Goal: Contribute content: Contribute content

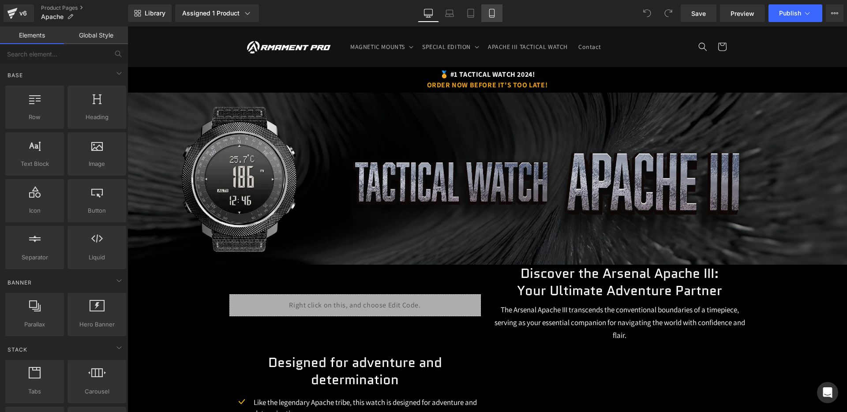
click at [493, 9] on icon at bounding box center [491, 13] width 5 height 8
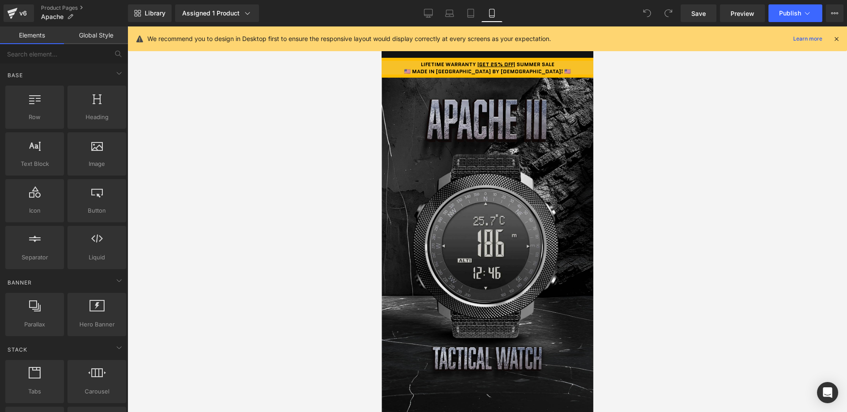
click at [840, 41] on icon at bounding box center [837, 39] width 8 height 8
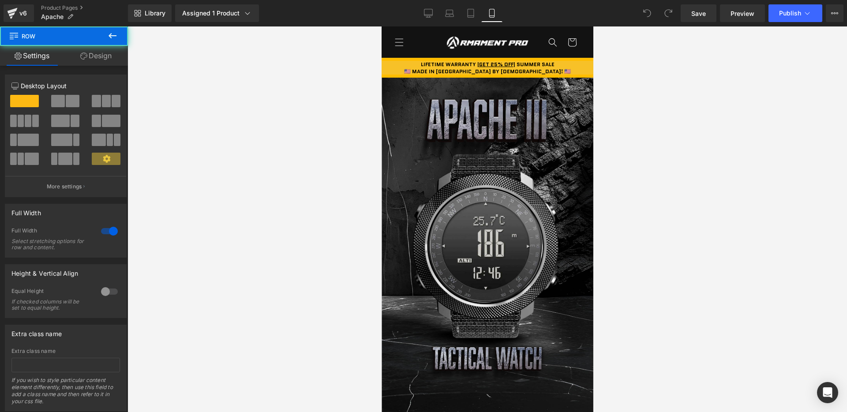
click at [381, 26] on div at bounding box center [381, 26] width 0 height 0
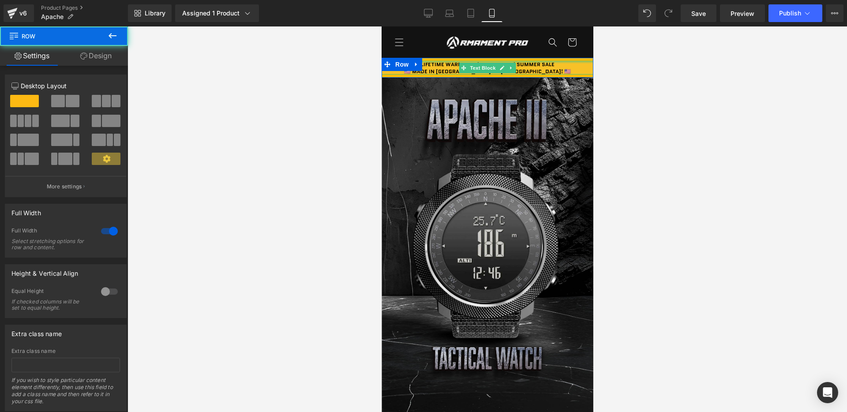
click at [549, 63] on div at bounding box center [487, 62] width 212 height 2
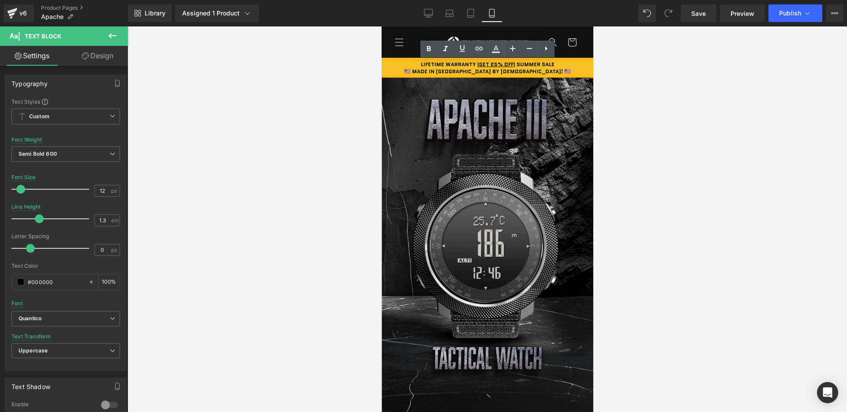
drag, startPoint x: 563, startPoint y: 63, endPoint x: 519, endPoint y: 64, distance: 44.6
click at [519, 64] on div "LIFETIME WARRANTY | GET 25% OFF | SUMMER SALE" at bounding box center [487, 64] width 212 height 7
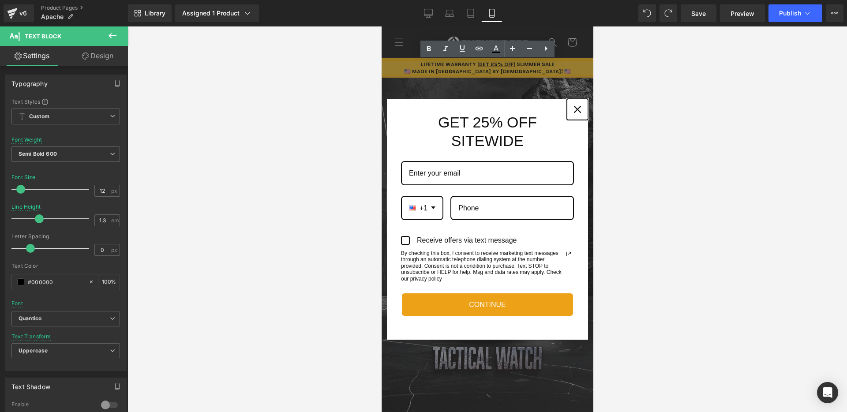
click at [572, 105] on div "Close" at bounding box center [577, 109] width 14 height 14
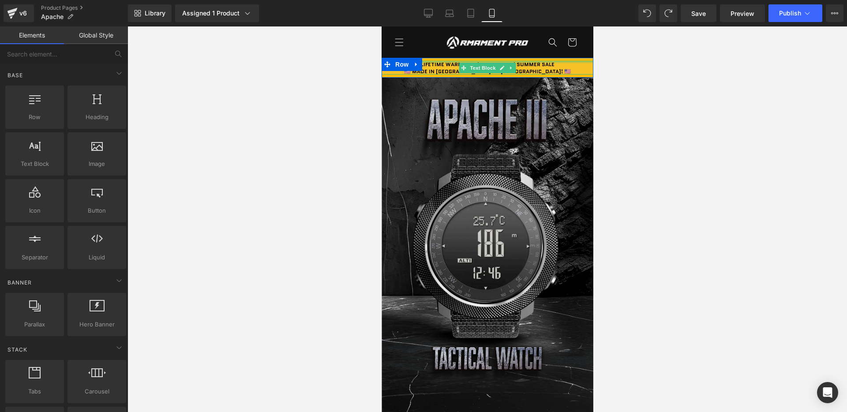
click at [523, 63] on div at bounding box center [487, 62] width 212 height 2
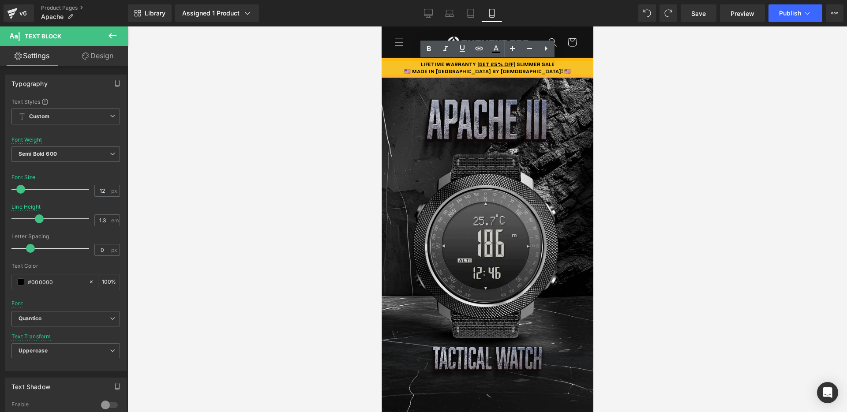
drag, startPoint x: 518, startPoint y: 63, endPoint x: 567, endPoint y: 63, distance: 49.0
click at [560, 63] on div "LIFETIME WARRANTY | GET 25% OFF | SUMMER SALE" at bounding box center [487, 64] width 212 height 7
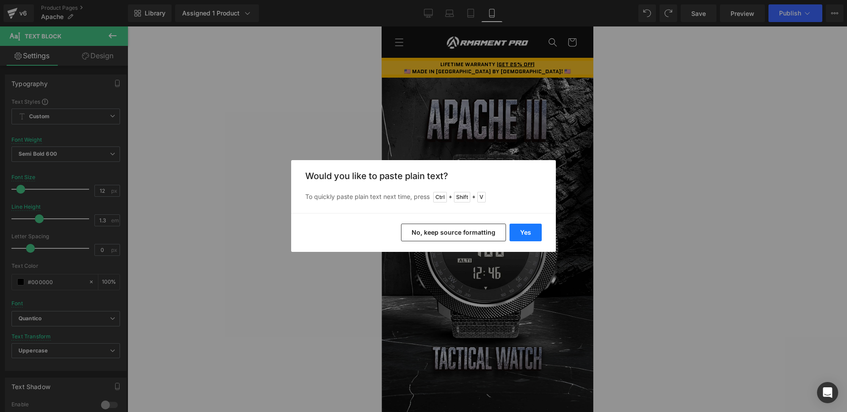
click at [513, 230] on button "Yes" at bounding box center [526, 233] width 32 height 18
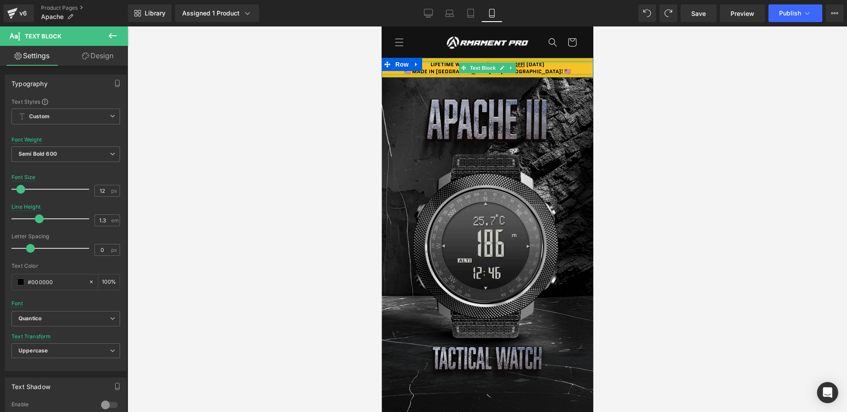
click at [522, 62] on div at bounding box center [487, 62] width 212 height 2
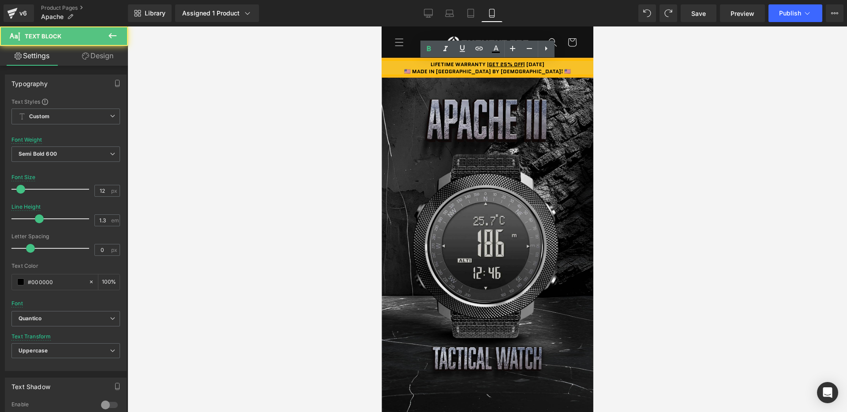
click at [550, 61] on div "LIFETIME WARRANTY | GET 25% OFF | Labor Day" at bounding box center [487, 64] width 212 height 7
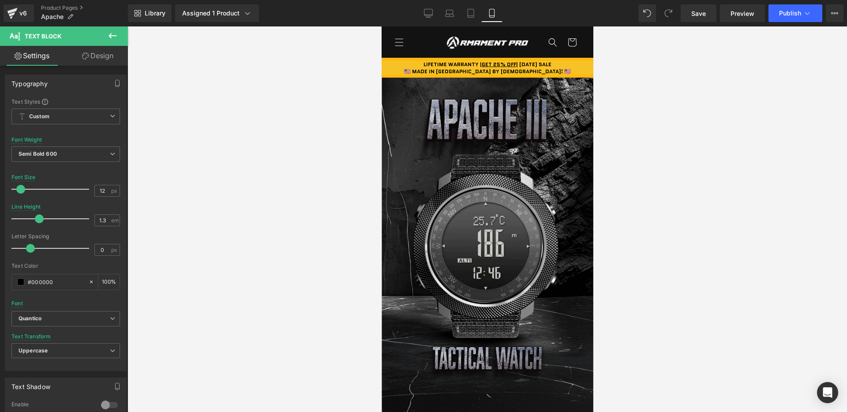
copy b "Labor Day SALE"
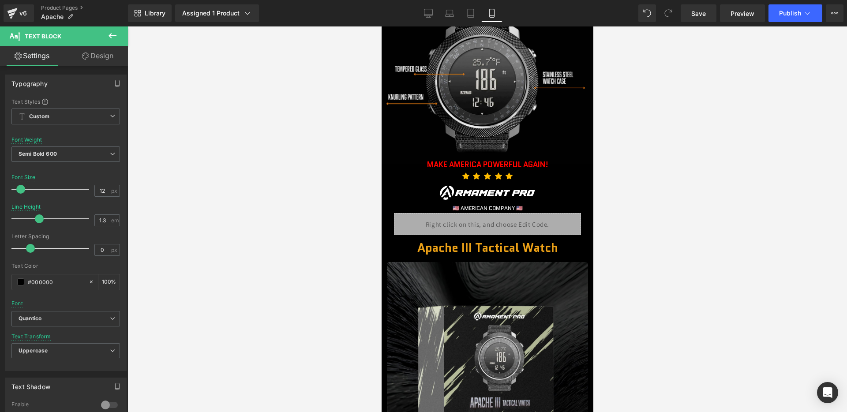
scroll to position [634, 0]
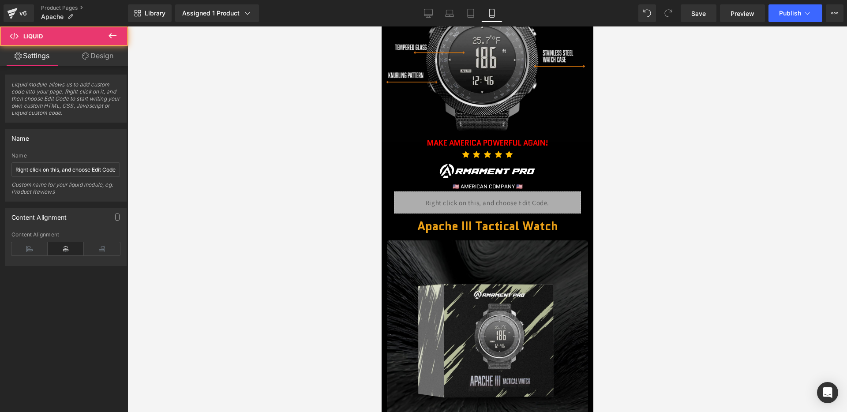
click at [480, 203] on div "Liquid" at bounding box center [487, 202] width 187 height 22
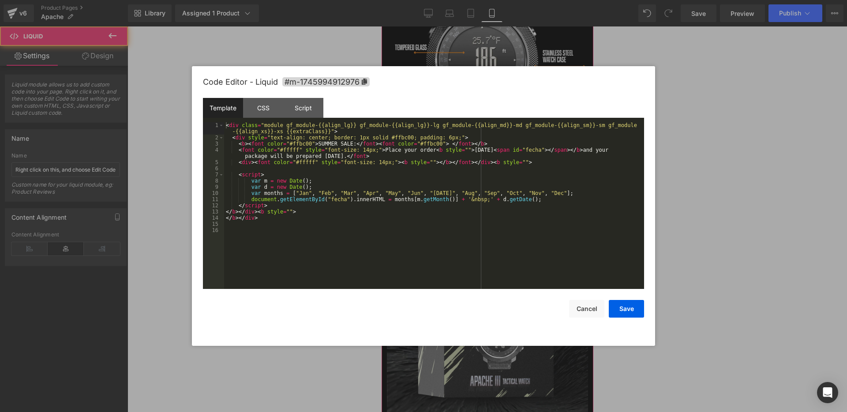
click at [497, 203] on div "Liquid" at bounding box center [487, 202] width 187 height 22
drag, startPoint x: 318, startPoint y: 142, endPoint x: 353, endPoint y: 142, distance: 35.3
click at [353, 142] on div "< div class = "module gf_module-{{align_lg}} gf_module-{{align_lg}}-lg gf_modul…" at bounding box center [434, 214] width 420 height 185
click at [349, 146] on div "< div class = "module gf_module-{{align_lg}} gf_module-{{align_lg}}-lg gf_modul…" at bounding box center [434, 214] width 420 height 185
click at [331, 140] on div "< div class = "module gf_module-{{align_lg}} gf_module-{{align_lg}}-lg gf_modul…" at bounding box center [434, 214] width 420 height 185
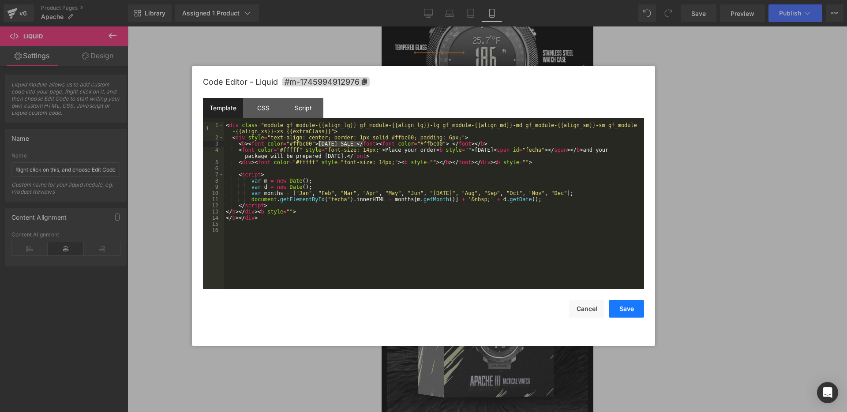
click at [619, 302] on button "Save" at bounding box center [626, 309] width 35 height 18
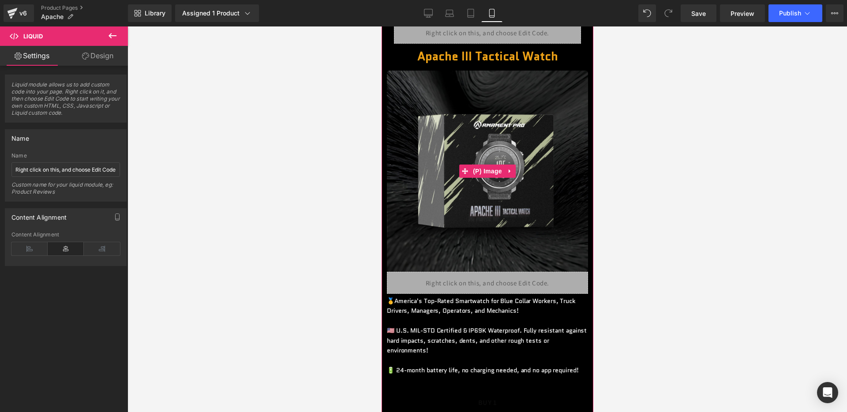
scroll to position [816, 0]
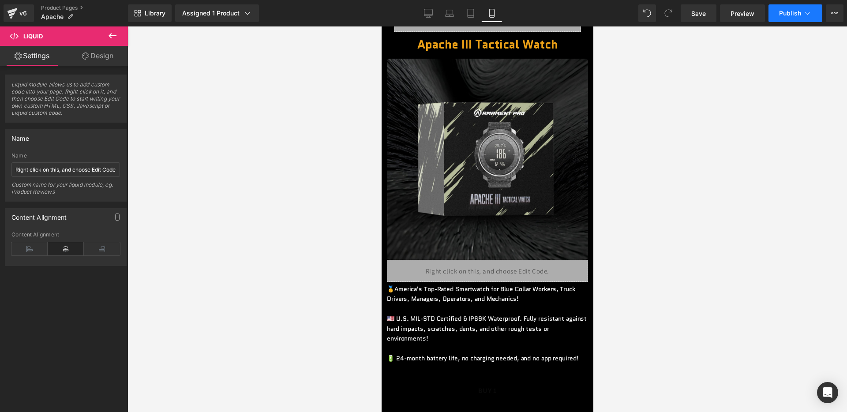
click at [800, 19] on button "Publish" at bounding box center [796, 13] width 54 height 18
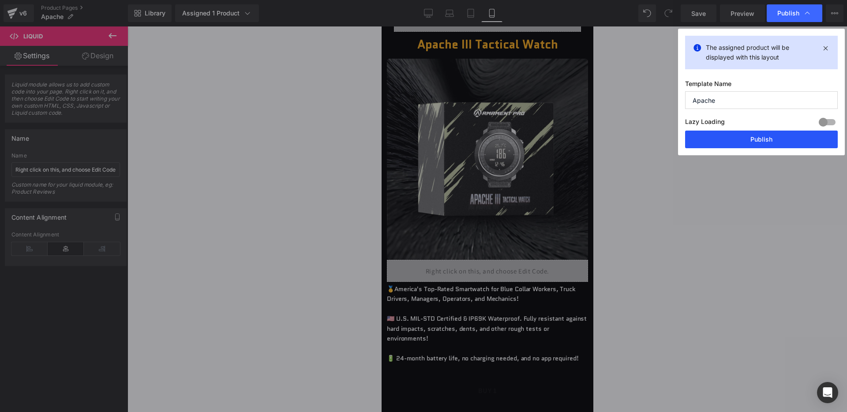
click at [0, 0] on button "Publish" at bounding box center [0, 0] width 0 height 0
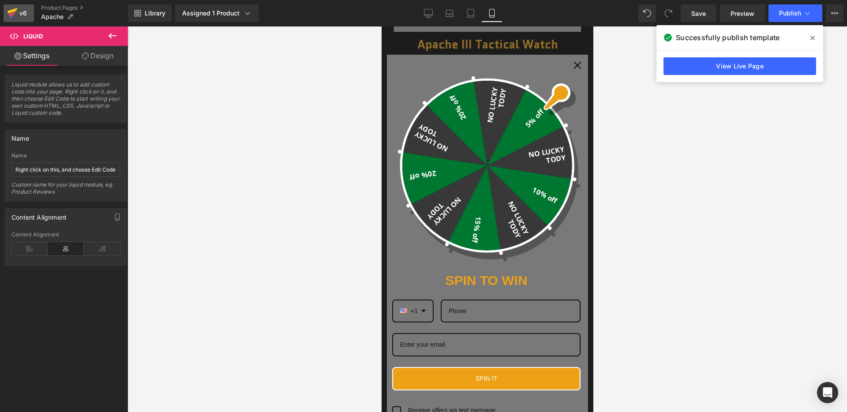
click at [24, 10] on div "v6" at bounding box center [23, 13] width 11 height 11
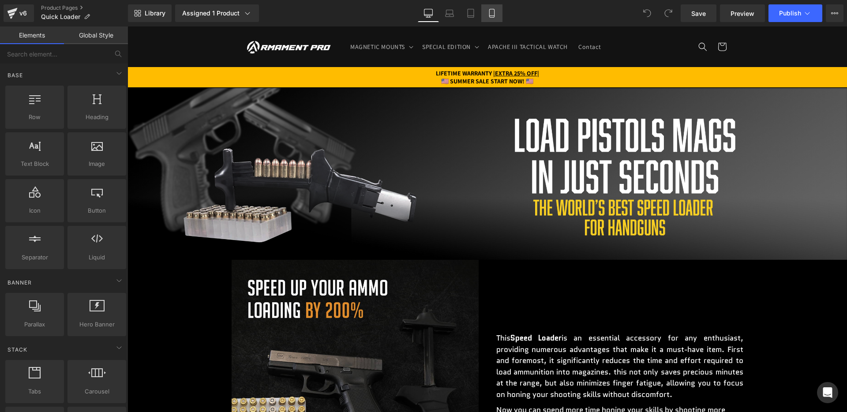
click at [494, 11] on icon at bounding box center [491, 13] width 5 height 8
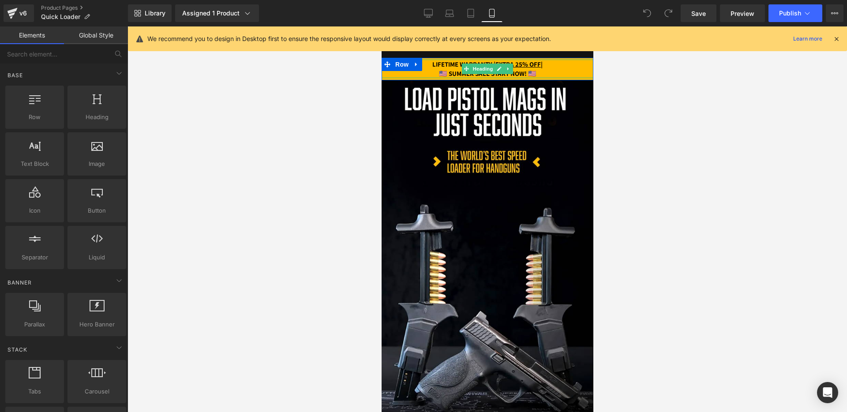
click at [447, 74] on strong "🇺🇸 SUMMER SALE START NOW! 🇺🇸" at bounding box center [488, 73] width 98 height 8
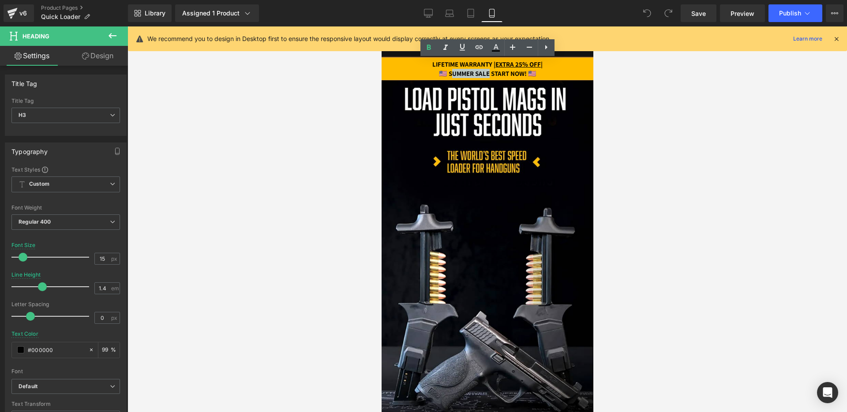
drag, startPoint x: 443, startPoint y: 74, endPoint x: 488, endPoint y: 72, distance: 45.0
click at [488, 72] on strong "🇺🇸 SUMMER SALE START NOW! 🇺🇸" at bounding box center [488, 73] width 98 height 8
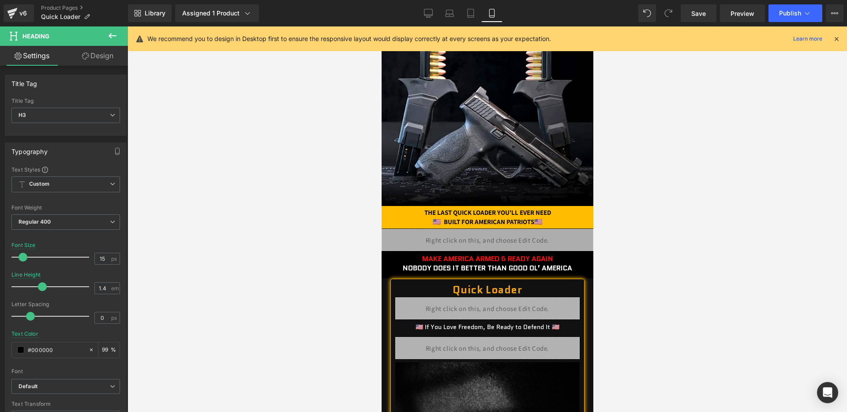
scroll to position [225, 0]
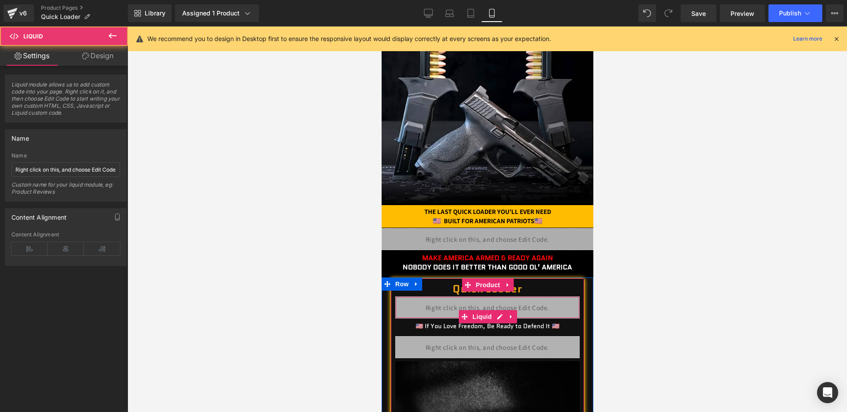
click at [492, 307] on div "Liquid" at bounding box center [487, 308] width 184 height 22
click at [501, 315] on div "Liquid" at bounding box center [487, 308] width 184 height 22
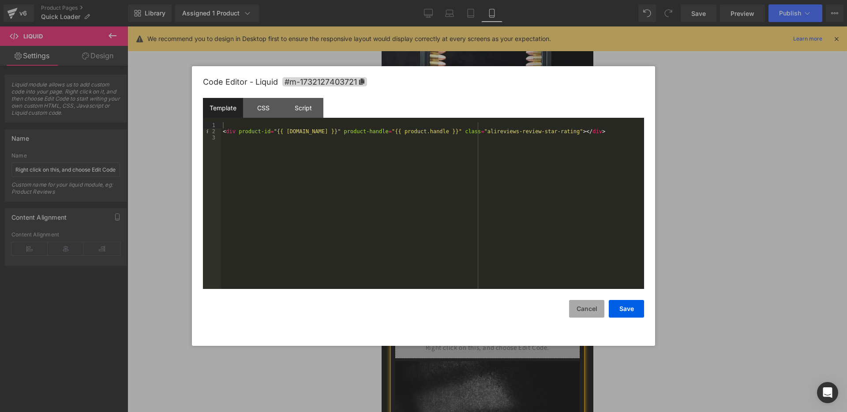
click at [596, 310] on button "Cancel" at bounding box center [586, 309] width 35 height 18
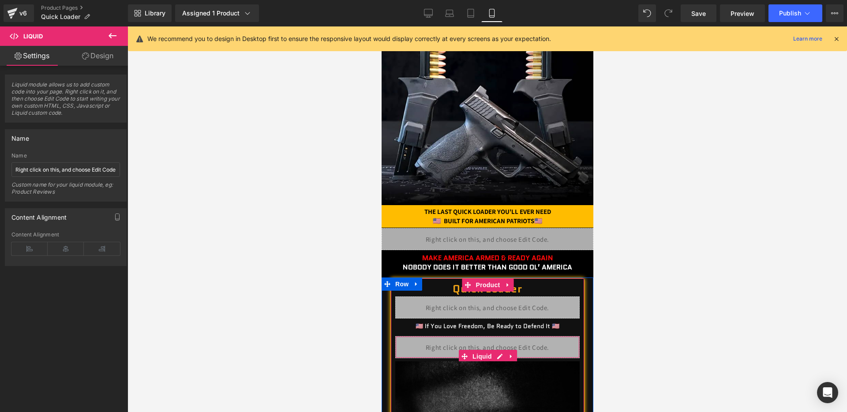
click at [504, 346] on div "Liquid" at bounding box center [487, 347] width 184 height 22
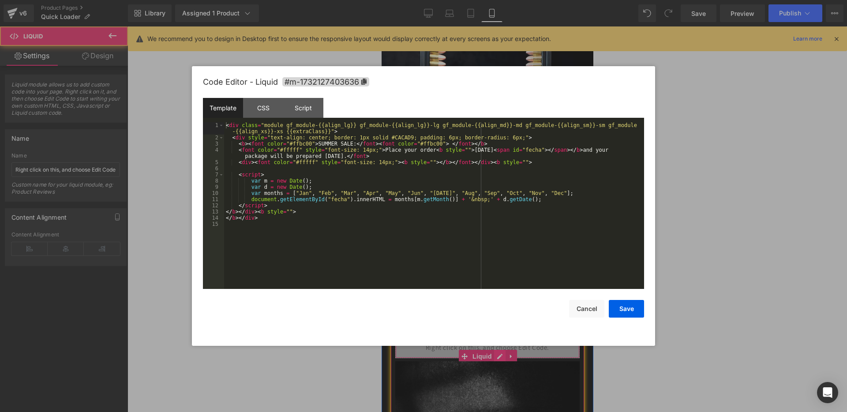
click at [502, 351] on div "Liquid" at bounding box center [487, 347] width 184 height 22
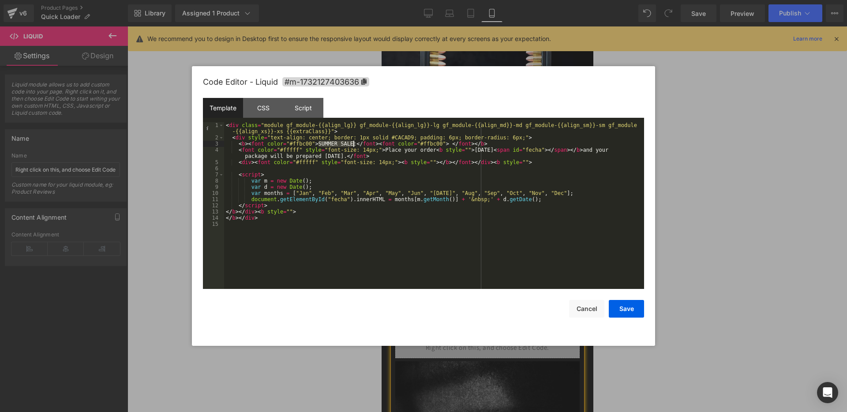
drag, startPoint x: 319, startPoint y: 144, endPoint x: 353, endPoint y: 144, distance: 33.5
click at [353, 144] on div "< div class = "module gf_module-{{align_lg}} gf_module-{{align_lg}}-lg gf_modul…" at bounding box center [434, 214] width 420 height 185
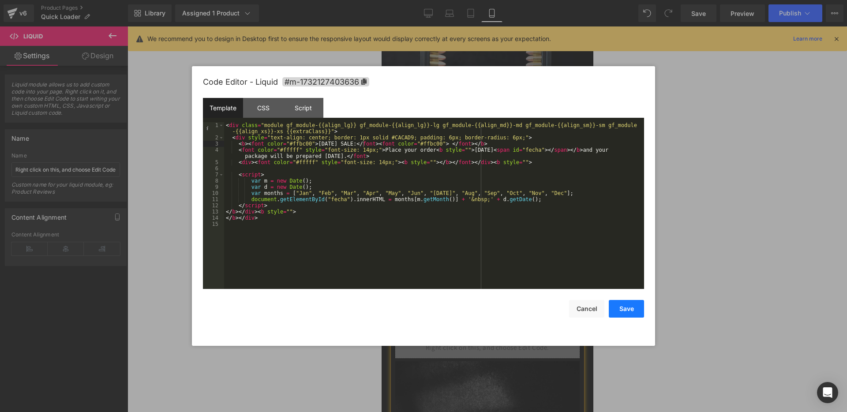
click at [643, 308] on button "Save" at bounding box center [626, 309] width 35 height 18
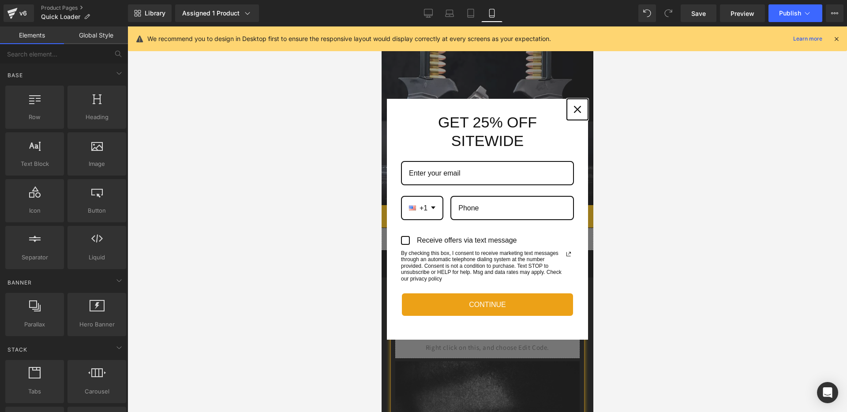
click at [577, 108] on icon "close icon" at bounding box center [577, 109] width 7 height 7
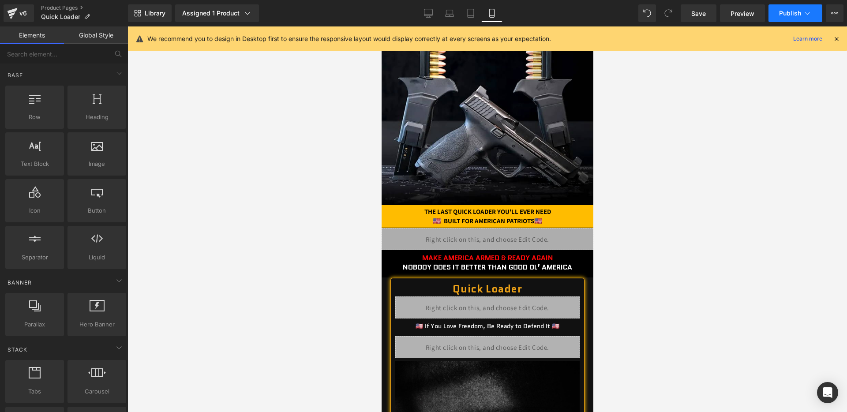
click at [786, 16] on span "Publish" at bounding box center [790, 13] width 22 height 7
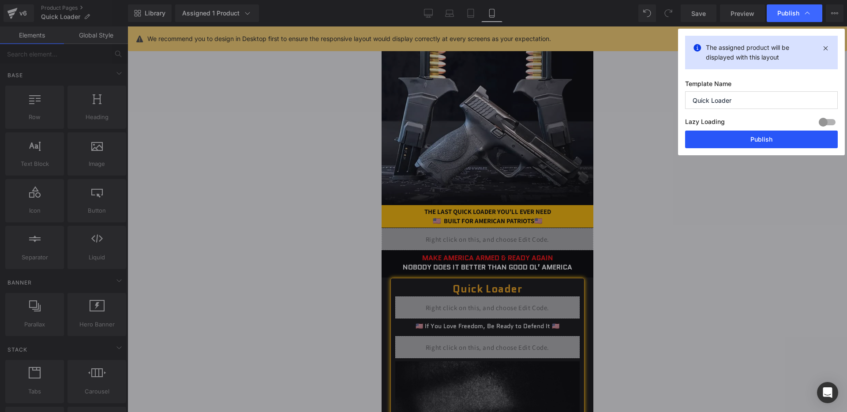
click at [0, 0] on button "Publish" at bounding box center [0, 0] width 0 height 0
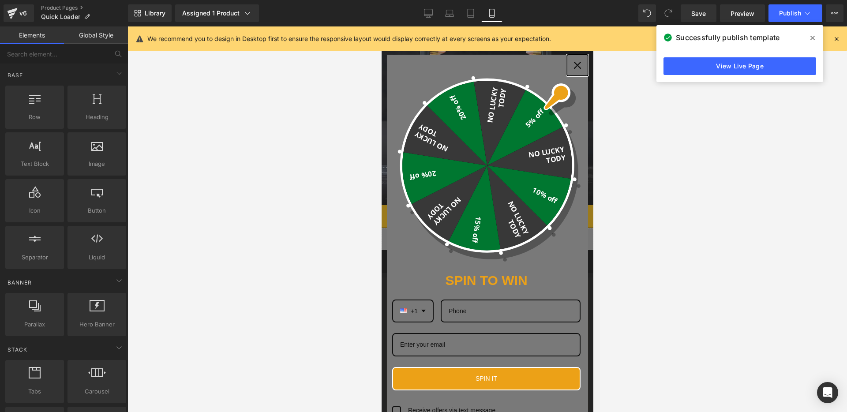
click at [574, 65] on icon "close icon" at bounding box center [577, 65] width 7 height 7
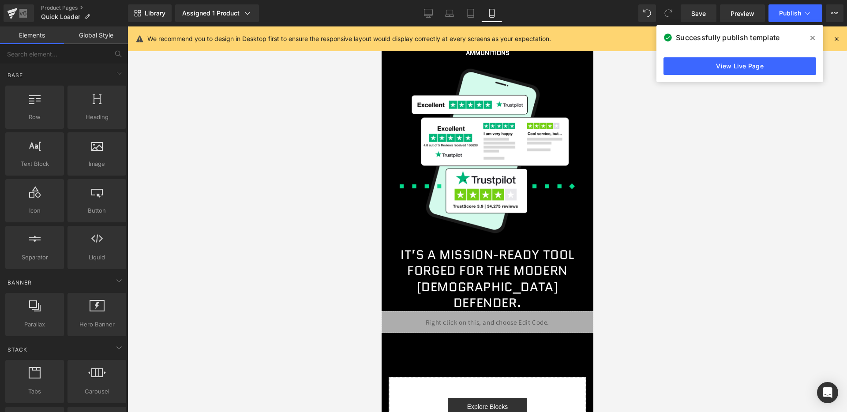
scroll to position [3347, 0]
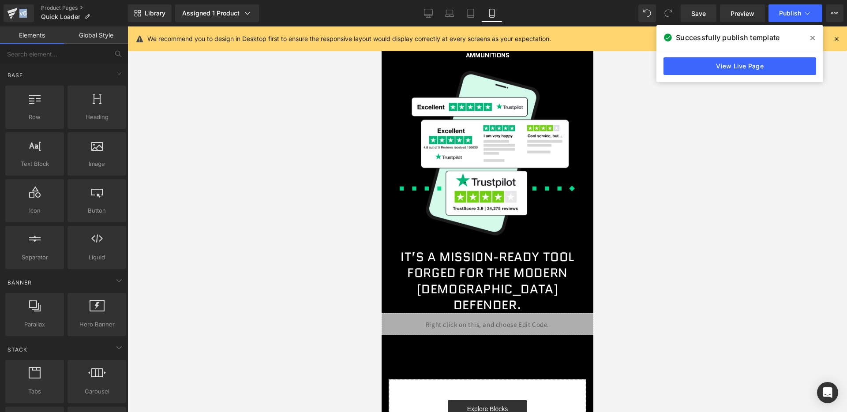
click at [464, 315] on span at bounding box center [468, 320] width 9 height 11
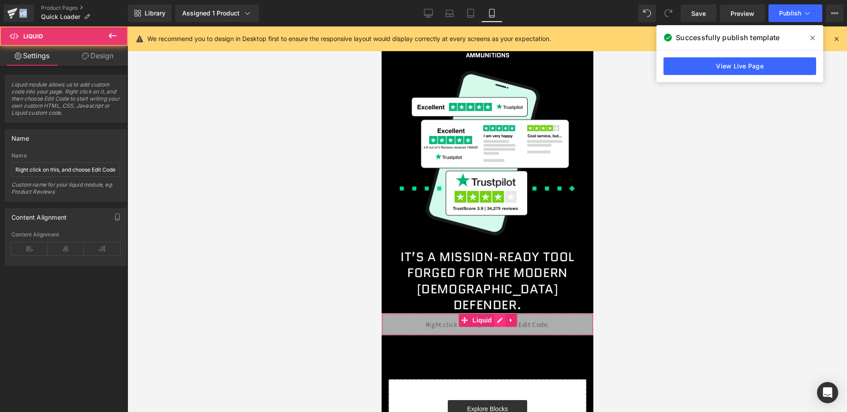
click at [498, 313] on div "Liquid" at bounding box center [487, 324] width 212 height 22
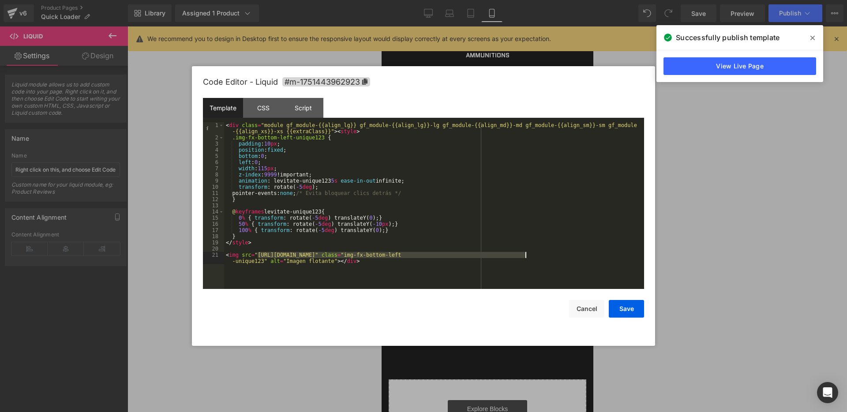
drag, startPoint x: 259, startPoint y: 254, endPoint x: 527, endPoint y: 255, distance: 268.3
click at [636, 310] on button "Save" at bounding box center [626, 309] width 35 height 18
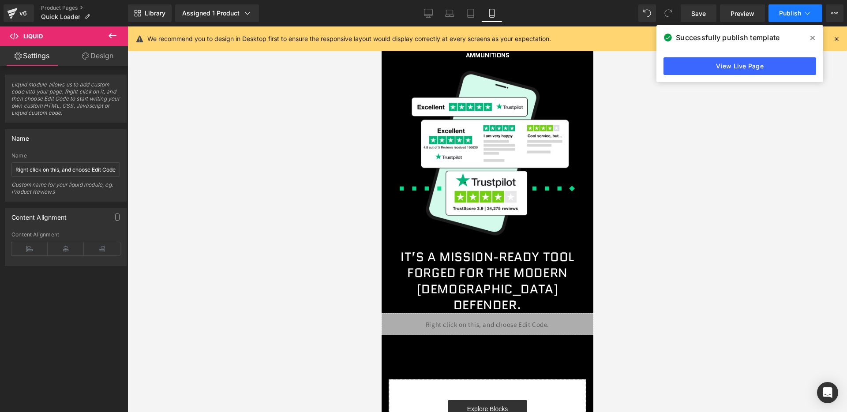
click at [786, 13] on span "Publish" at bounding box center [790, 13] width 22 height 7
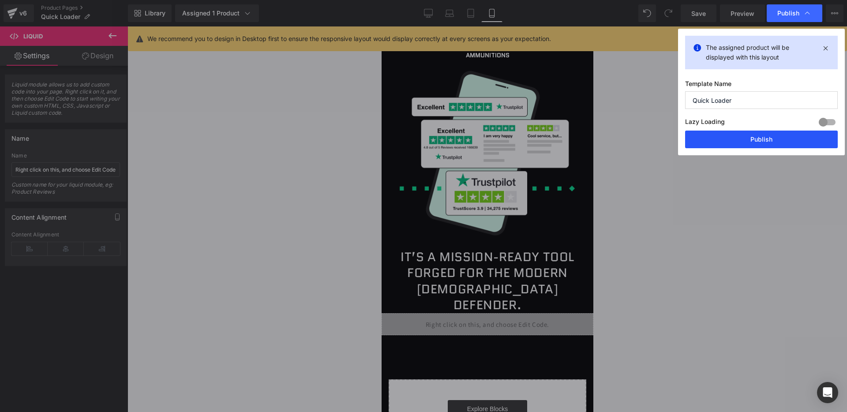
click at [721, 136] on button "Publish" at bounding box center [761, 140] width 153 height 18
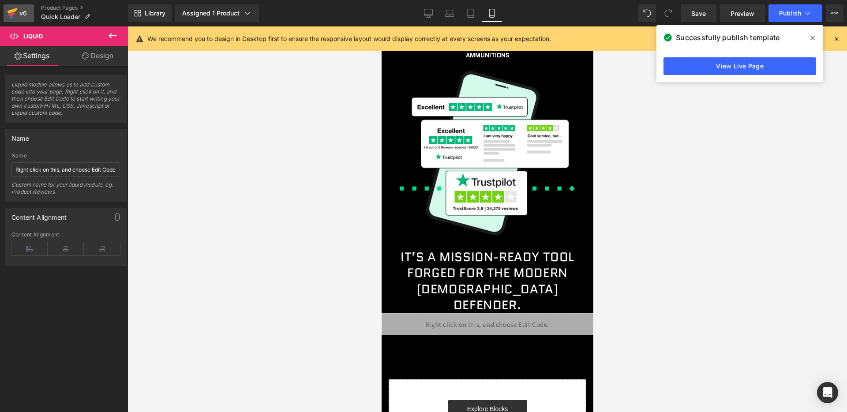
click at [24, 12] on div "v6" at bounding box center [23, 13] width 11 height 11
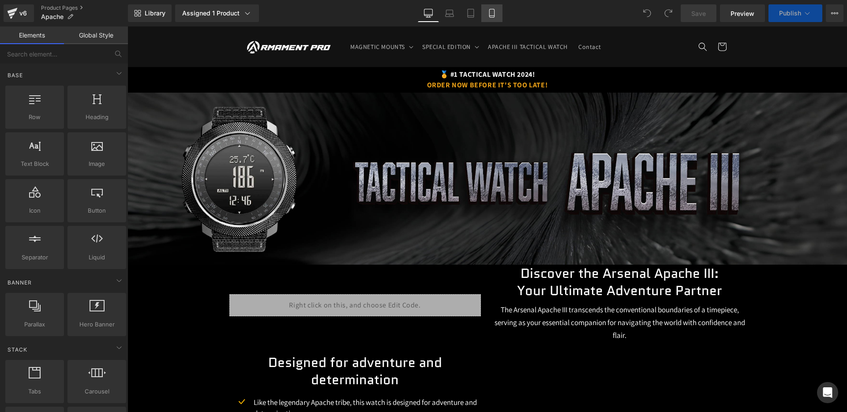
click at [499, 17] on link "Mobile" at bounding box center [491, 13] width 21 height 18
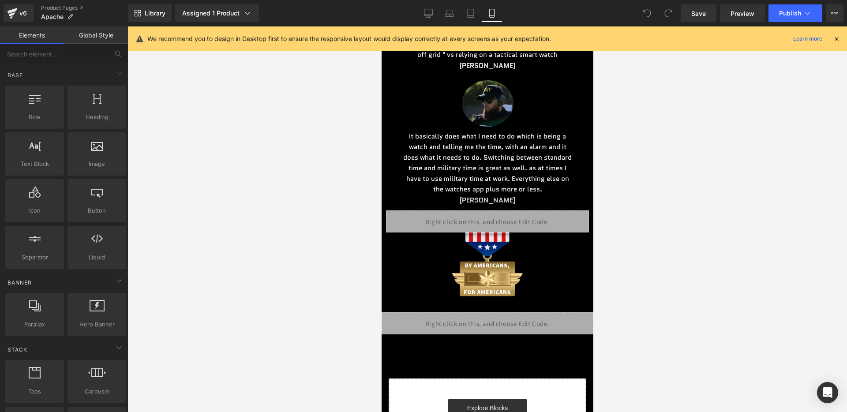
scroll to position [3833, 0]
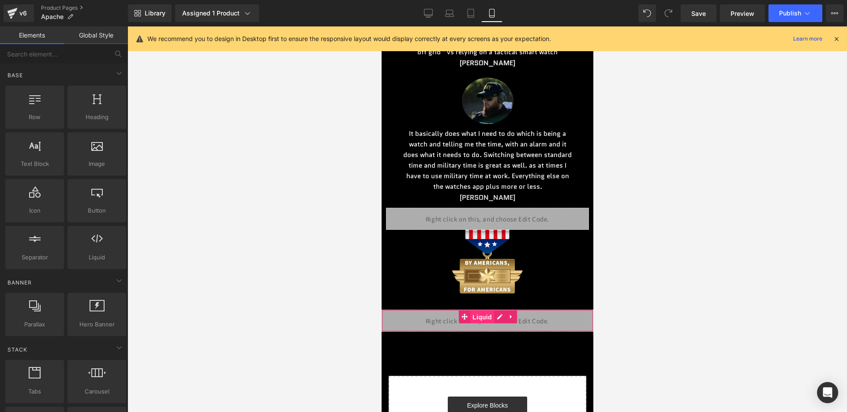
click at [492, 311] on span "Liquid" at bounding box center [482, 317] width 24 height 13
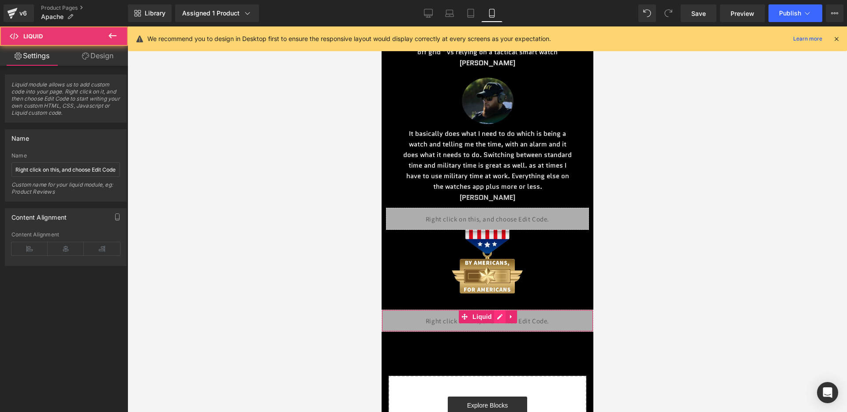
click at [503, 310] on div "Liquid" at bounding box center [487, 321] width 212 height 22
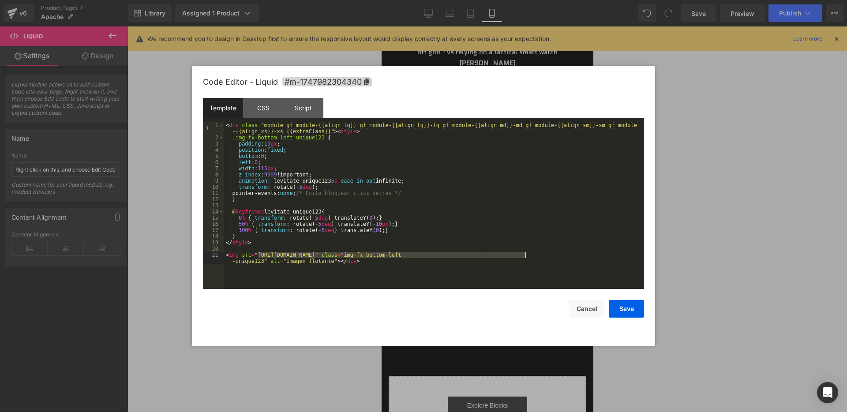
drag, startPoint x: 257, startPoint y: 253, endPoint x: 526, endPoint y: 257, distance: 268.7
click at [526, 257] on div "< div class = "module gf_module-{{align_lg}} gf_module-{{align_lg}}-lg gf_modul…" at bounding box center [434, 217] width 420 height 191
click at [627, 305] on button "Save" at bounding box center [626, 309] width 35 height 18
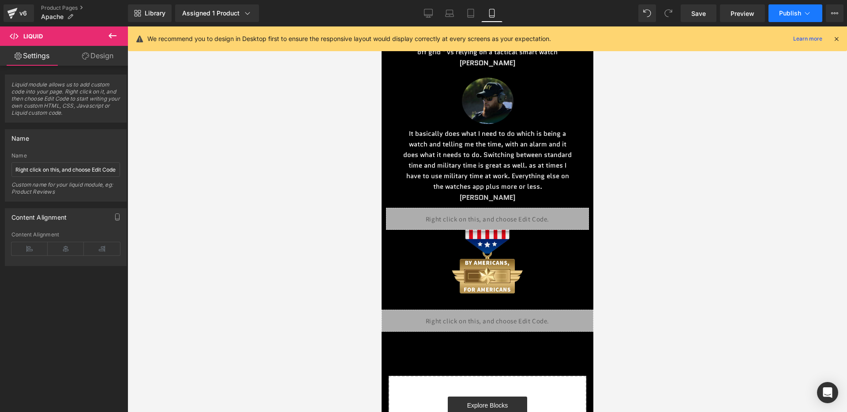
click at [785, 15] on span "Publish" at bounding box center [790, 13] width 22 height 7
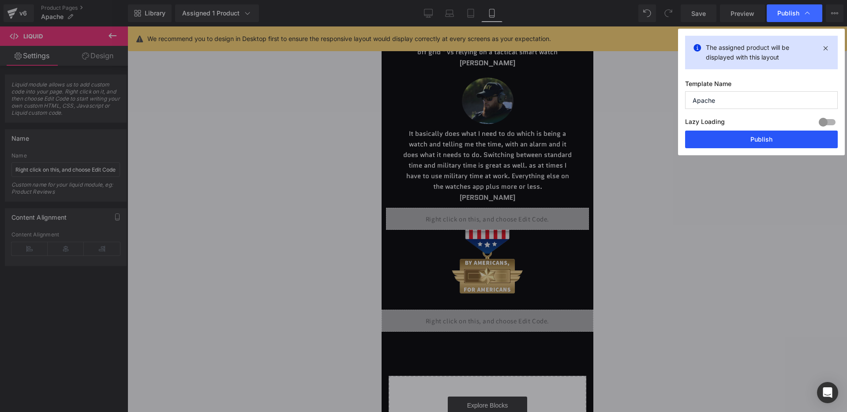
click at [732, 133] on button "Publish" at bounding box center [761, 140] width 153 height 18
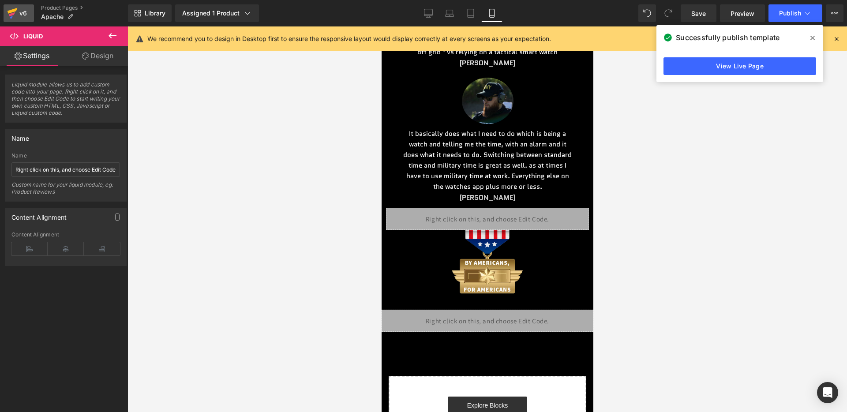
click at [11, 7] on icon at bounding box center [12, 13] width 11 height 22
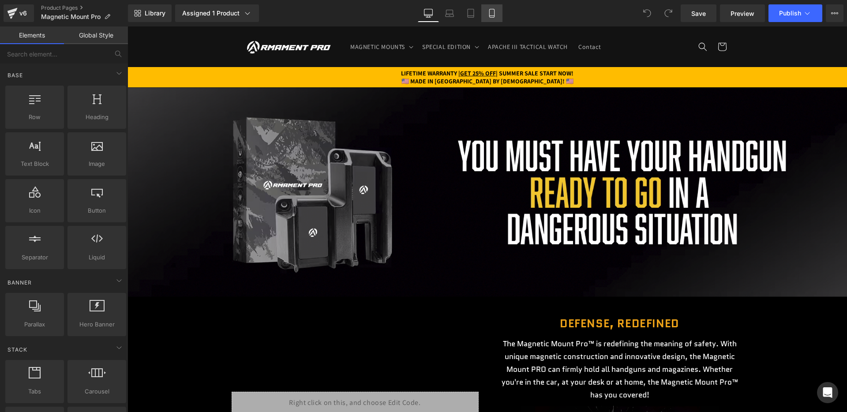
click at [494, 17] on icon at bounding box center [491, 13] width 5 height 8
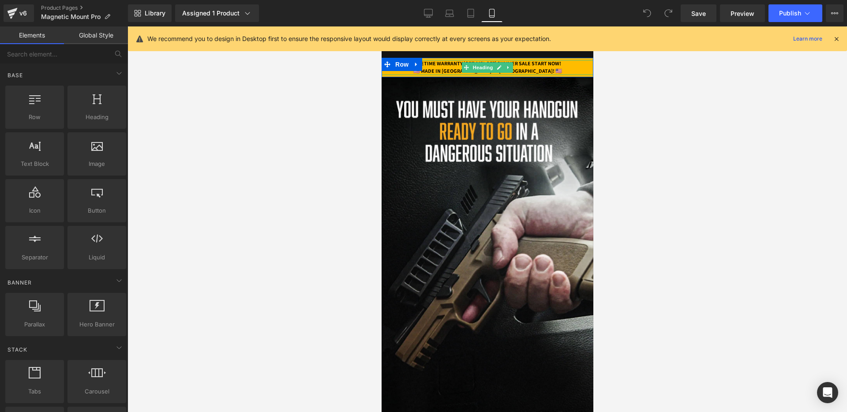
click at [516, 64] on strong "LIFETIME WARRANTY | GET 25% OFF | SUMMER SALE START NOW!" at bounding box center [486, 63] width 147 height 7
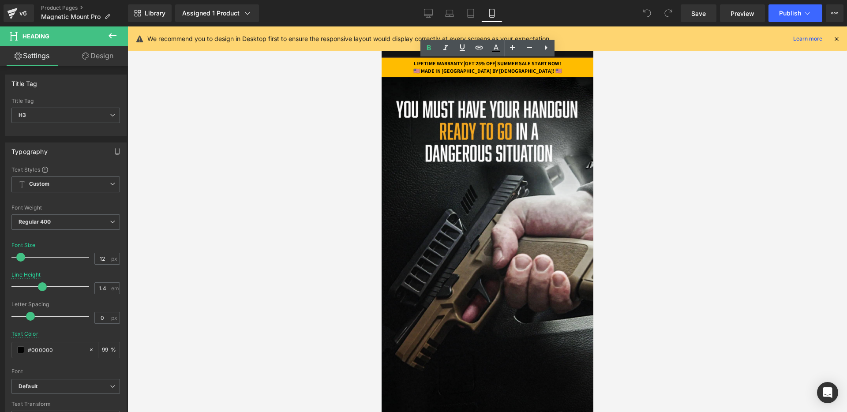
drag, startPoint x: 500, startPoint y: 64, endPoint x: 578, endPoint y: 63, distance: 78.1
click at [578, 63] on div "LIFETIME WARRANTY | GET 25% OFF | SUMMER SALE START NOW! 🇺🇸 MADE IN AMERICA BY …" at bounding box center [487, 67] width 212 height 15
paste div
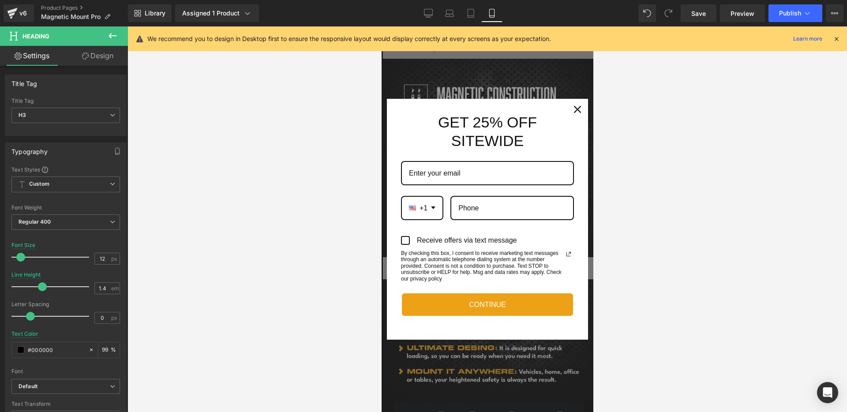
scroll to position [603, 0]
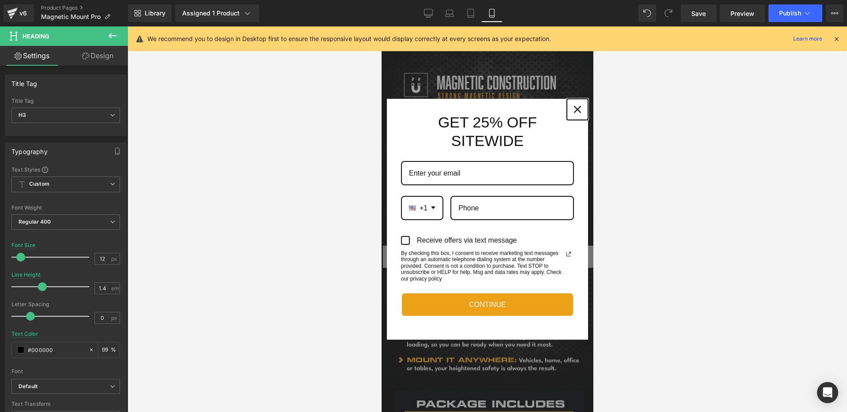
click at [576, 108] on icon "close icon" at bounding box center [577, 109] width 7 height 7
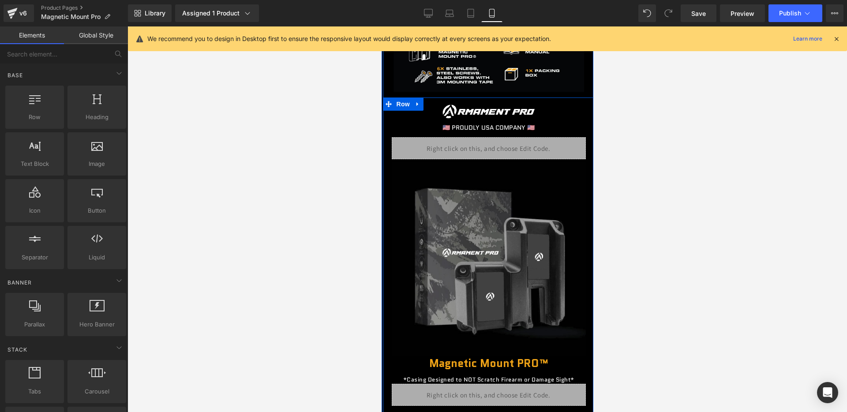
scroll to position [955, 0]
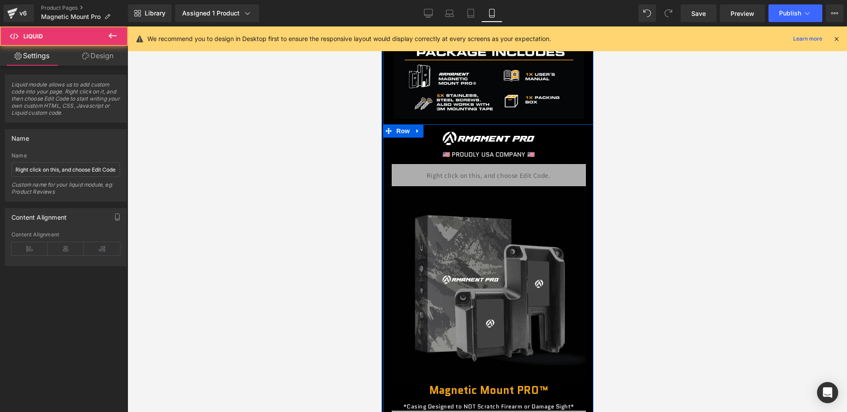
click at [508, 179] on div "Liquid" at bounding box center [488, 175] width 194 height 22
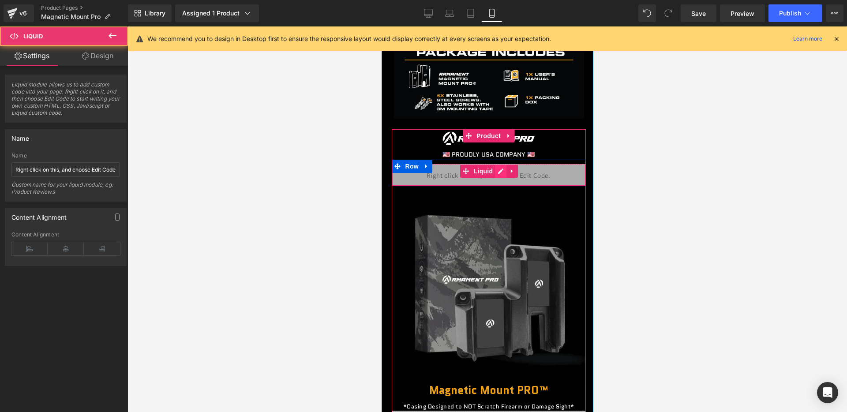
click at [498, 174] on div "Liquid" at bounding box center [488, 175] width 194 height 22
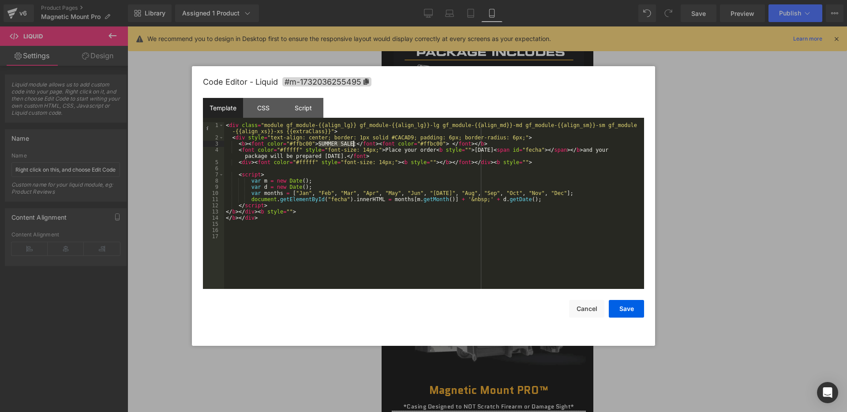
drag, startPoint x: 319, startPoint y: 143, endPoint x: 353, endPoint y: 143, distance: 34.0
click at [353, 143] on div "< div class = "module gf_module-{{align_lg}} gf_module-{{align_lg}}-lg gf_modul…" at bounding box center [434, 214] width 420 height 185
click at [0, 0] on button "Save" at bounding box center [0, 0] width 0 height 0
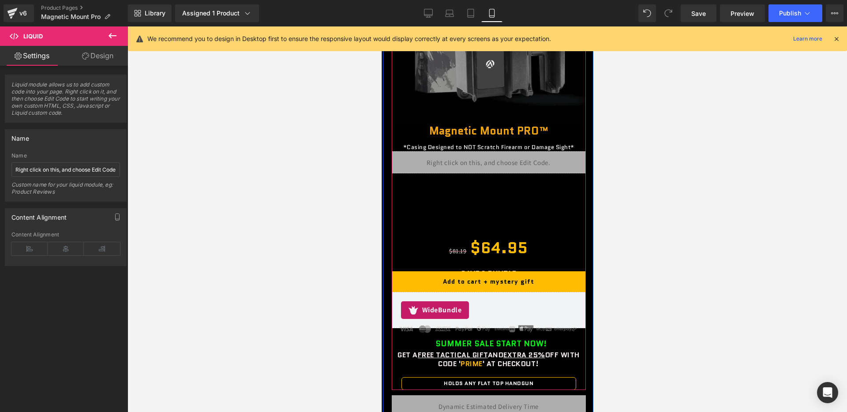
scroll to position [1220, 0]
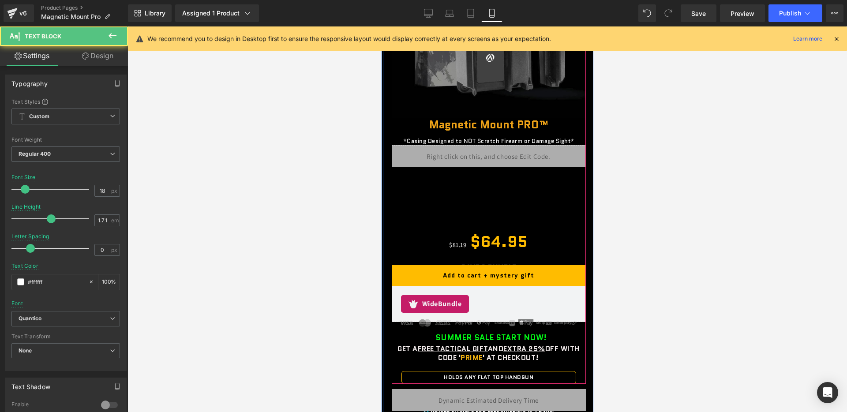
click at [448, 335] on b "SUMMER SALE START NOW!" at bounding box center [490, 337] width 111 height 11
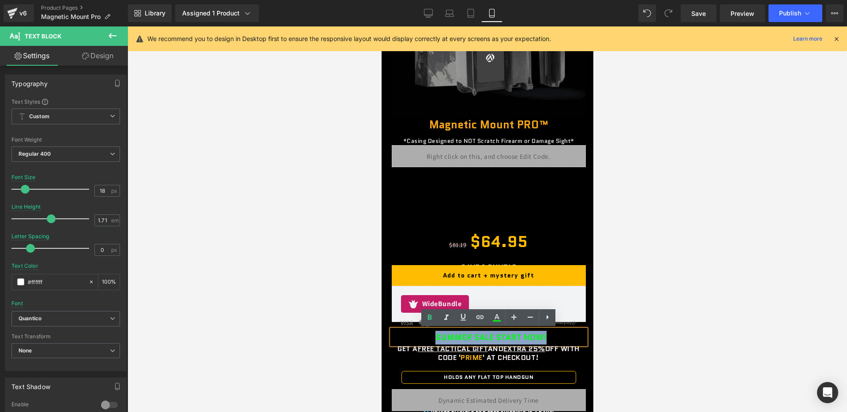
drag, startPoint x: 434, startPoint y: 337, endPoint x: 578, endPoint y: 338, distance: 143.4
click at [577, 338] on div "SUMMER SALE START NOW!" at bounding box center [488, 337] width 194 height 15
paste div
click at [499, 335] on b "SUMMER SALE START NOW!" at bounding box center [490, 337] width 111 height 11
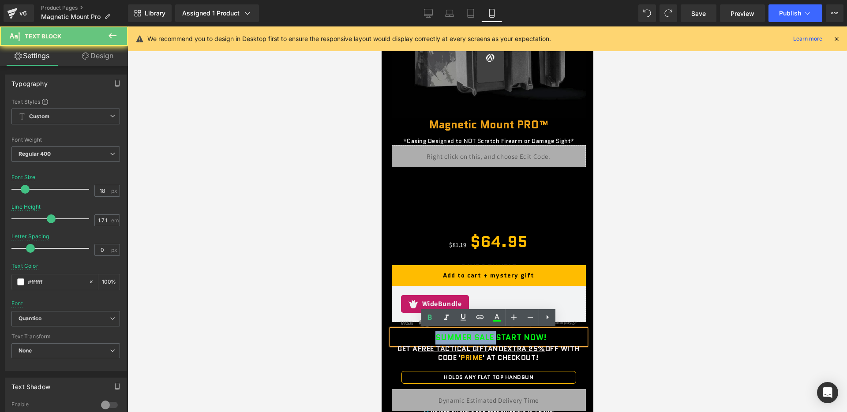
drag, startPoint x: 494, startPoint y: 336, endPoint x: 403, endPoint y: 336, distance: 91.3
click at [402, 336] on div "SUMMER SALE START NOW!" at bounding box center [488, 337] width 194 height 15
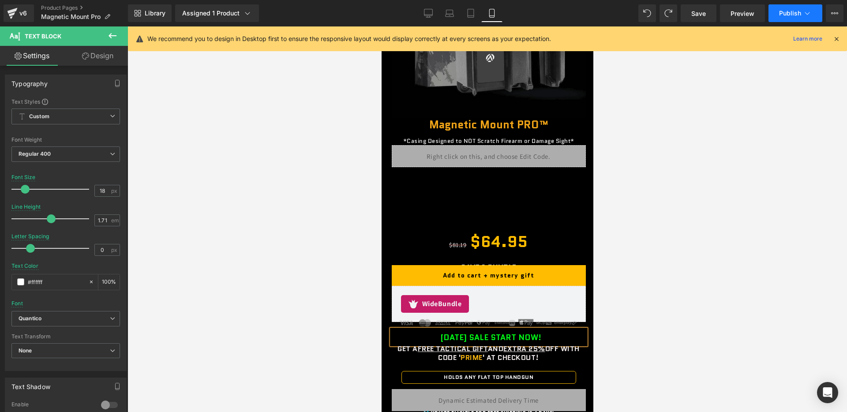
click at [792, 7] on button "Publish" at bounding box center [796, 13] width 54 height 18
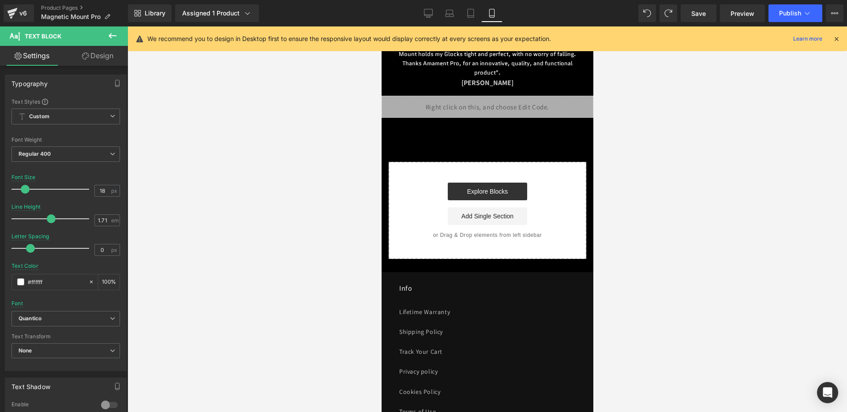
scroll to position [3185, 0]
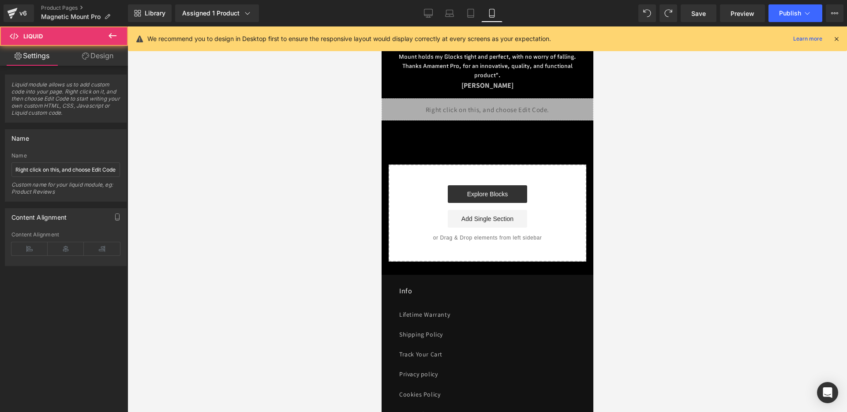
click at [490, 120] on div "Liquid" at bounding box center [487, 109] width 212 height 22
click at [498, 115] on div "Liquid" at bounding box center [487, 109] width 212 height 22
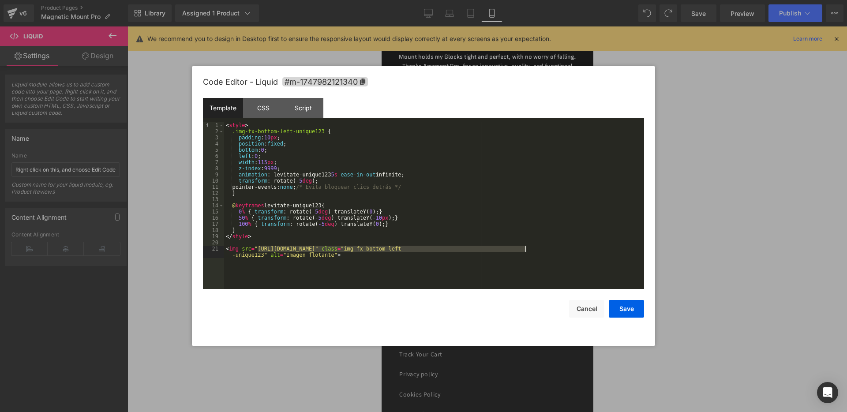
drag, startPoint x: 257, startPoint y: 249, endPoint x: 524, endPoint y: 251, distance: 267.0
click at [0, 0] on button "Save" at bounding box center [0, 0] width 0 height 0
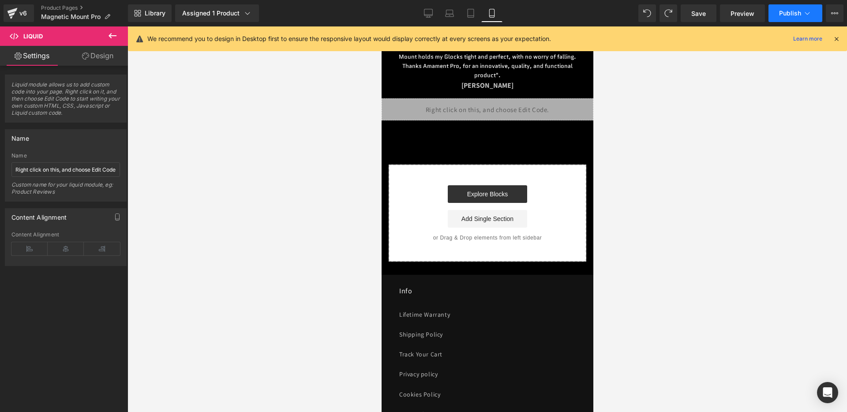
click at [786, 10] on span "Publish" at bounding box center [790, 13] width 22 height 7
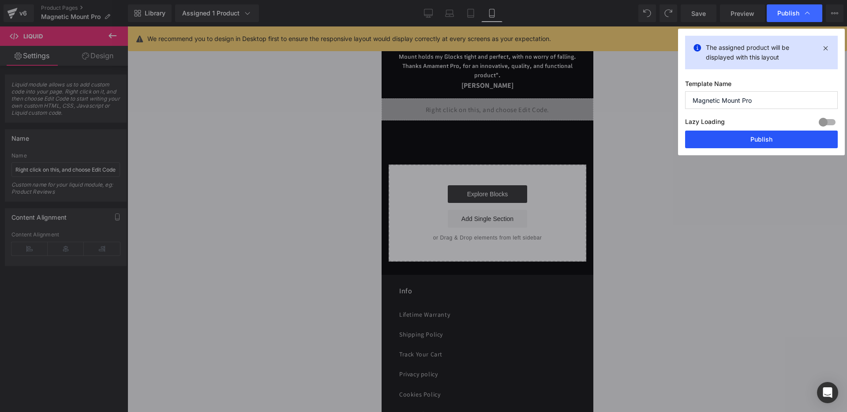
click at [0, 0] on button "Publish" at bounding box center [0, 0] width 0 height 0
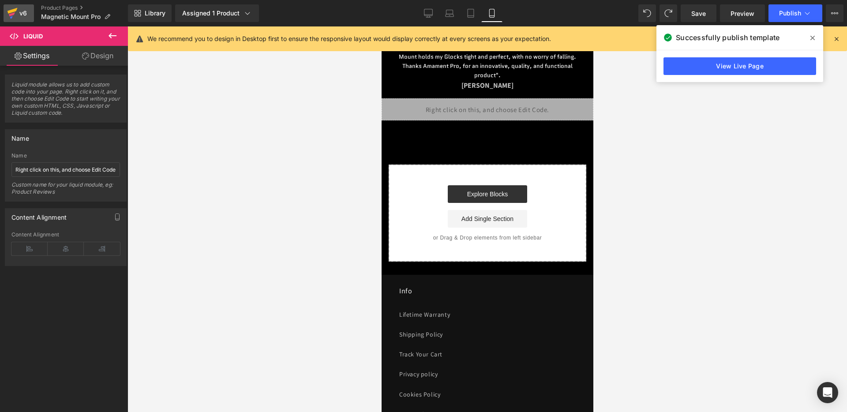
click at [23, 11] on div "v6" at bounding box center [23, 13] width 11 height 11
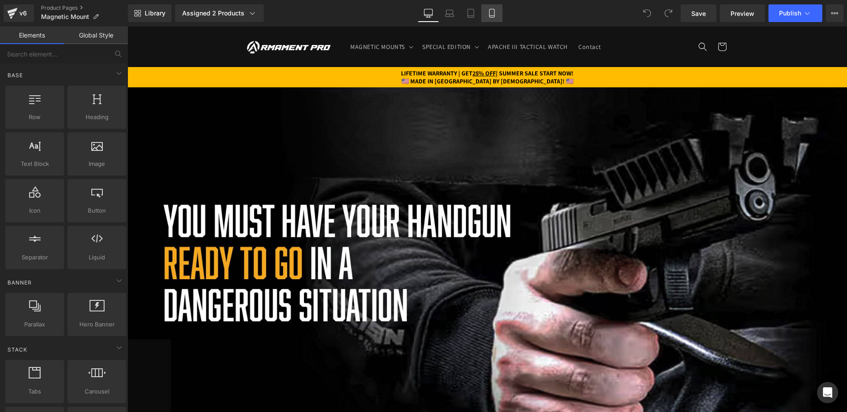
click at [497, 15] on link "Mobile" at bounding box center [491, 13] width 21 height 18
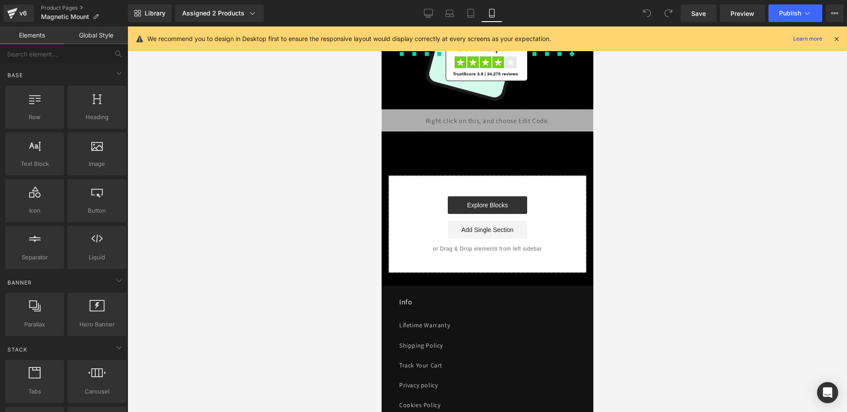
scroll to position [3811, 0]
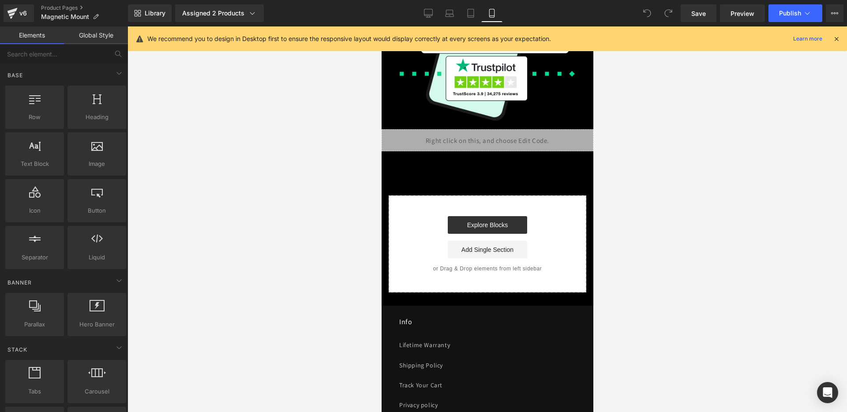
click at [481, 149] on div "Liquid" at bounding box center [487, 140] width 212 height 22
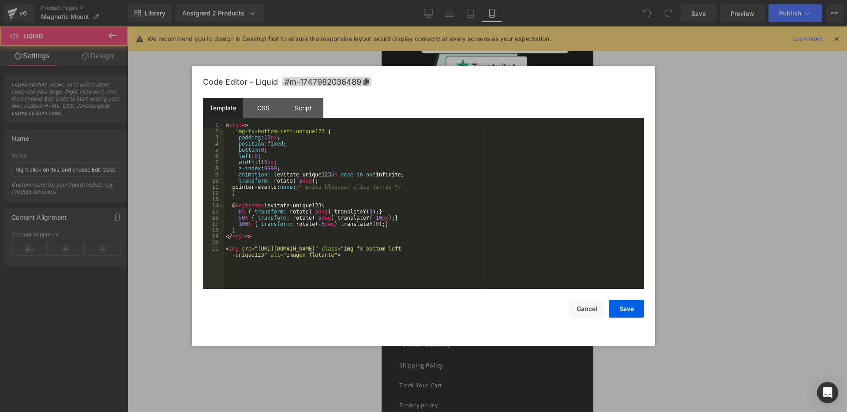
click at [496, 148] on div "Liquid" at bounding box center [487, 140] width 212 height 22
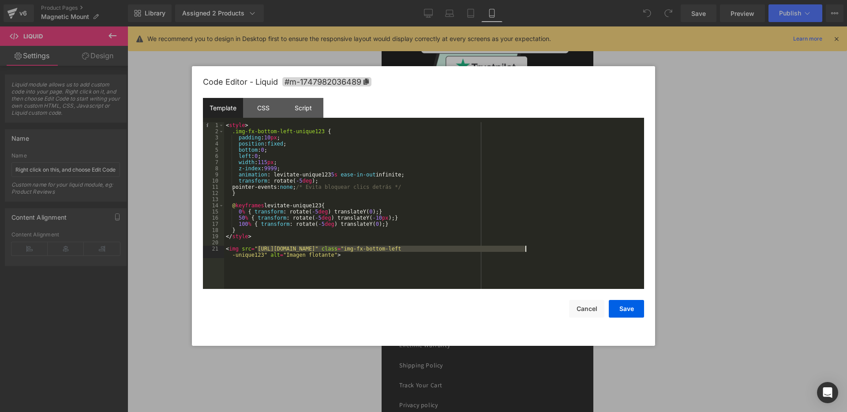
drag, startPoint x: 259, startPoint y: 248, endPoint x: 526, endPoint y: 249, distance: 267.8
click at [526, 249] on div "< style > .img-fx-bottom-left-unique123 { padding : 10 px ; position : fixed ; …" at bounding box center [434, 214] width 420 height 185
click at [632, 315] on button "Save" at bounding box center [626, 309] width 35 height 18
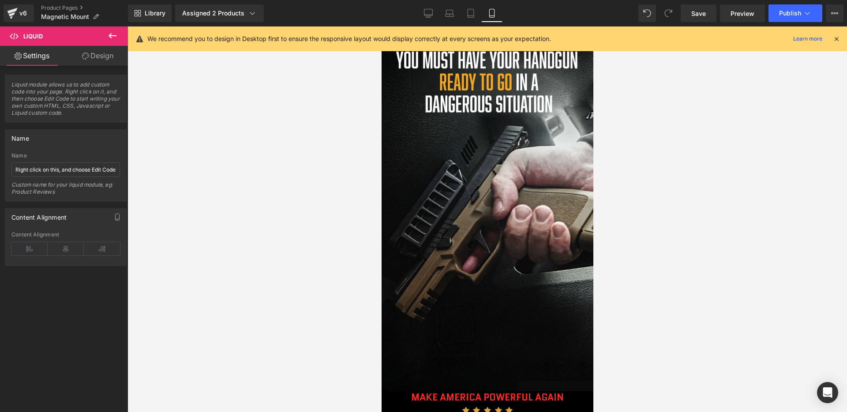
scroll to position [0, 0]
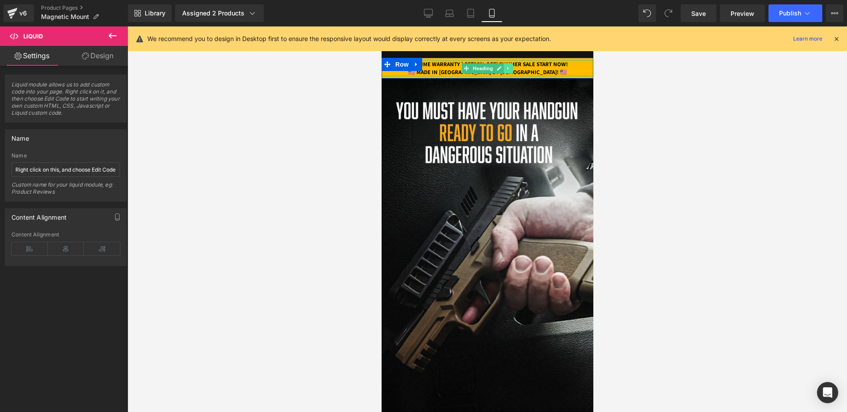
click at [506, 63] on link at bounding box center [507, 68] width 9 height 11
click at [485, 66] on icon at bounding box center [485, 68] width 5 height 5
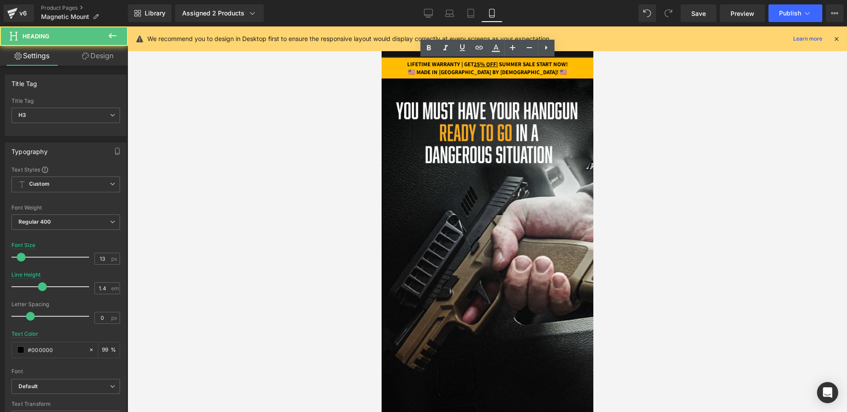
drag, startPoint x: 502, startPoint y: 64, endPoint x: 599, endPoint y: 67, distance: 97.1
click at [593, 67] on html "Skip to content Your cart is empty Continue shopping Your cart Loading... Estim…" at bounding box center [487, 219] width 212 height 386
paste div
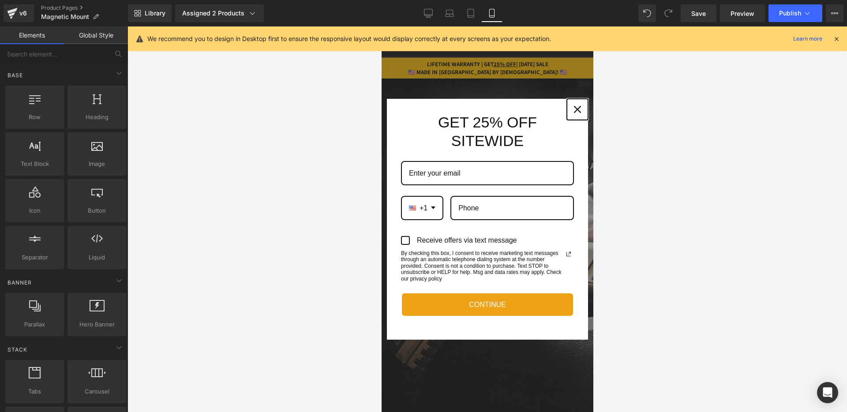
click at [580, 116] on button "Close" at bounding box center [577, 109] width 21 height 21
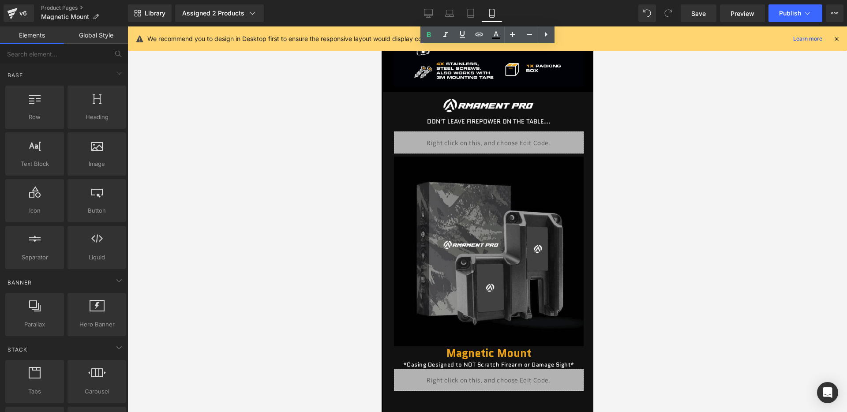
scroll to position [1190, 0]
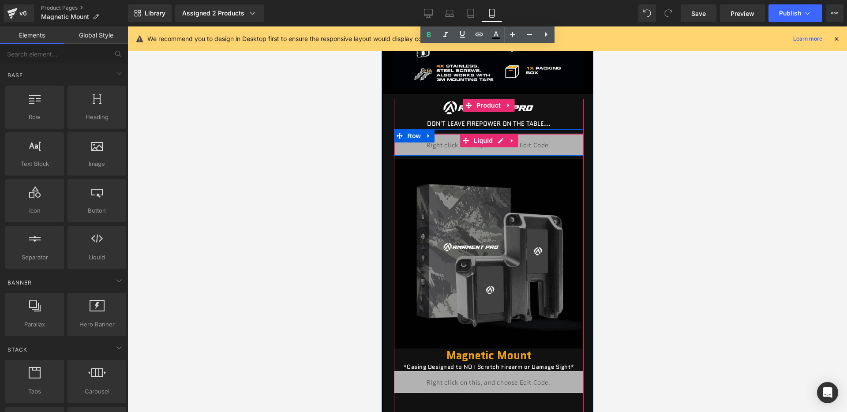
click at [489, 150] on div "Liquid" at bounding box center [489, 145] width 190 height 22
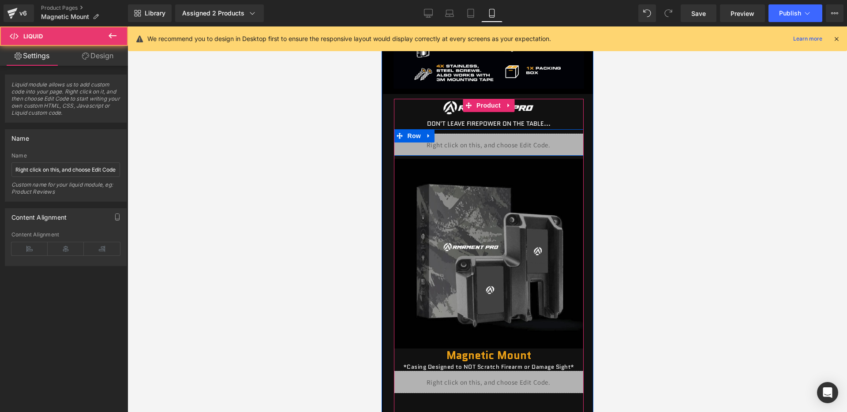
click at [496, 142] on div "Liquid" at bounding box center [489, 145] width 190 height 22
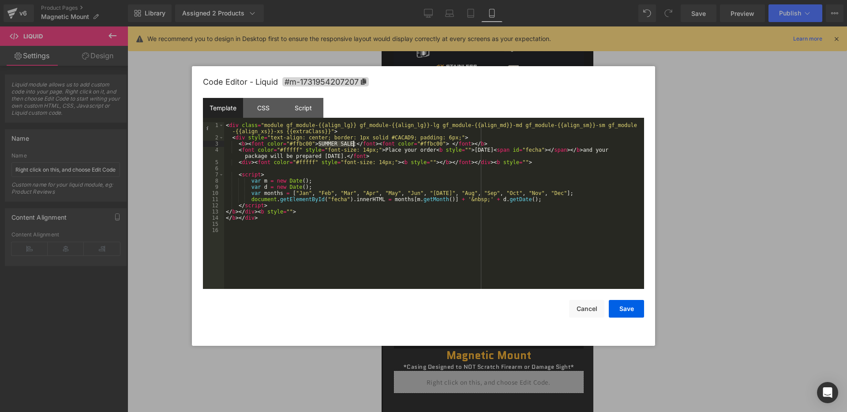
drag, startPoint x: 319, startPoint y: 142, endPoint x: 351, endPoint y: 143, distance: 32.3
click at [0, 0] on div "< div class = "module gf_module-{{align_lg}} gf_module-{{align_lg}}-lg gf_modul…" at bounding box center [0, 0] width 0 height 0
click at [623, 313] on button "Save" at bounding box center [626, 309] width 35 height 18
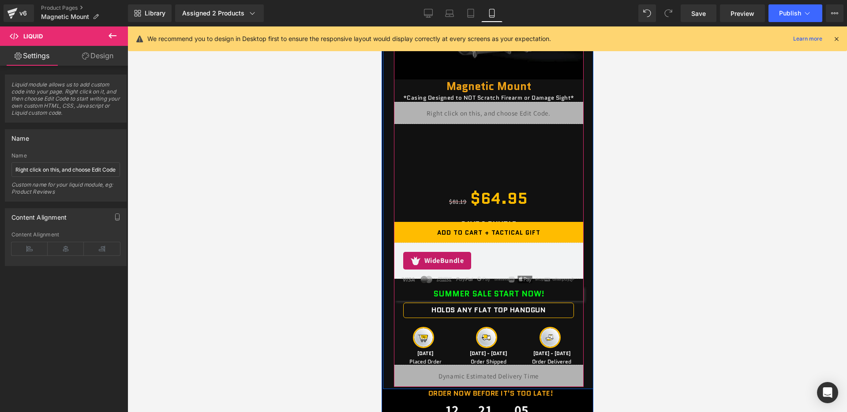
scroll to position [1468, 0]
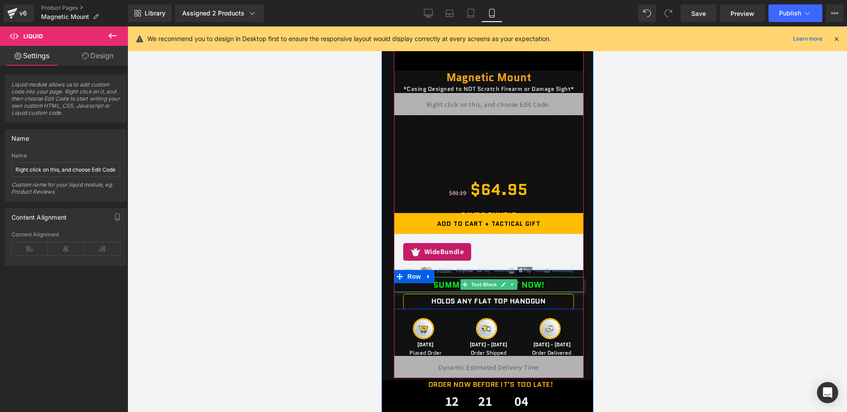
click at [454, 284] on b "SUMMER SALE START NOW!" at bounding box center [488, 284] width 111 height 11
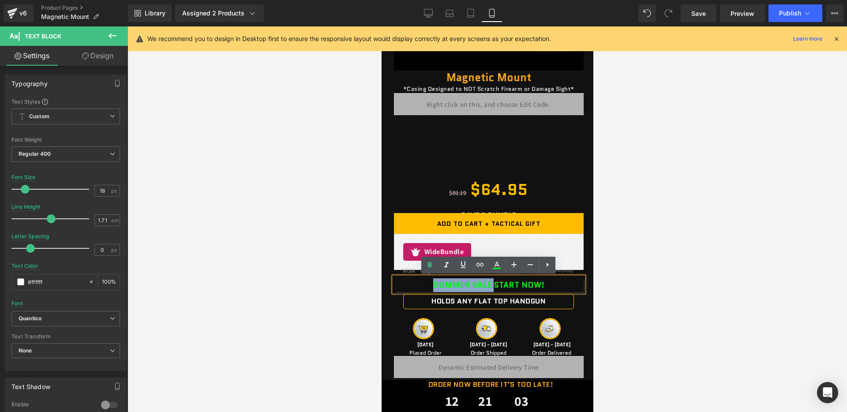
drag, startPoint x: 432, startPoint y: 283, endPoint x: 492, endPoint y: 282, distance: 59.6
click at [492, 282] on div "SUMMER SALE START NOW!" at bounding box center [489, 284] width 190 height 15
paste div
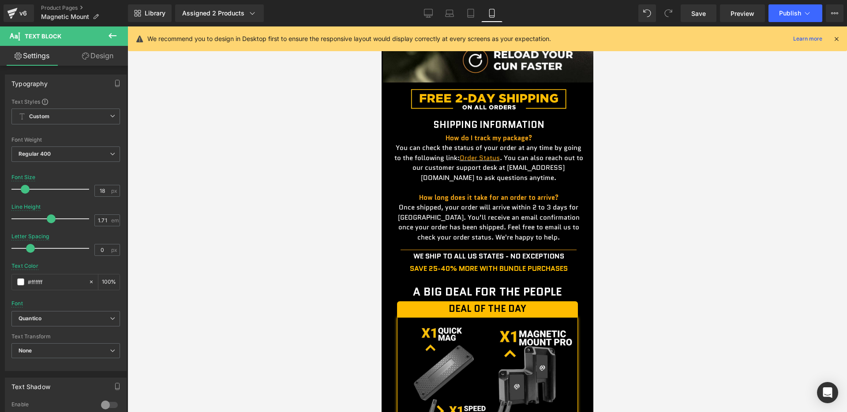
scroll to position [2195, 0]
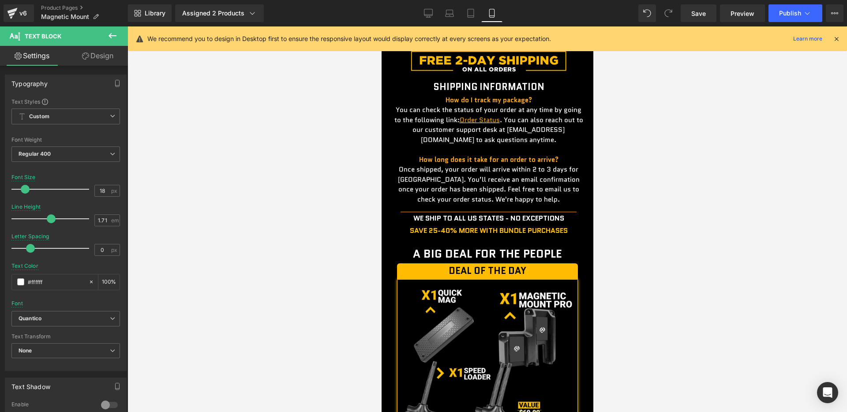
click at [775, 23] on div "Library Assigned 2 Products Product Preview Magnetic Mount Manage assigned prod…" at bounding box center [487, 13] width 719 height 26
click at [776, 16] on button "Publish" at bounding box center [796, 13] width 54 height 18
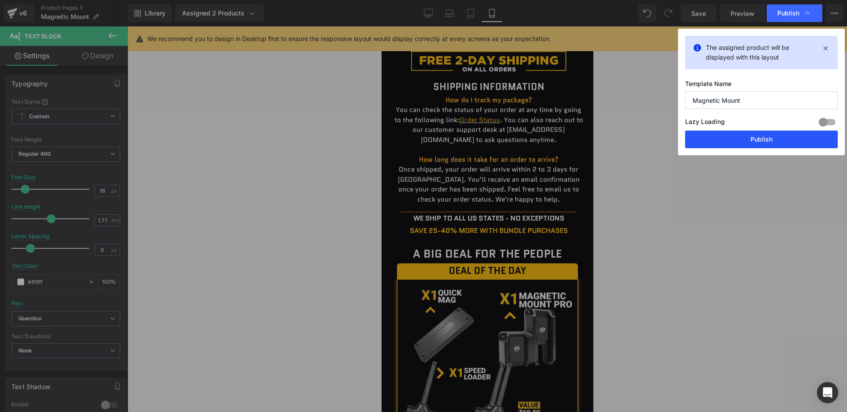
click at [727, 144] on button "Publish" at bounding box center [761, 140] width 153 height 18
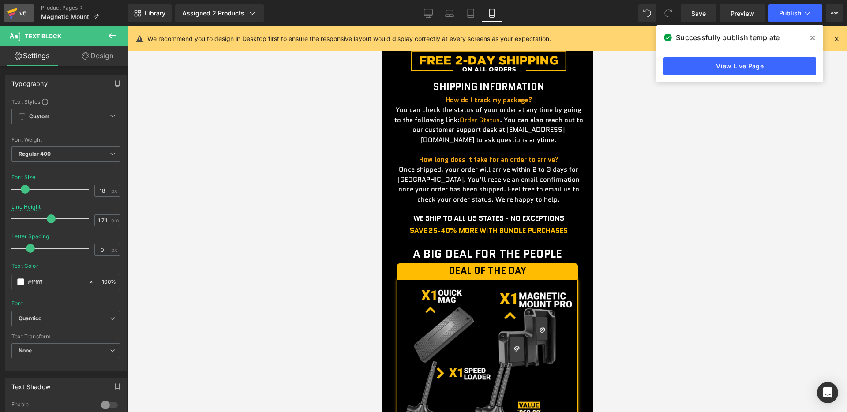
click at [22, 10] on div "v6" at bounding box center [23, 13] width 11 height 11
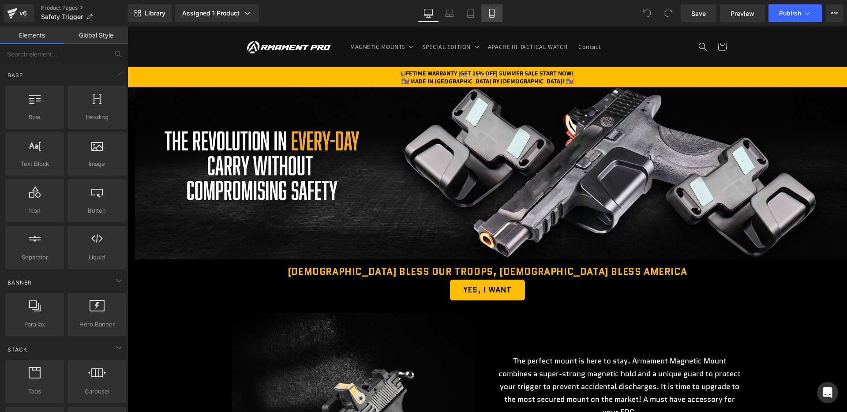
click at [492, 16] on icon at bounding box center [492, 13] width 9 height 9
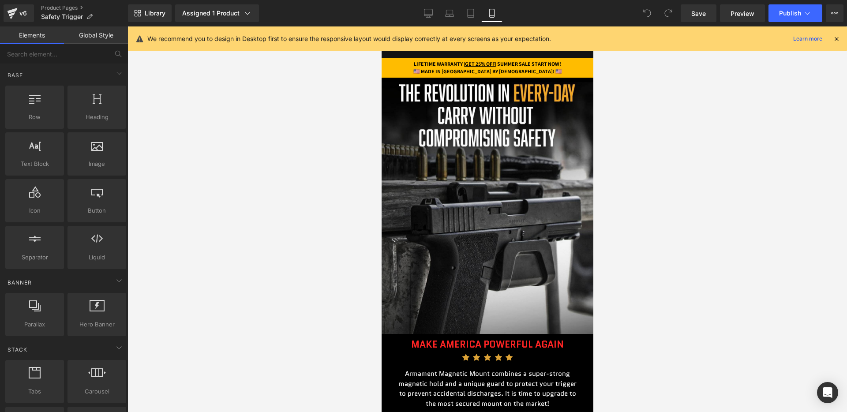
click at [836, 39] on icon at bounding box center [837, 39] width 8 height 8
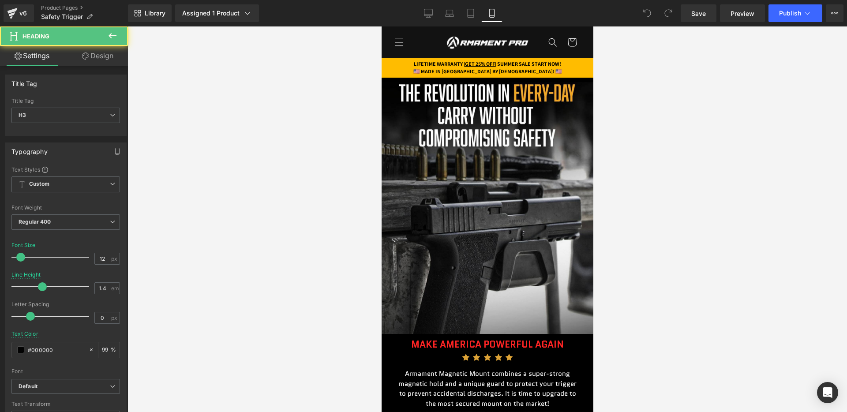
click at [547, 64] on strong "LIFETIME WARRANTY | GET 25% OFF | SUMMER SALE START NOW!" at bounding box center [486, 63] width 147 height 7
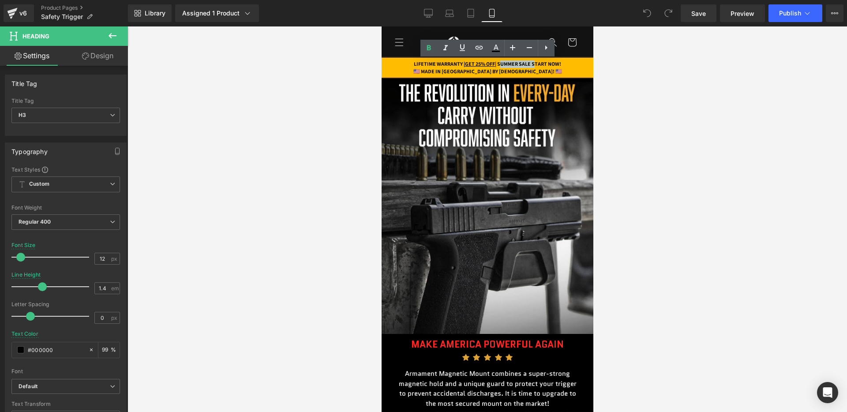
drag, startPoint x: 501, startPoint y: 62, endPoint x: 541, endPoint y: 62, distance: 39.7
click at [541, 62] on strong "LIFETIME WARRANTY | GET 25% OFF | SUMMER SALE START NOW!" at bounding box center [486, 63] width 147 height 7
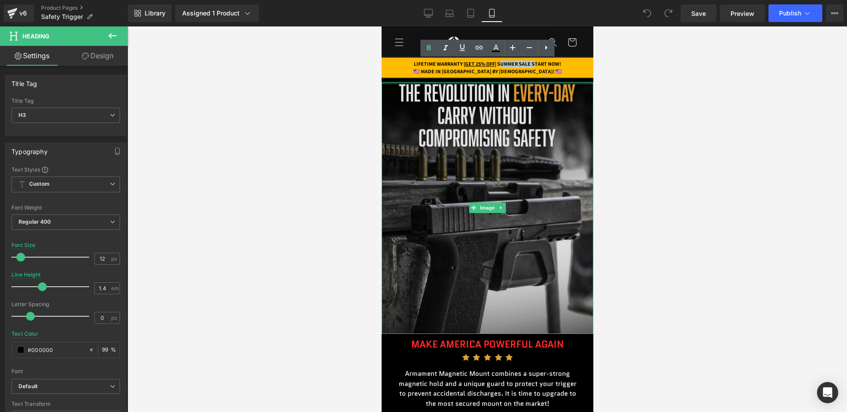
paste div
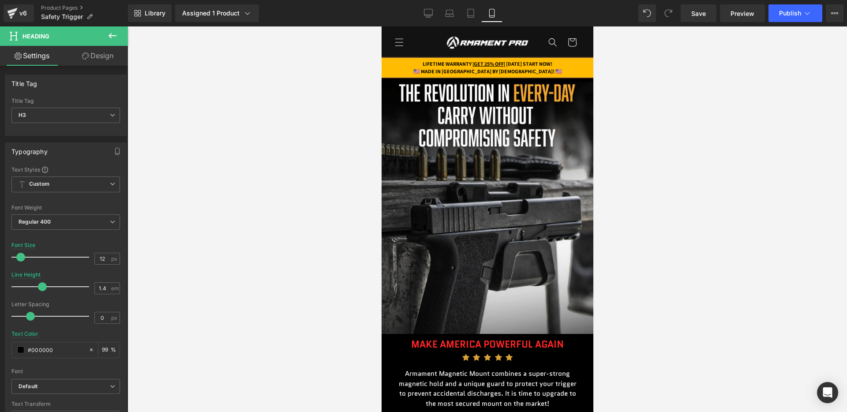
click at [537, 63] on strong "LIFETIME WARRANTY | GET 25% OFF | [DATE] START NOW!" at bounding box center [487, 63] width 130 height 7
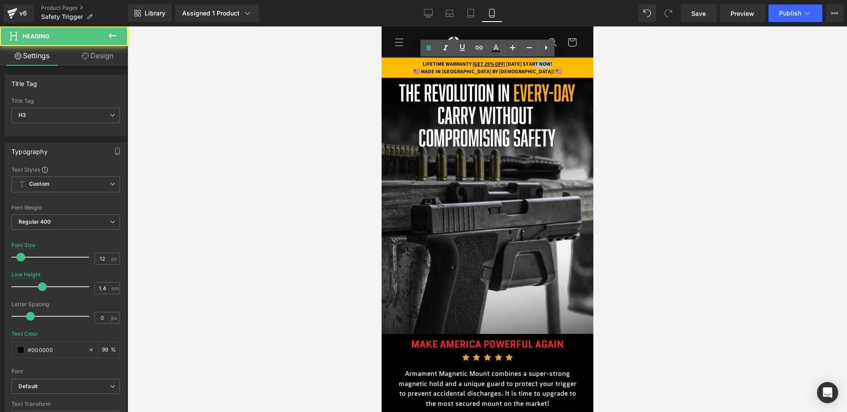
click at [537, 63] on strong "LIFETIME WARRANTY | GET 25% OFF | [DATE] START NOW!" at bounding box center [487, 63] width 130 height 7
click at [529, 63] on strong "LIFETIME WARRANTY | GET 25% OFF | [DATE] START NOW!" at bounding box center [487, 63] width 130 height 7
click at [534, 63] on strong "LIFETIME WARRANTY | GET 25% OFF | [DATE] START NOW!" at bounding box center [487, 63] width 130 height 7
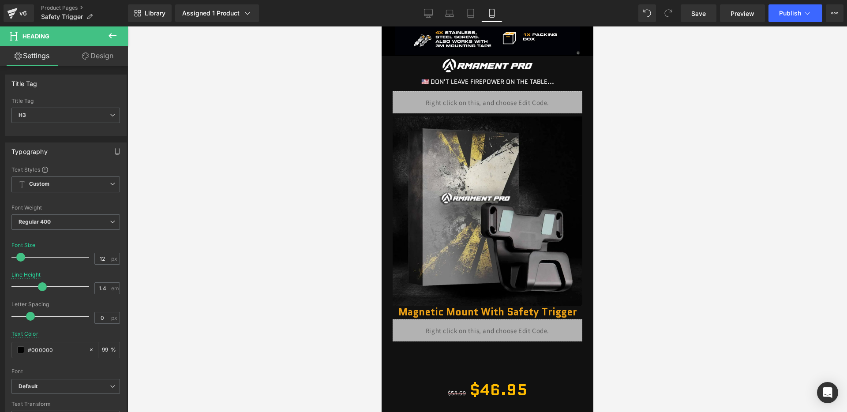
scroll to position [1318, 0]
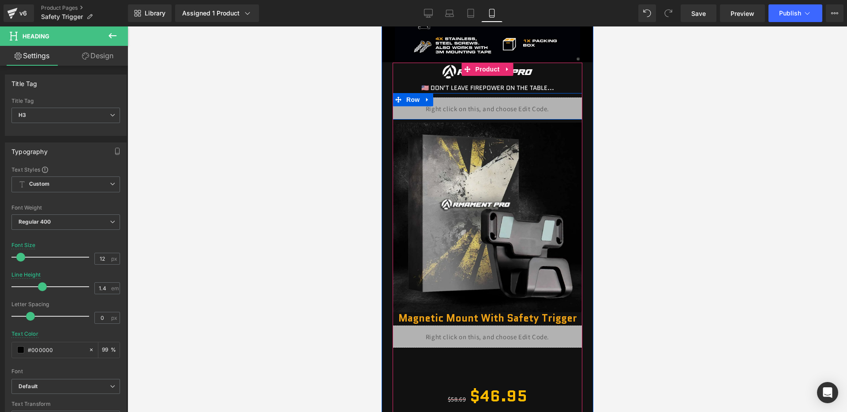
click at [501, 109] on div "Liquid" at bounding box center [487, 109] width 190 height 22
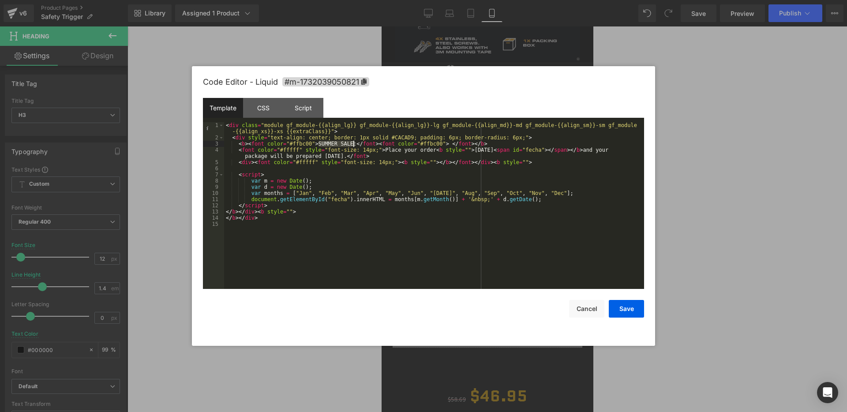
drag, startPoint x: 318, startPoint y: 143, endPoint x: 351, endPoint y: 143, distance: 32.7
click at [352, 143] on div "< div class = "module gf_module-{{align_lg}} gf_module-{{align_lg}}-lg gf_modul…" at bounding box center [434, 214] width 420 height 185
click at [615, 301] on button "Save" at bounding box center [626, 309] width 35 height 18
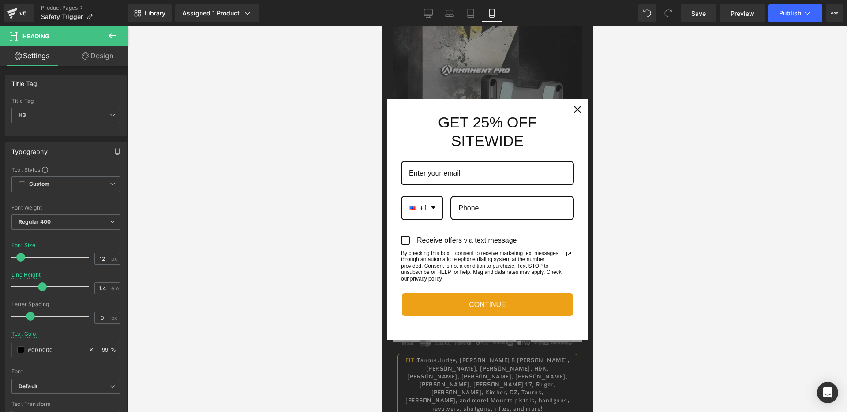
scroll to position [1479, 0]
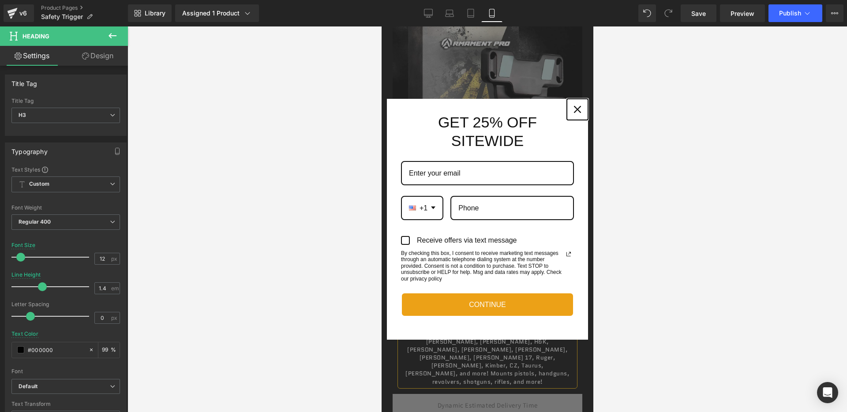
click at [575, 106] on icon "close icon" at bounding box center [577, 109] width 7 height 7
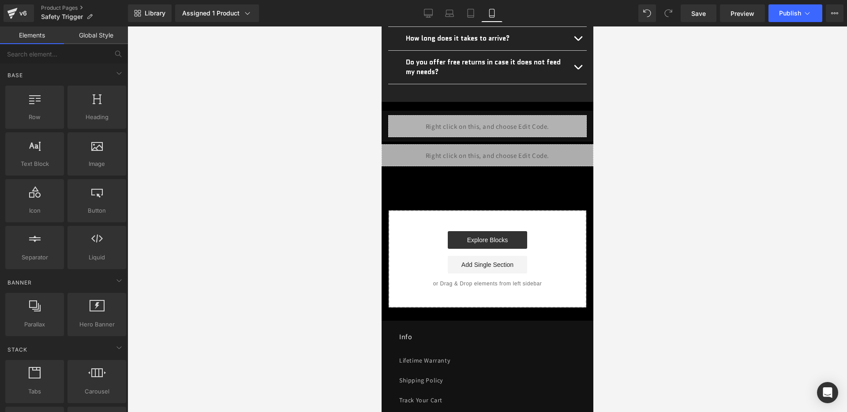
scroll to position [2679, 0]
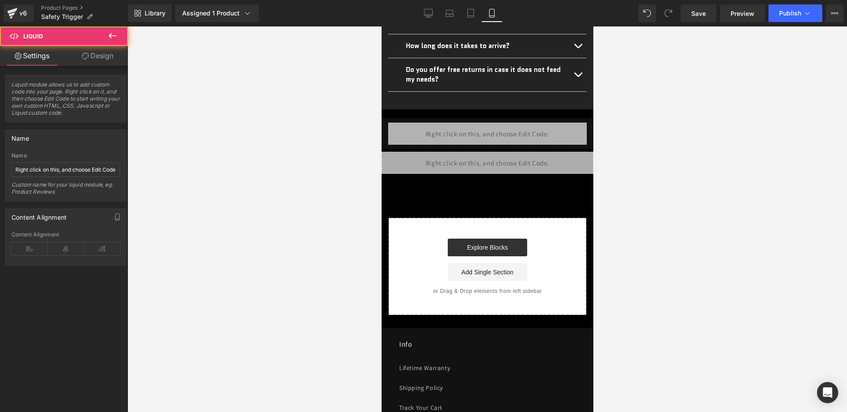
click at [511, 152] on div "Liquid" at bounding box center [487, 163] width 212 height 22
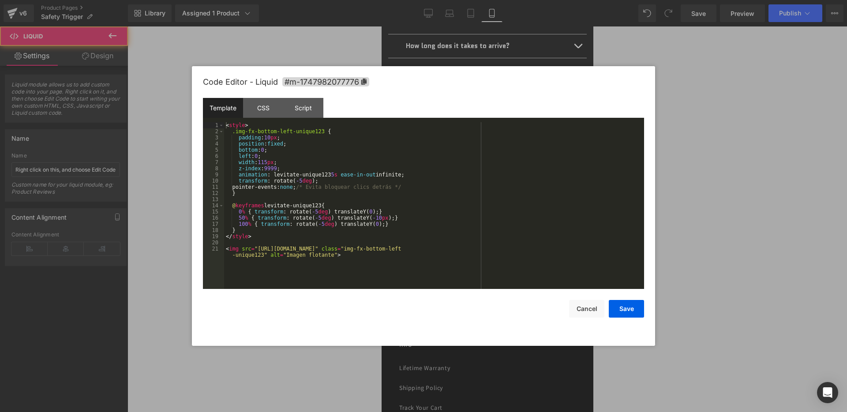
click at [503, 152] on div "Liquid" at bounding box center [487, 163] width 212 height 22
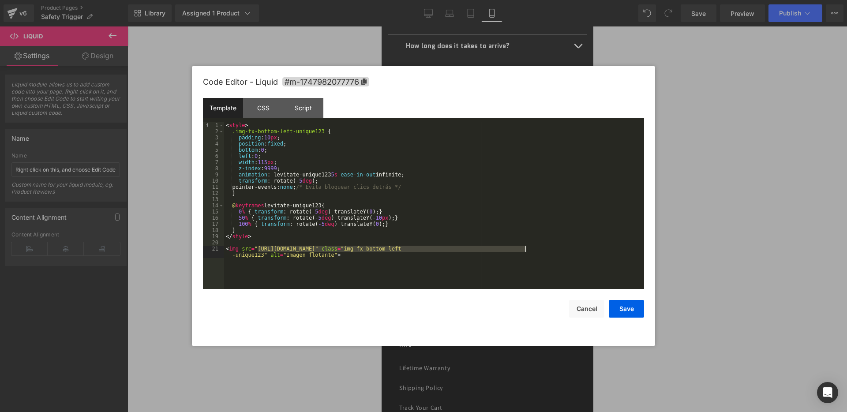
drag, startPoint x: 259, startPoint y: 248, endPoint x: 526, endPoint y: 251, distance: 267.4
click at [526, 251] on div "< style > .img-fx-bottom-left-unique123 { padding : 10 px ; position : fixed ; …" at bounding box center [434, 214] width 420 height 185
click at [628, 310] on button "Save" at bounding box center [626, 309] width 35 height 18
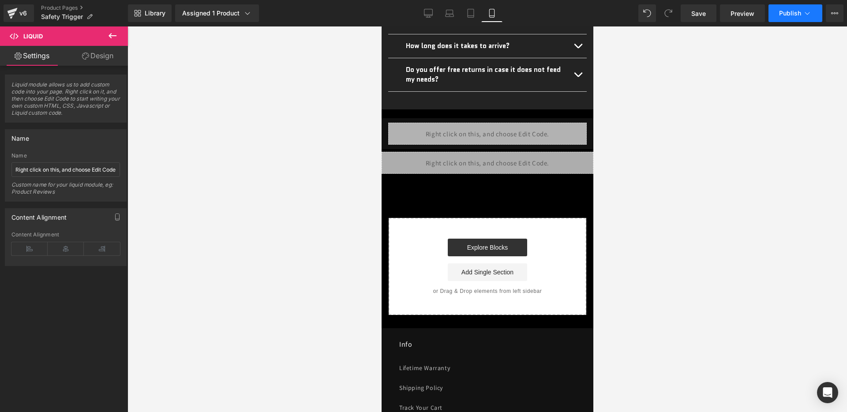
click at [783, 14] on span "Publish" at bounding box center [790, 13] width 22 height 7
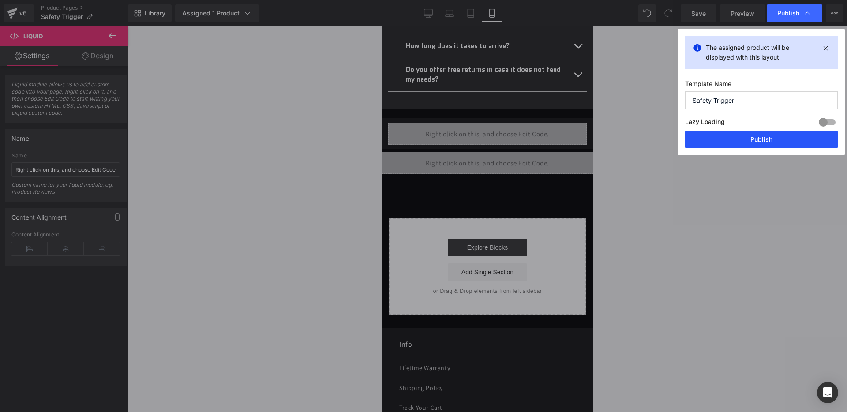
click at [727, 131] on div "The assigned product will be displayed with this layout Template Name Safety Tr…" at bounding box center [761, 92] width 167 height 127
click at [727, 131] on button "Publish" at bounding box center [761, 140] width 153 height 18
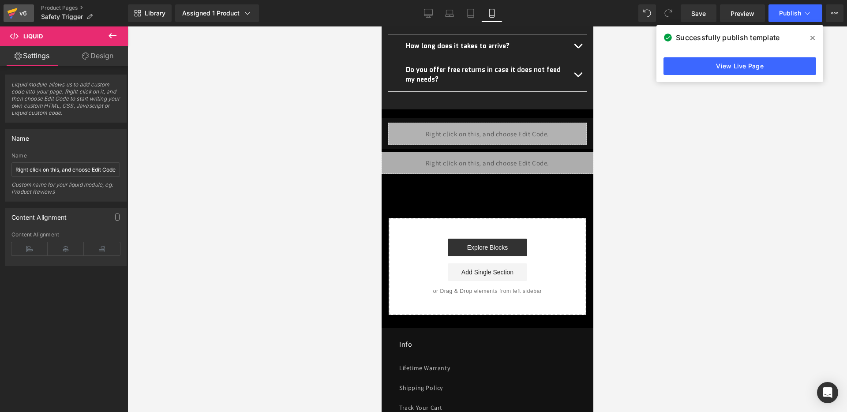
click at [25, 11] on div "v6" at bounding box center [23, 13] width 11 height 11
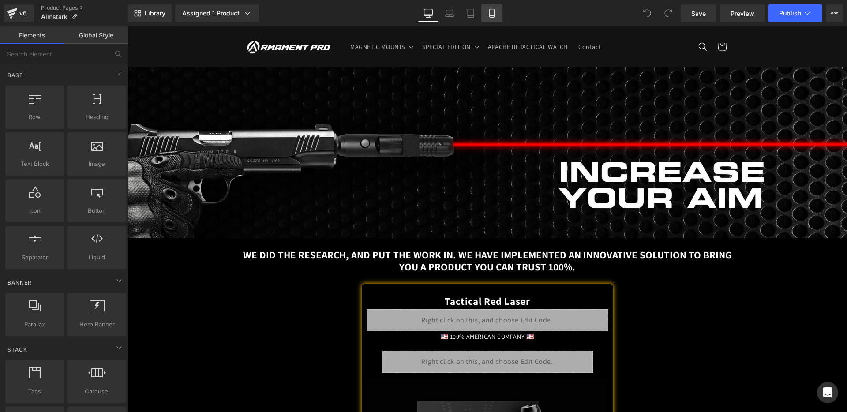
click at [494, 12] on icon at bounding box center [491, 13] width 5 height 8
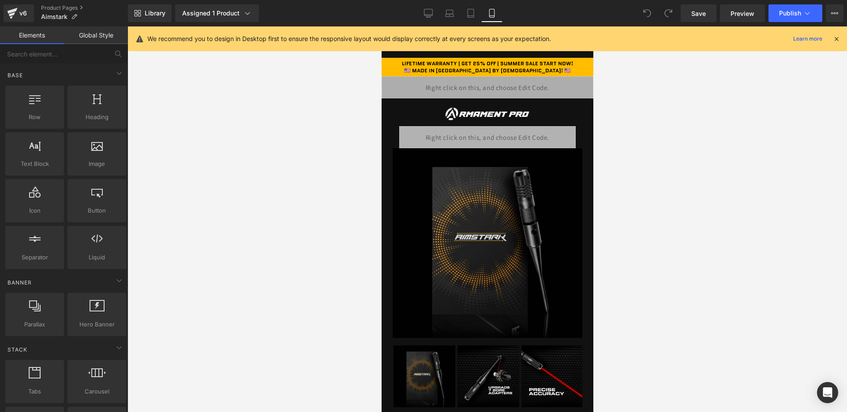
click at [837, 39] on icon at bounding box center [837, 39] width 8 height 8
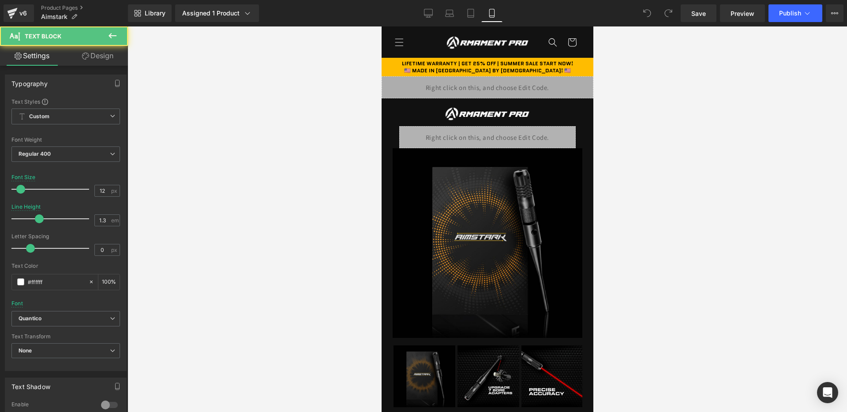
click at [381, 26] on div at bounding box center [381, 26] width 0 height 0
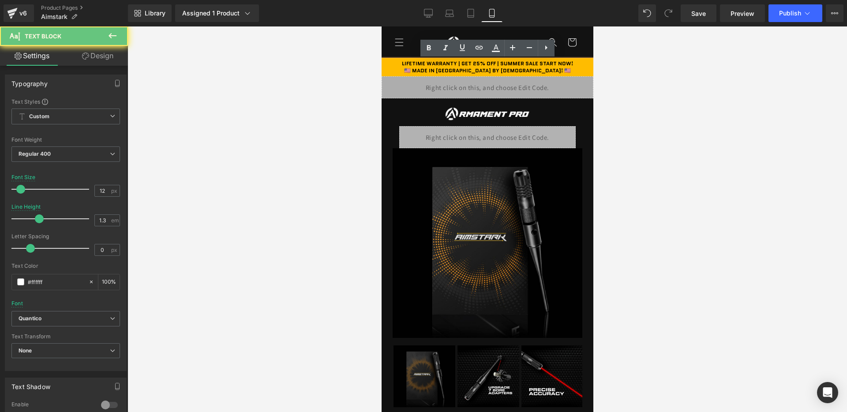
click at [502, 62] on b "LIFETIME WARRANTY | GET 25% OFF | SUMMER SALE START NOW!" at bounding box center [487, 64] width 171 height 8
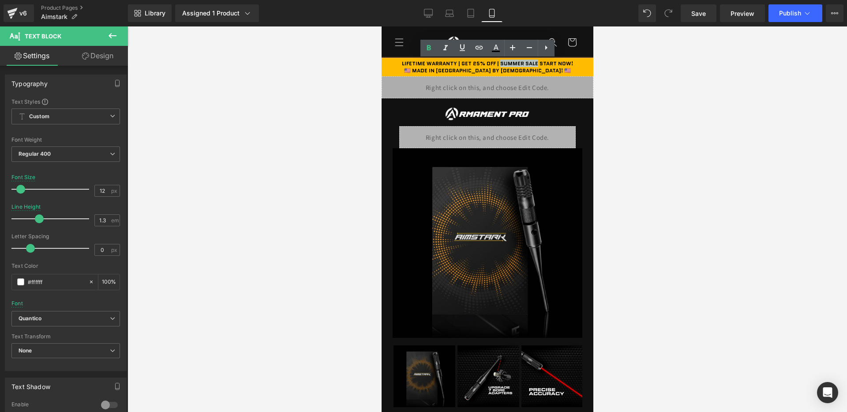
drag, startPoint x: 500, startPoint y: 63, endPoint x: 537, endPoint y: 64, distance: 37.1
click at [537, 64] on b "LIFETIME WARRANTY | GET 25% OFF | SUMMER SALE START NOW!" at bounding box center [487, 64] width 171 height 8
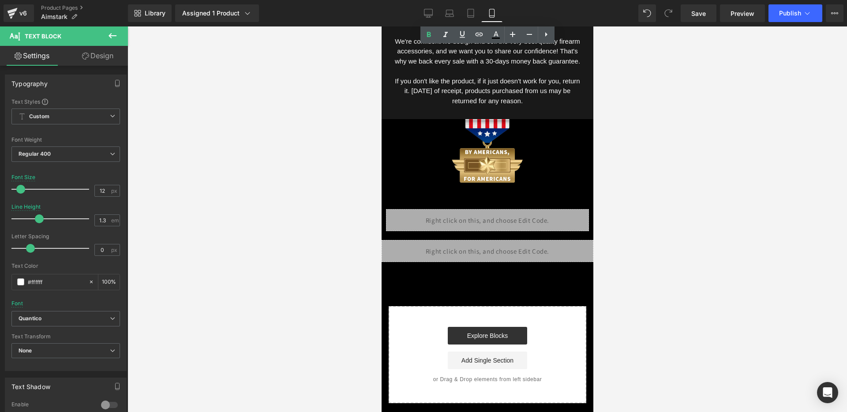
scroll to position [1679, 0]
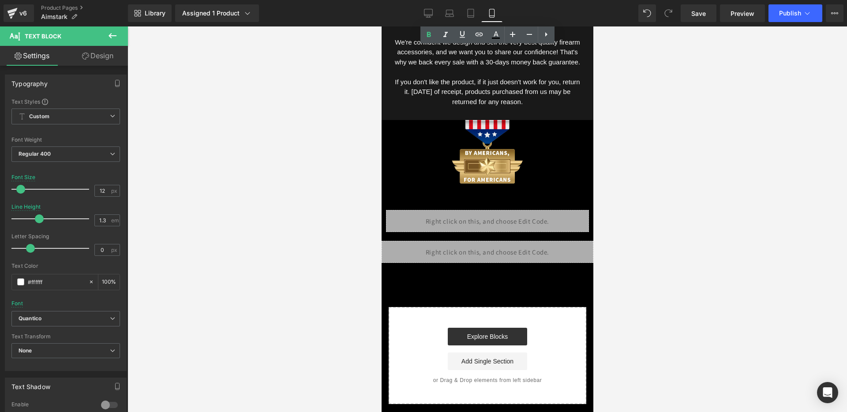
click at [499, 250] on div "Liquid" at bounding box center [487, 252] width 212 height 22
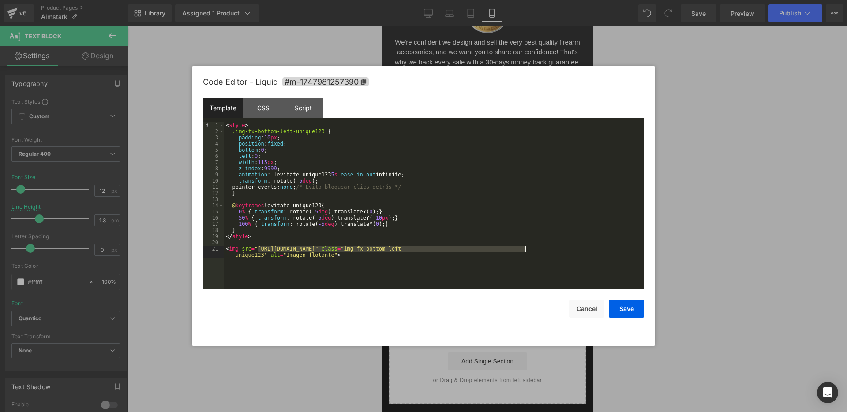
drag, startPoint x: 259, startPoint y: 248, endPoint x: 524, endPoint y: 249, distance: 265.2
click at [628, 309] on button "Save" at bounding box center [626, 309] width 35 height 18
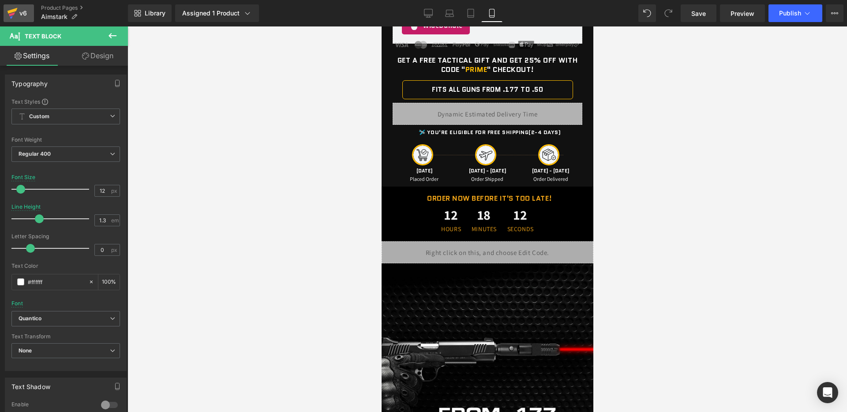
scroll to position [0, 0]
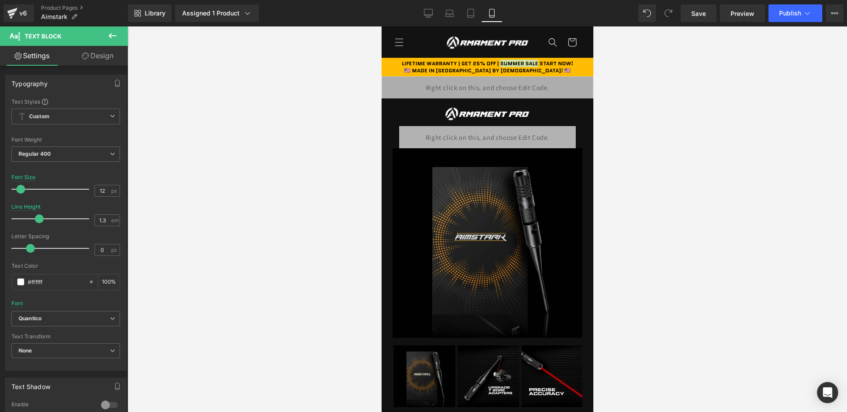
click at [381, 26] on div at bounding box center [381, 26] width 0 height 0
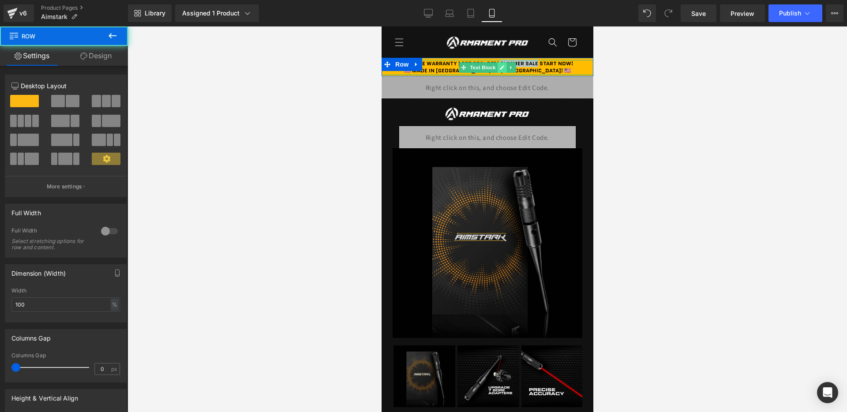
click at [502, 65] on icon at bounding box center [501, 67] width 5 height 5
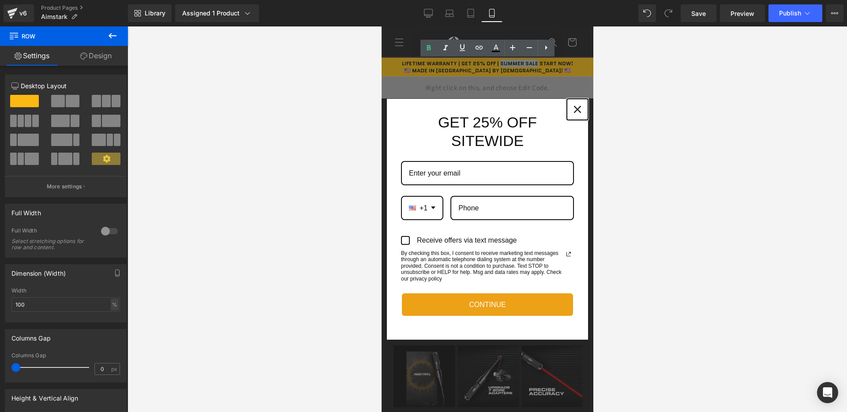
click at [571, 108] on div "Close" at bounding box center [577, 109] width 14 height 14
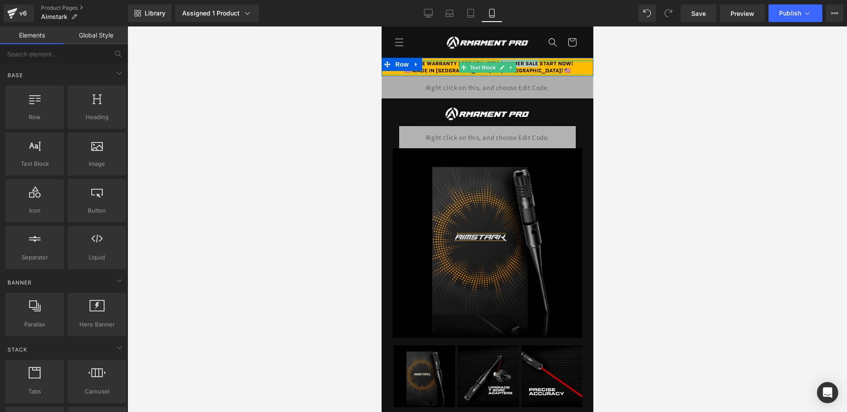
click at [501, 61] on div at bounding box center [487, 61] width 212 height 2
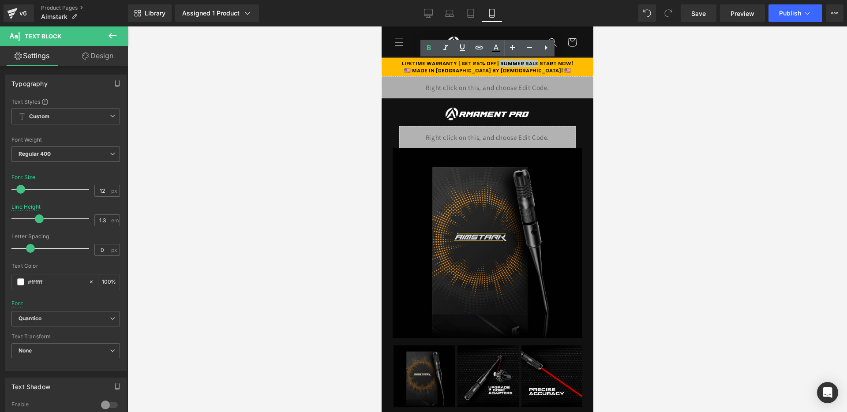
click at [533, 64] on b "LIFETIME WARRANTY | GET 25% OFF | SUMMER SALE START NOW!" at bounding box center [487, 64] width 171 height 8
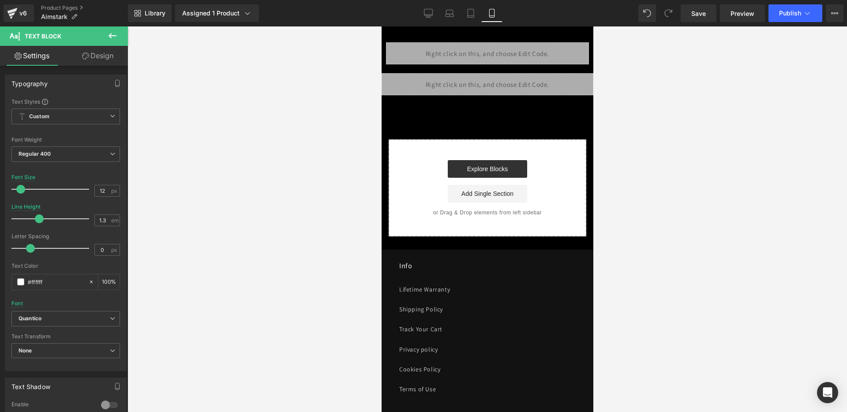
scroll to position [1837, 0]
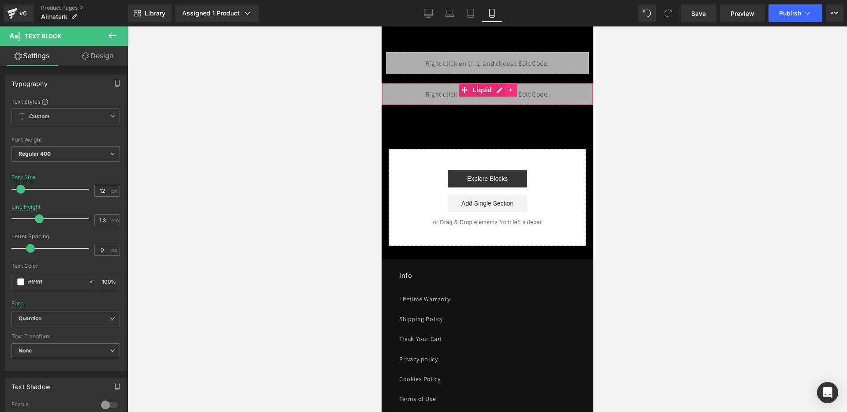
click at [507, 95] on link at bounding box center [510, 89] width 11 height 13
click at [482, 92] on div "Liquid" at bounding box center [487, 94] width 212 height 22
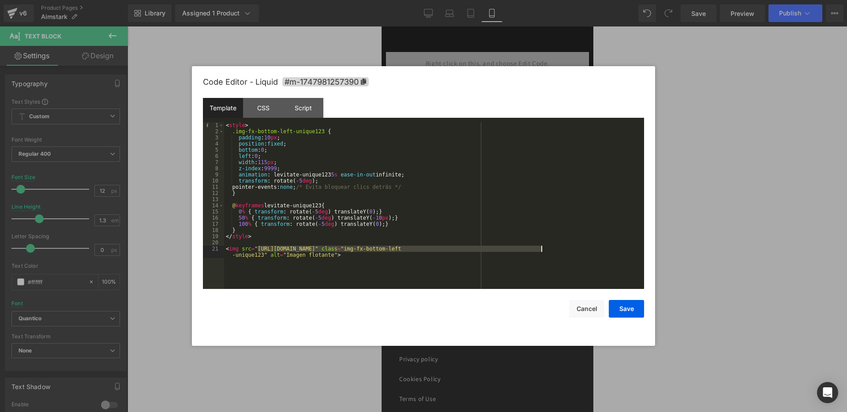
drag, startPoint x: 257, startPoint y: 250, endPoint x: 542, endPoint y: 250, distance: 284.6
click at [0, 0] on div "< style > .img-fx-bottom-left-unique123 { padding : 10 px ; position : fixed ; …" at bounding box center [0, 0] width 0 height 0
click at [0, 0] on button "Save" at bounding box center [0, 0] width 0 height 0
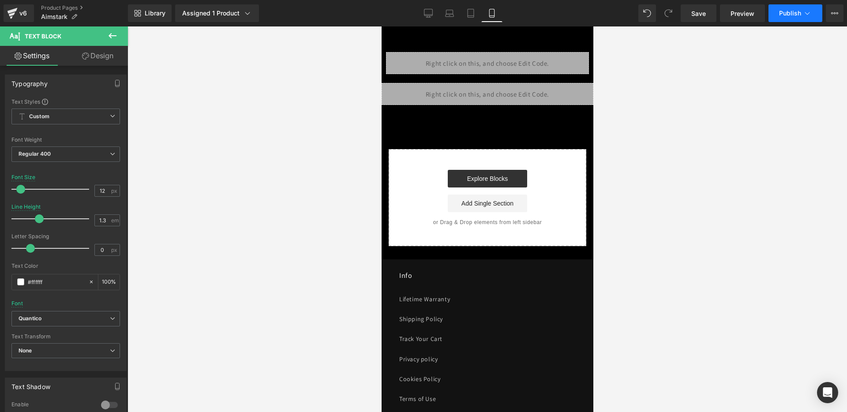
click at [801, 10] on button "Publish" at bounding box center [796, 13] width 54 height 18
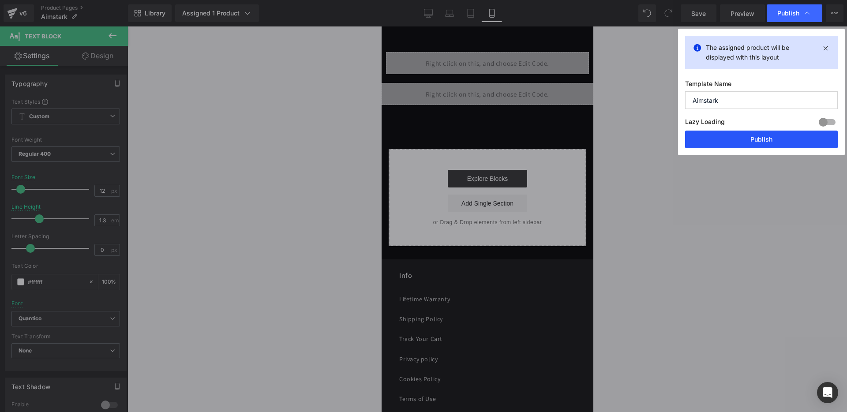
click at [0, 0] on button "Publish" at bounding box center [0, 0] width 0 height 0
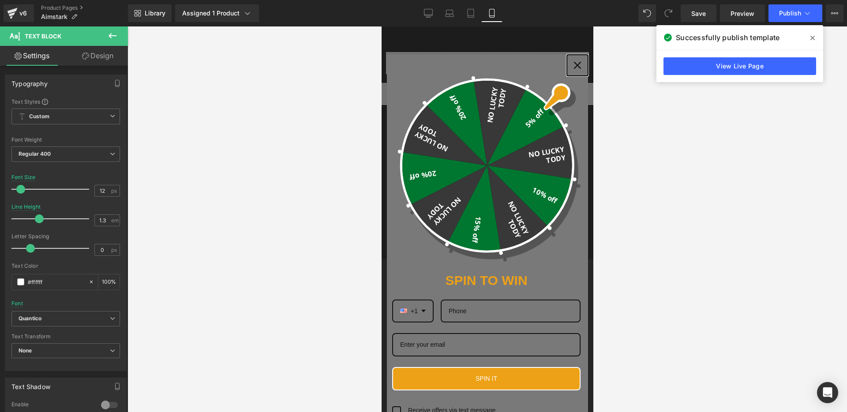
click at [574, 65] on icon "close icon" at bounding box center [577, 65] width 7 height 7
click at [574, 65] on div "Liquid" at bounding box center [487, 63] width 203 height 22
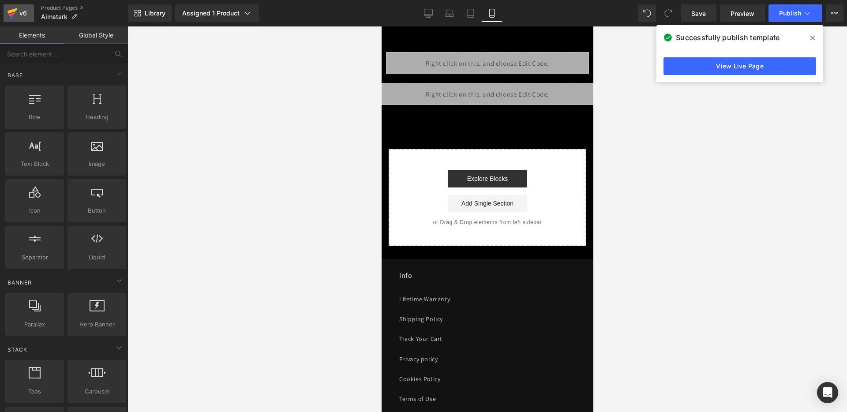
click at [30, 14] on link "v6" at bounding box center [19, 13] width 30 height 18
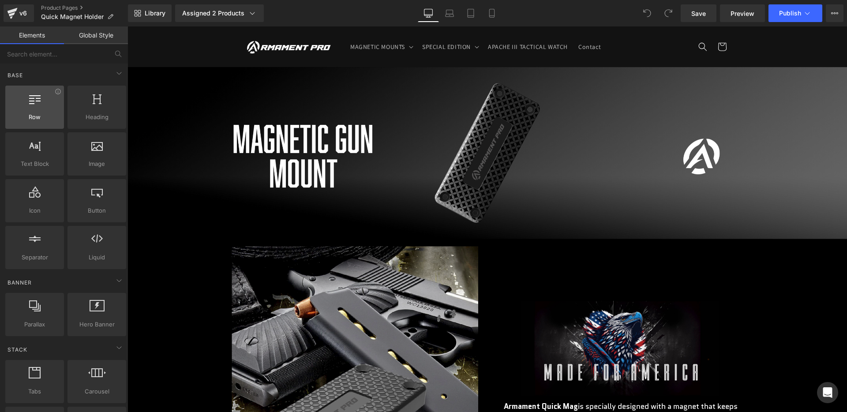
click at [496, 13] on icon at bounding box center [492, 13] width 9 height 9
click at [494, 12] on icon at bounding box center [491, 13] width 5 height 8
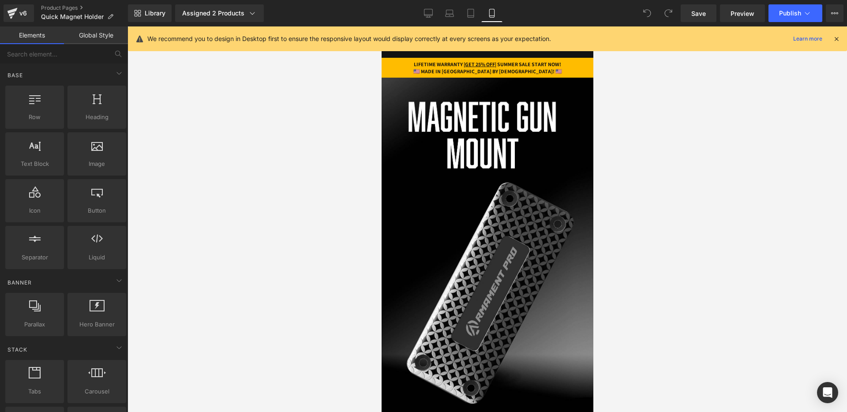
click at [838, 41] on icon at bounding box center [837, 39] width 8 height 8
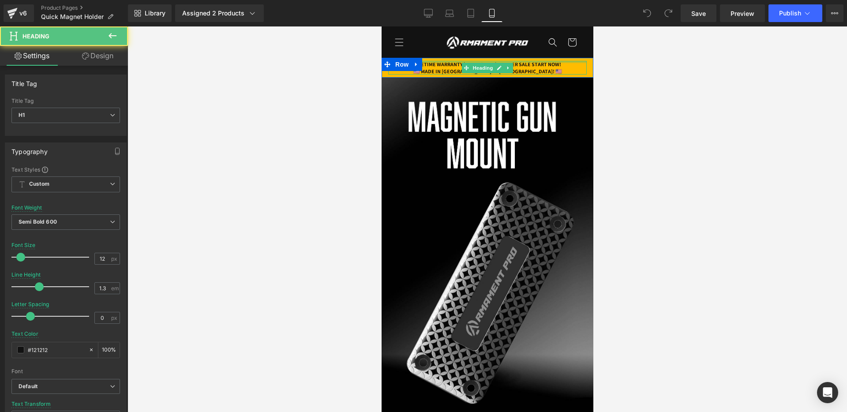
click at [514, 62] on div at bounding box center [487, 62] width 199 height 2
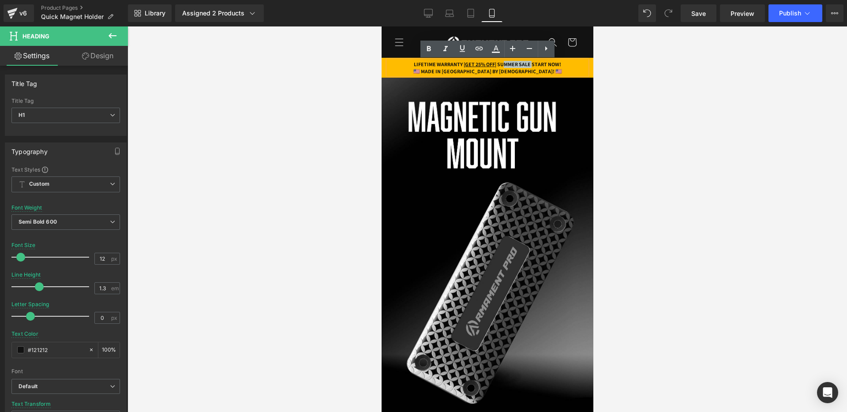
drag, startPoint x: 502, startPoint y: 63, endPoint x: 538, endPoint y: 63, distance: 36.2
click at [538, 63] on h1 "LIFETIME WARRANTY | GET 25% OFF | SUMMER SALE START NOW!" at bounding box center [487, 64] width 199 height 7
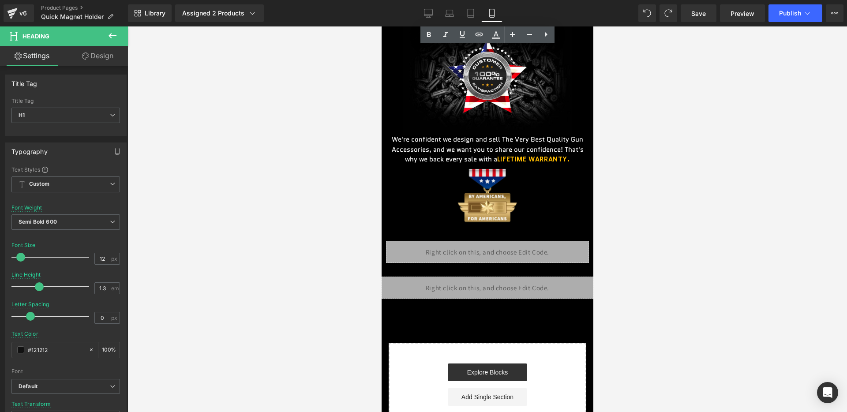
scroll to position [2474, 0]
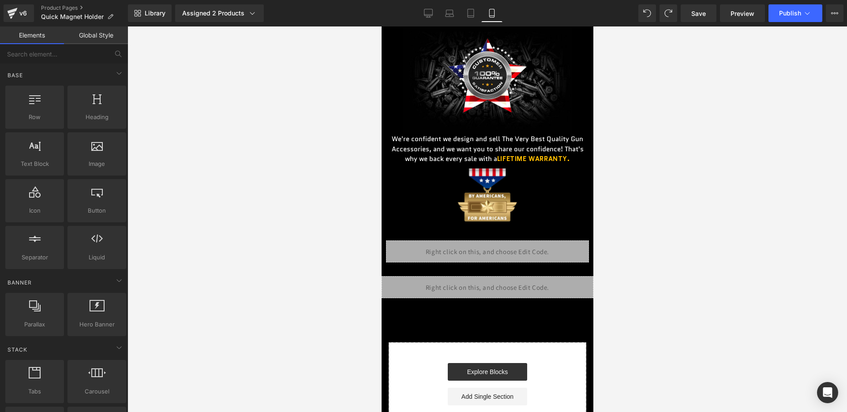
click at [486, 293] on div "Liquid" at bounding box center [487, 287] width 212 height 22
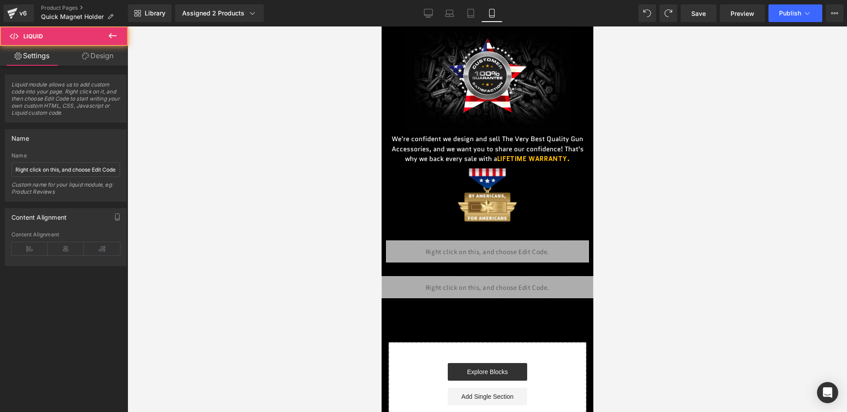
click at [496, 286] on div "Liquid" at bounding box center [487, 287] width 212 height 22
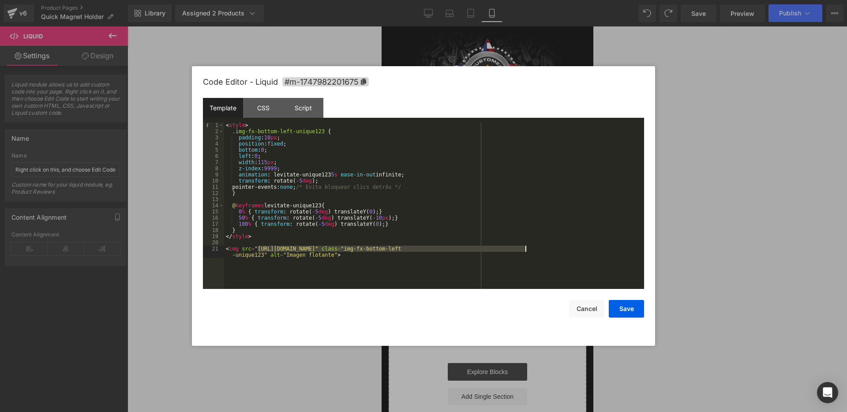
drag, startPoint x: 258, startPoint y: 249, endPoint x: 525, endPoint y: 249, distance: 266.5
click at [525, 249] on div "< style > .img-fx-bottom-left-unique123 { padding : 10 px ; position : fixed ; …" at bounding box center [434, 214] width 420 height 185
click at [621, 308] on button "Save" at bounding box center [626, 309] width 35 height 18
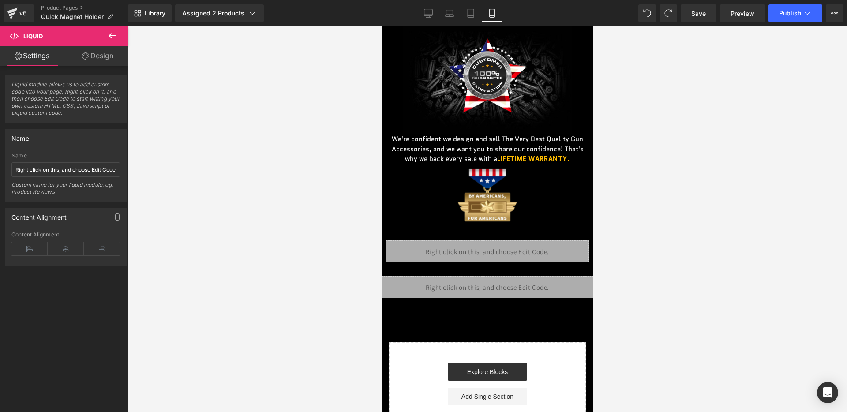
click at [778, 26] on div at bounding box center [488, 219] width 720 height 386
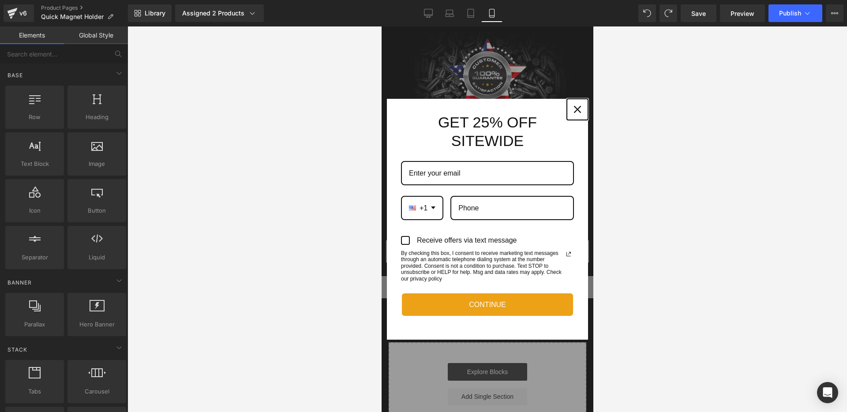
click at [569, 115] on button "Close" at bounding box center [577, 109] width 21 height 21
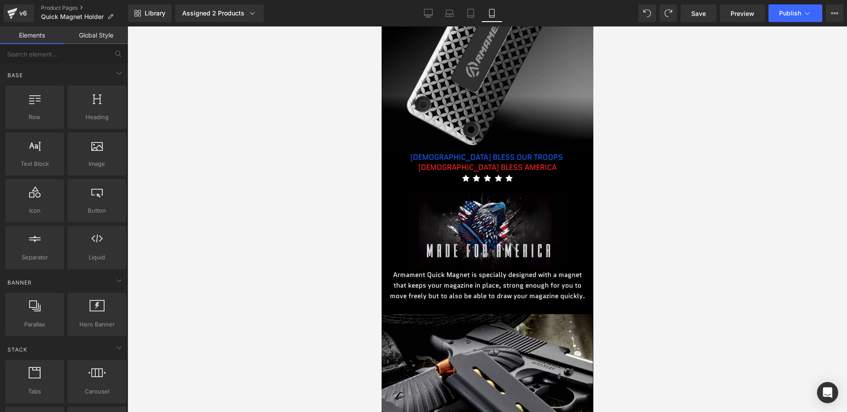
scroll to position [0, 0]
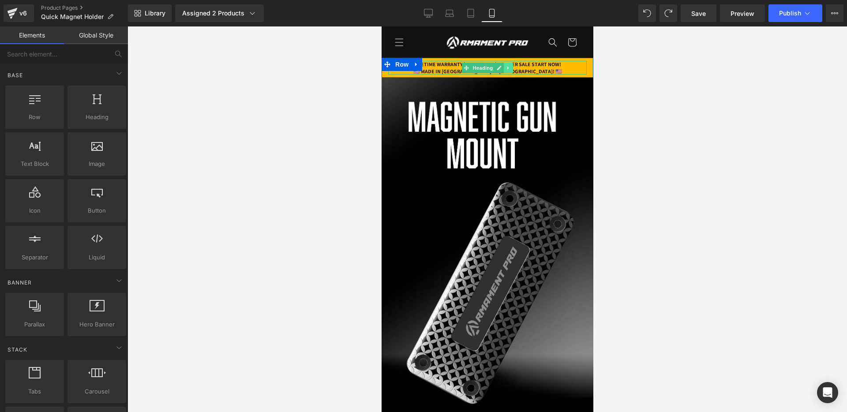
click at [507, 64] on link at bounding box center [507, 68] width 9 height 11
click at [484, 67] on icon at bounding box center [485, 67] width 5 height 5
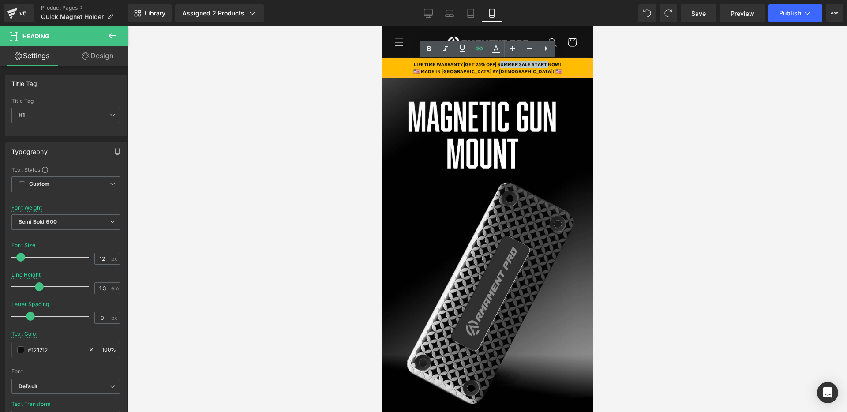
drag, startPoint x: 501, startPoint y: 65, endPoint x: 558, endPoint y: 65, distance: 56.5
click at [558, 65] on h1 "LIFETIME WARRANTY | GET 25% OFF | SUMMER SALE START NOW!" at bounding box center [487, 64] width 199 height 7
click at [557, 64] on h1 "LIFETIME WARRANTY | GET 25% OFF | [DATE] SALE NOW!" at bounding box center [487, 64] width 199 height 7
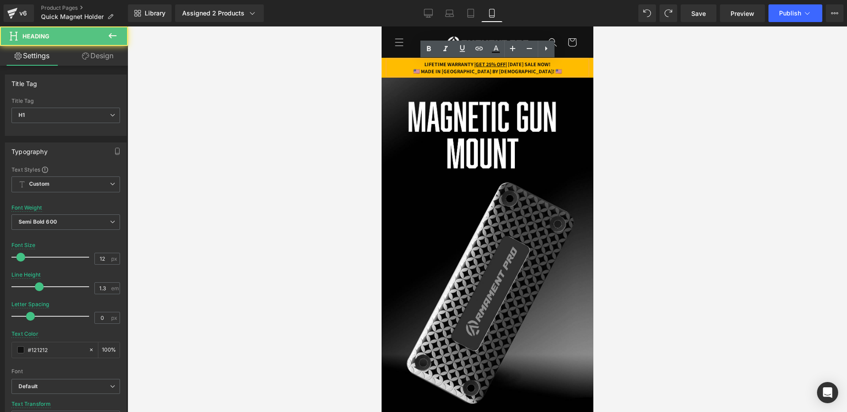
click at [557, 64] on h1 "LIFETIME WARRANTY | GET 25% OFF | [DATE] SALE NOW!" at bounding box center [487, 64] width 199 height 7
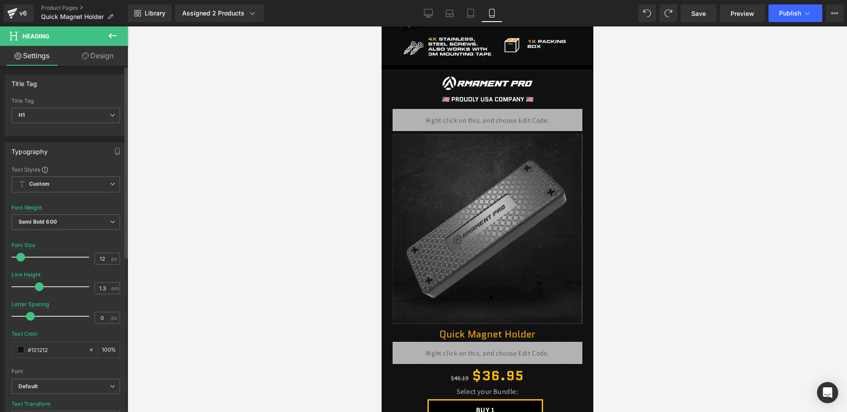
scroll to position [1366, 0]
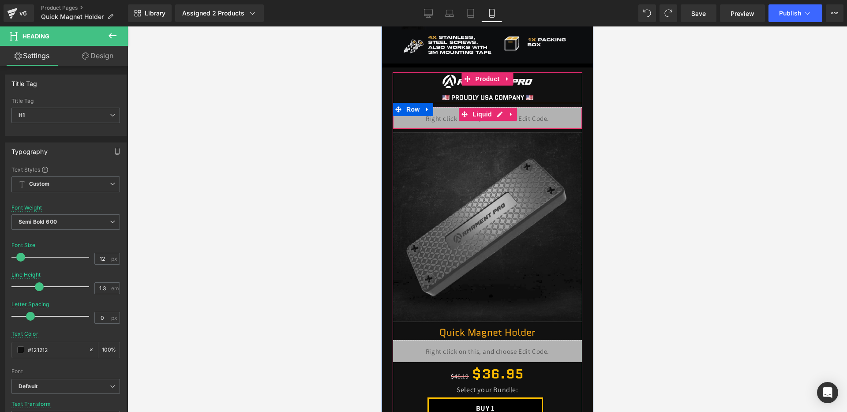
click at [492, 118] on span "Liquid" at bounding box center [482, 114] width 24 height 13
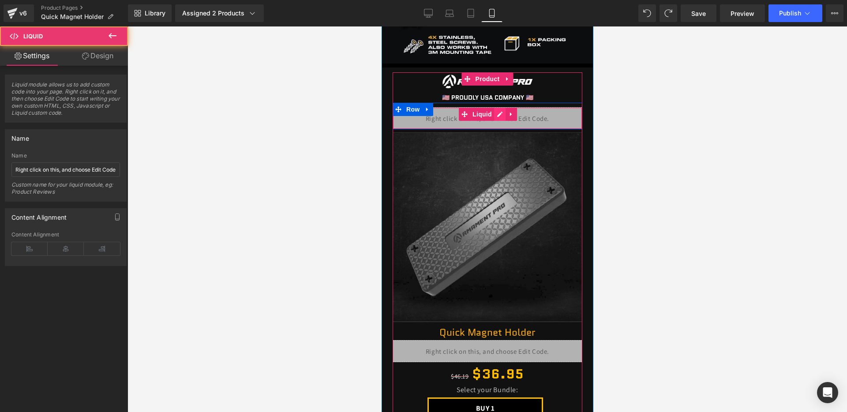
click at [502, 118] on div "Liquid" at bounding box center [487, 118] width 190 height 22
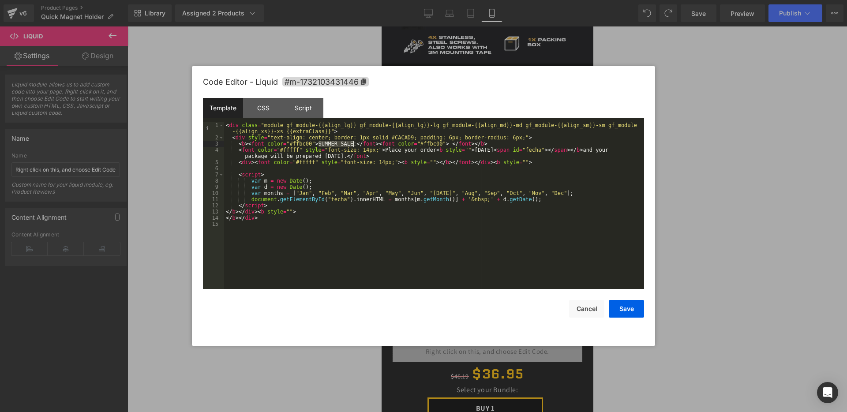
drag, startPoint x: 319, startPoint y: 143, endPoint x: 353, endPoint y: 145, distance: 34.4
click at [353, 145] on div "< div class = "module gf_module-{{align_lg}} gf_module-{{align_lg}}-lg gf_modul…" at bounding box center [434, 214] width 420 height 185
click at [615, 306] on button "Save" at bounding box center [626, 309] width 35 height 18
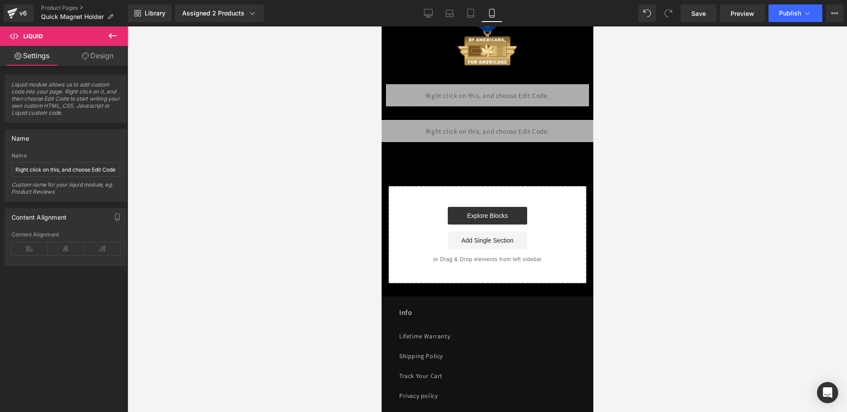
scroll to position [2613, 0]
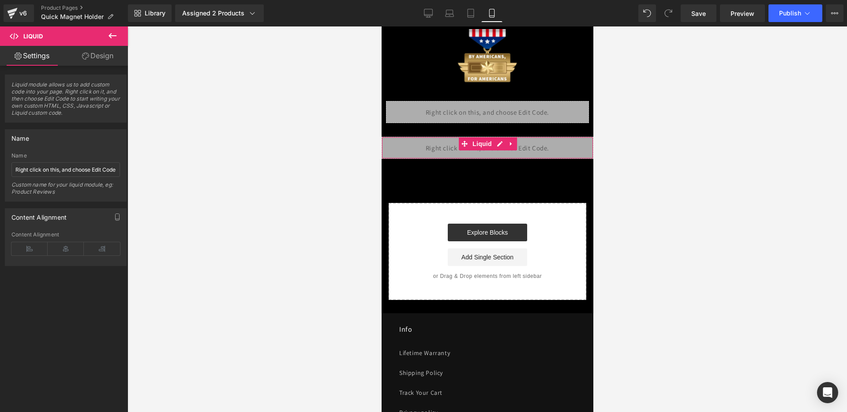
click at [521, 148] on div "Liquid" at bounding box center [487, 148] width 212 height 22
click at [499, 146] on div "Liquid" at bounding box center [487, 148] width 212 height 22
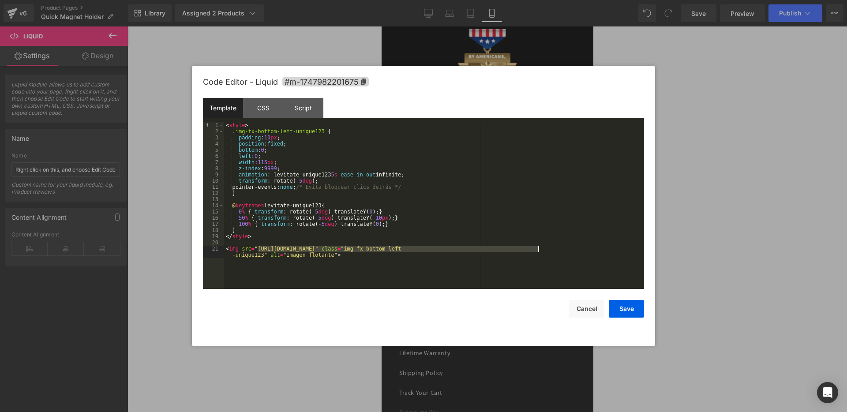
drag, startPoint x: 257, startPoint y: 247, endPoint x: 537, endPoint y: 246, distance: 280.6
click at [0, 0] on div "< style > .img-fx-bottom-left-unique123 { padding : 10 px ; position : fixed ; …" at bounding box center [0, 0] width 0 height 0
click at [630, 309] on button "Save" at bounding box center [626, 309] width 35 height 18
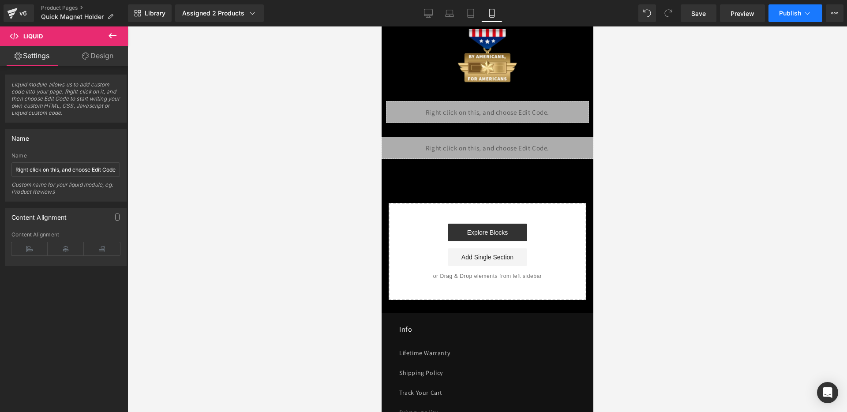
click at [784, 7] on button "Publish" at bounding box center [796, 13] width 54 height 18
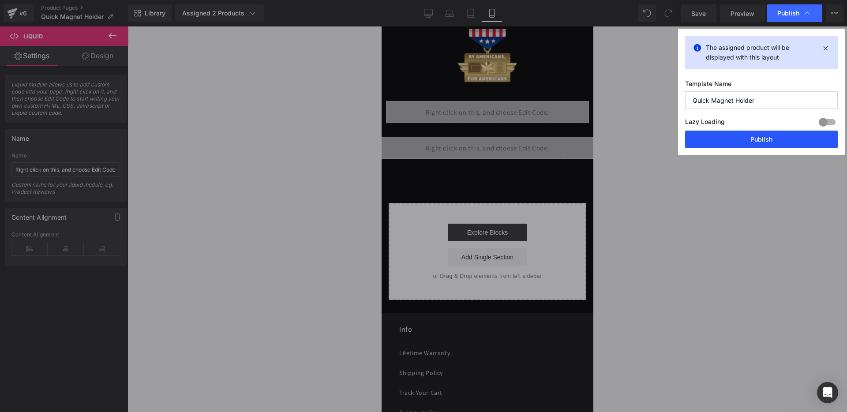
click at [740, 137] on button "Publish" at bounding box center [761, 140] width 153 height 18
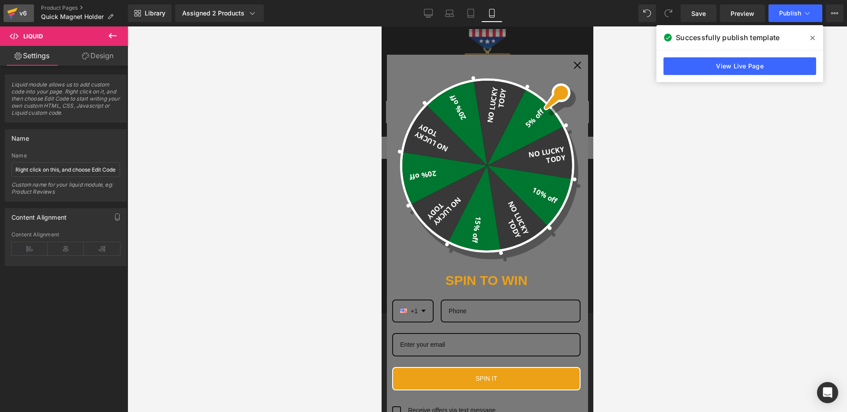
click at [30, 17] on link "v6" at bounding box center [19, 13] width 30 height 18
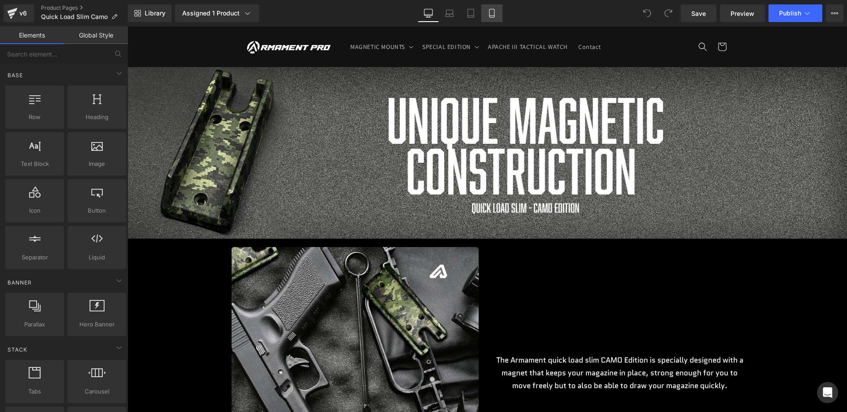
click at [491, 13] on icon at bounding box center [492, 13] width 9 height 9
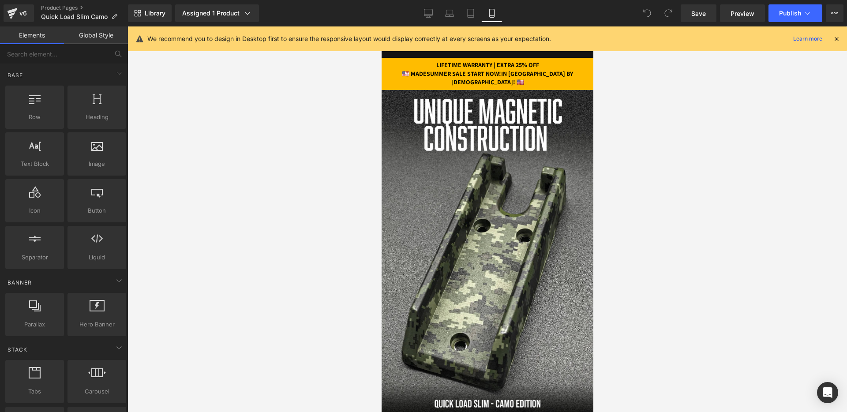
click at [838, 38] on icon at bounding box center [837, 39] width 8 height 8
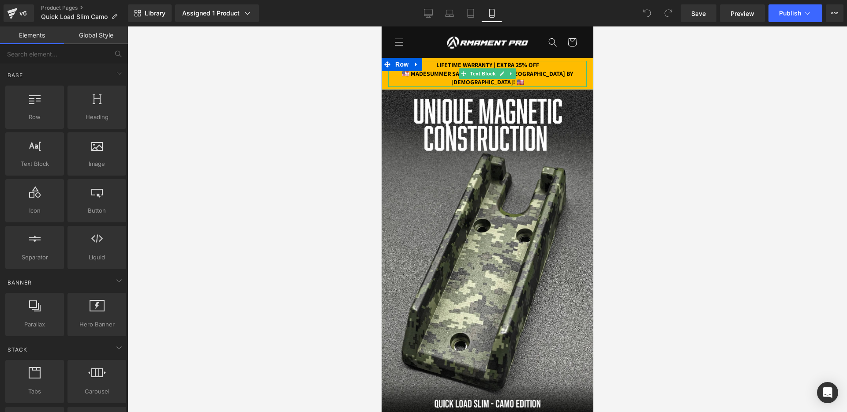
click at [435, 71] on p "🇺🇸 MADESUMMER SALE START NOW!IN [GEOGRAPHIC_DATA] BY [DEMOGRAPHIC_DATA]! 🇺🇸" at bounding box center [487, 78] width 199 height 17
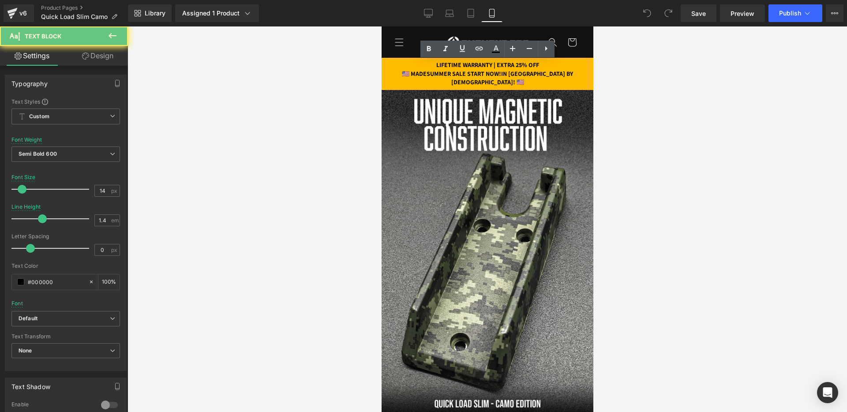
click at [435, 74] on p "🇺🇸 MADESUMMER SALE START NOW!IN [GEOGRAPHIC_DATA] BY [DEMOGRAPHIC_DATA]! 🇺🇸" at bounding box center [487, 78] width 199 height 17
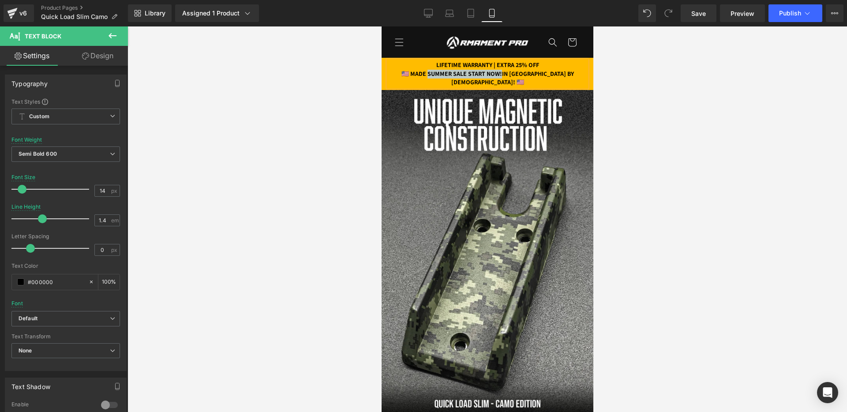
drag, startPoint x: 521, startPoint y: 74, endPoint x: 436, endPoint y: 71, distance: 85.2
click at [436, 71] on p "🇺🇸 MADE SUMMER SALE START NOW!IN [GEOGRAPHIC_DATA] BY [DEMOGRAPHIC_DATA]! 🇺🇸" at bounding box center [487, 78] width 199 height 17
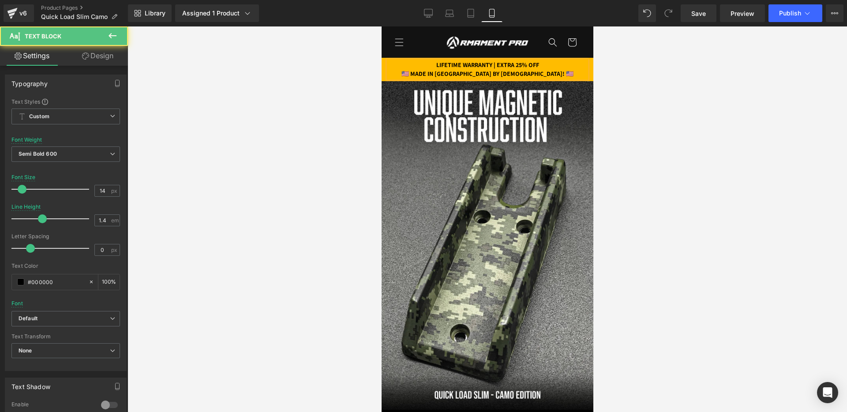
click at [551, 64] on p "LIFETIME WARRANTY | EXTRA 25% OFF" at bounding box center [487, 65] width 199 height 9
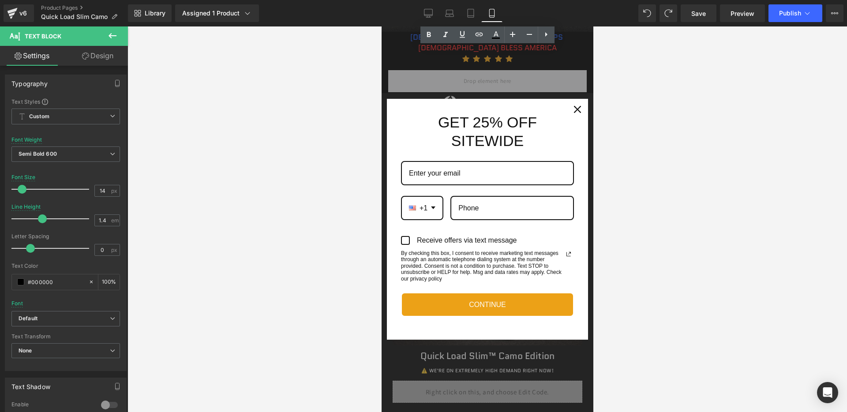
scroll to position [418, 0]
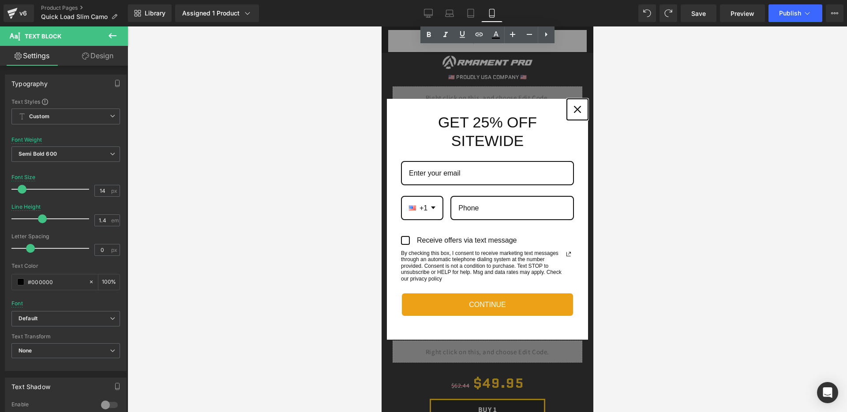
click at [578, 108] on icon "close icon" at bounding box center [577, 109] width 7 height 7
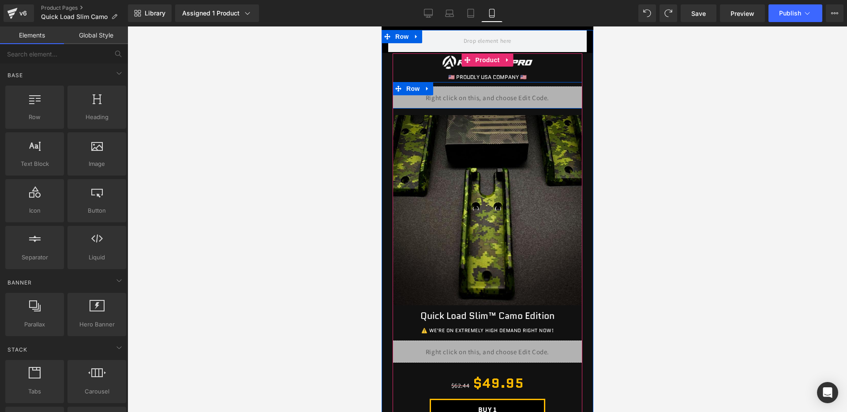
click at [495, 98] on div "Liquid" at bounding box center [487, 97] width 190 height 22
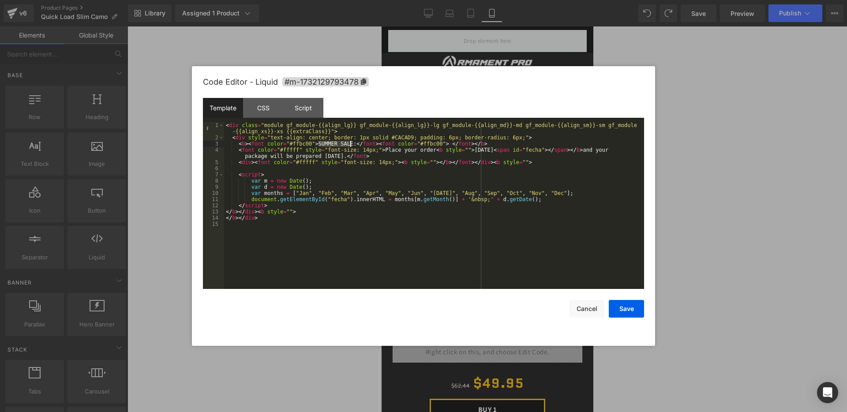
drag, startPoint x: 319, startPoint y: 146, endPoint x: 350, endPoint y: 146, distance: 30.9
click at [351, 146] on div "< div class = "module gf_module-{{align_lg}} gf_module-{{align_lg}}-lg gf_modul…" at bounding box center [434, 214] width 420 height 185
click at [578, 310] on button "Cancel" at bounding box center [586, 309] width 35 height 18
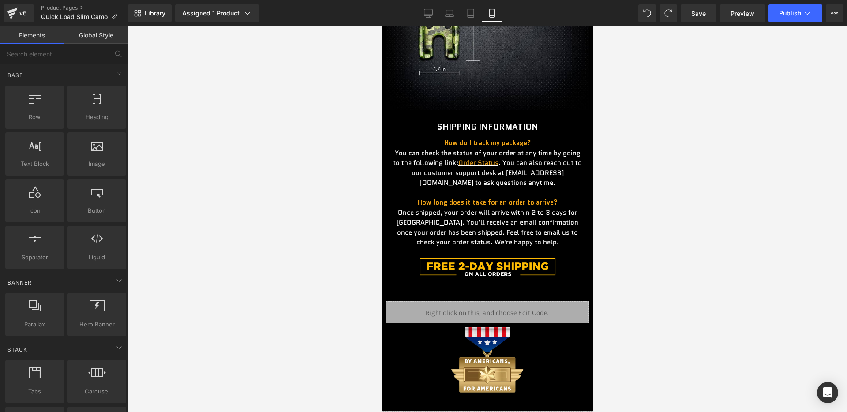
scroll to position [1811, 0]
click at [506, 299] on div "Liquid Image Product" at bounding box center [487, 344] width 212 height 111
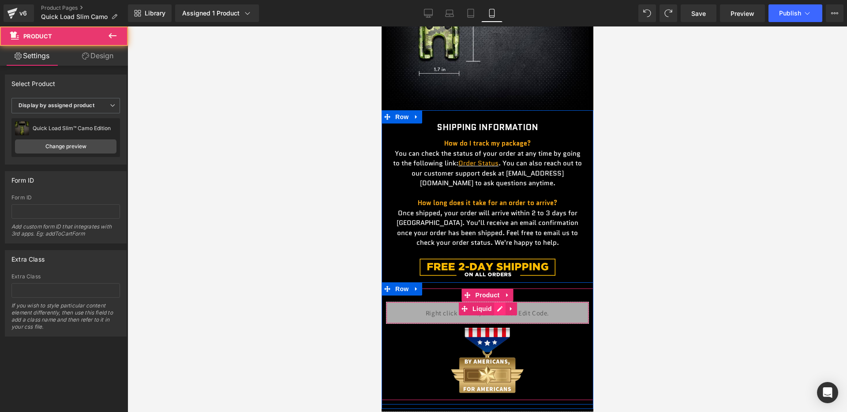
click at [504, 310] on div "Liquid" at bounding box center [487, 313] width 203 height 22
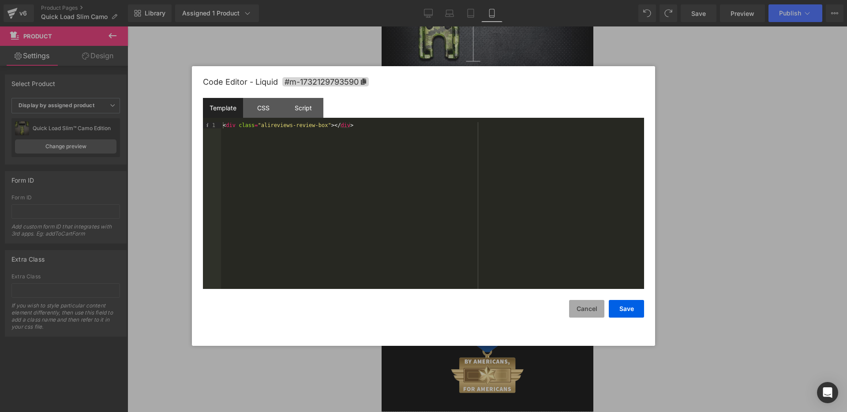
click at [591, 309] on button "Cancel" at bounding box center [586, 309] width 35 height 18
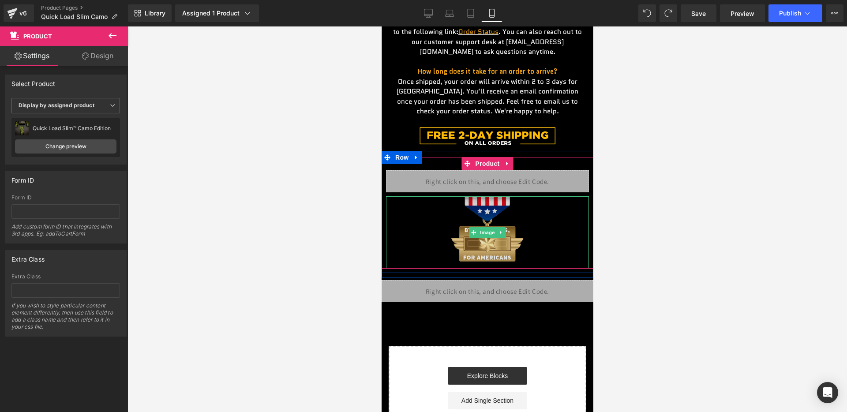
scroll to position [1944, 0]
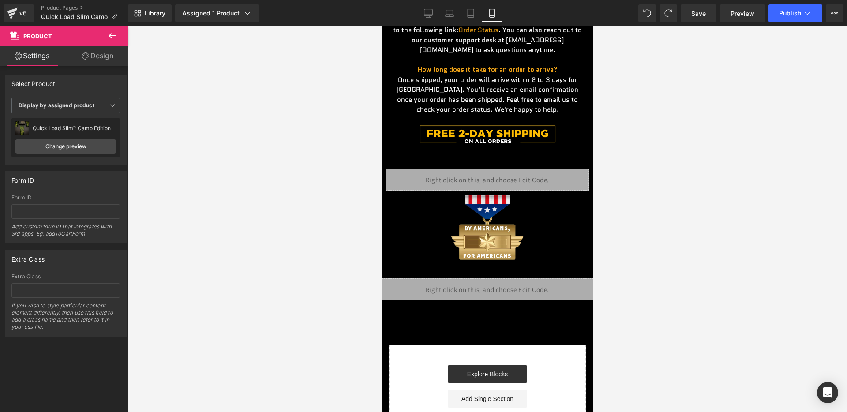
click at [508, 293] on div "Liquid" at bounding box center [487, 289] width 212 height 22
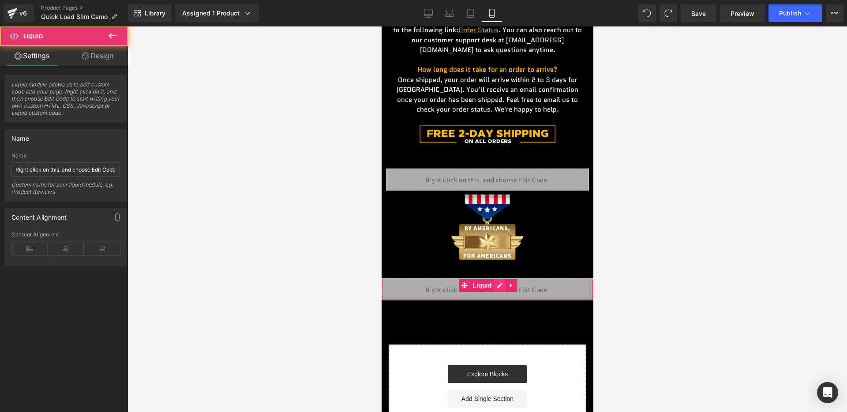
click at [503, 289] on div "Liquid" at bounding box center [487, 289] width 212 height 22
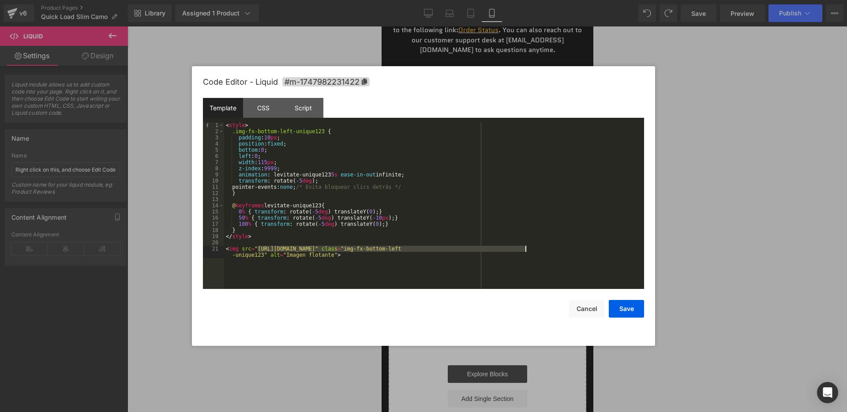
drag, startPoint x: 258, startPoint y: 248, endPoint x: 526, endPoint y: 249, distance: 268.7
click at [526, 249] on div "< style > .img-fx-bottom-left-unique123 { padding : 10 px ; position : fixed ; …" at bounding box center [434, 214] width 420 height 185
click at [621, 308] on button "Save" at bounding box center [626, 309] width 35 height 18
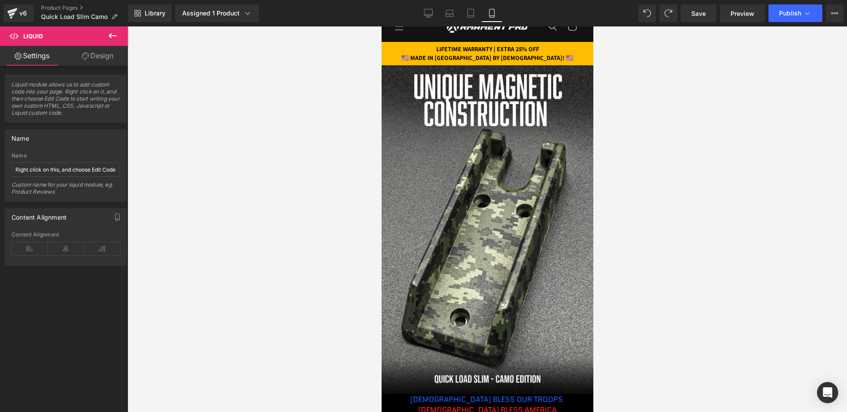
scroll to position [0, 0]
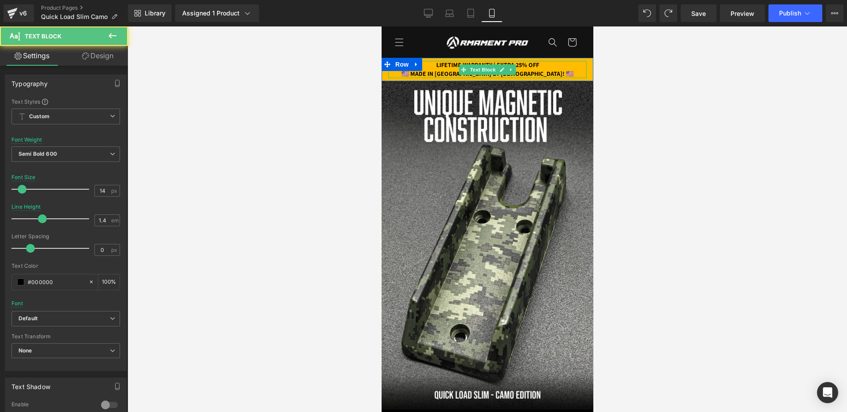
click at [547, 64] on p "LIFETIME WARRANTY | EXTRA 25% OFF" at bounding box center [487, 65] width 199 height 9
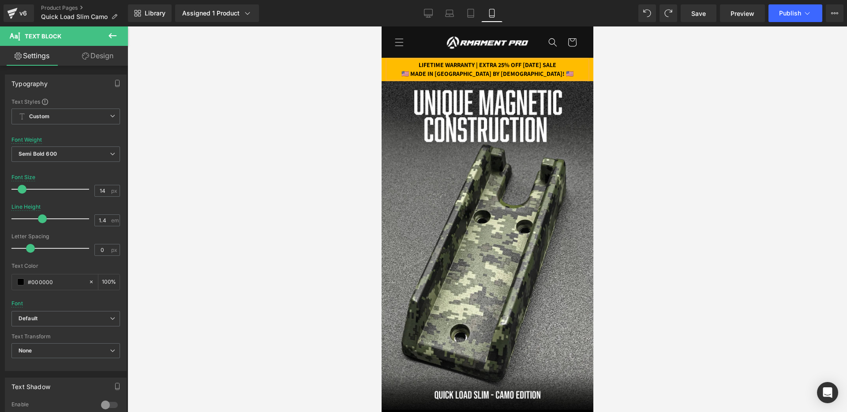
click at [522, 64] on p "LIFETIME WARRANTY | EXTRA 25% OFF [DATE] SALE" at bounding box center [487, 65] width 199 height 9
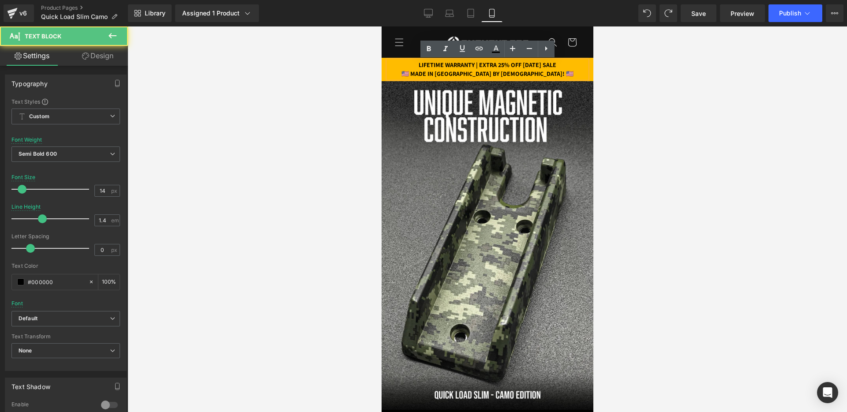
click at [468, 65] on p "LIFETIME WARRANTY | EXTRA 25% OFF [DATE] SALE" at bounding box center [487, 65] width 199 height 9
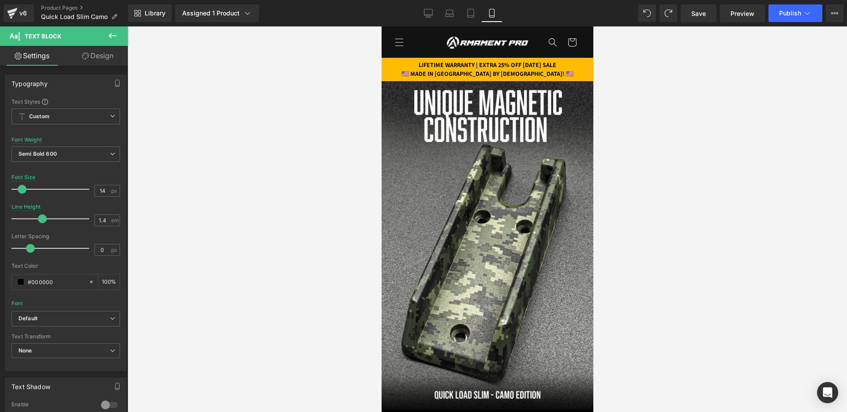
copy p "|"
click at [520, 66] on p "LIFETIME WARRANTY | EXTRA 25% OFF [DATE] SALE" at bounding box center [487, 65] width 199 height 9
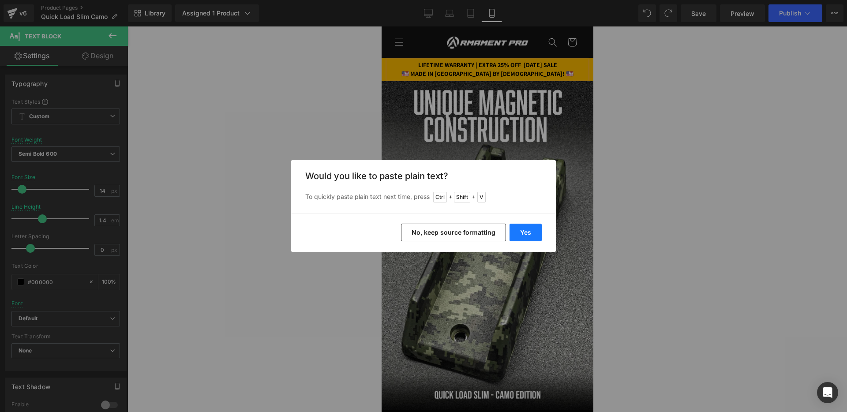
click at [0, 0] on button "Yes" at bounding box center [0, 0] width 0 height 0
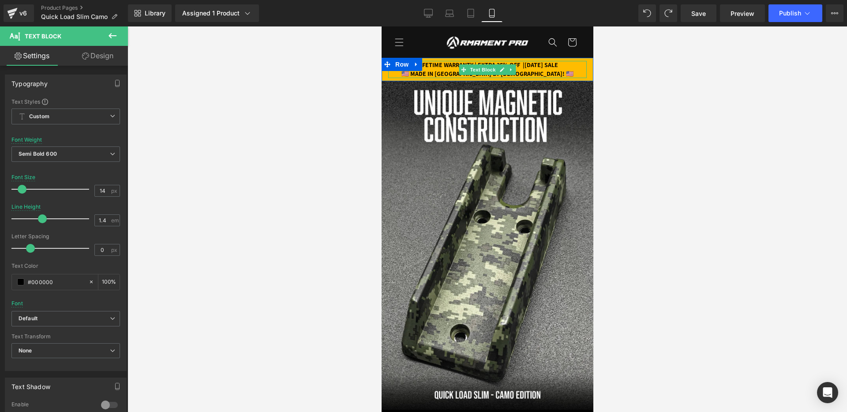
click at [521, 66] on p "LIFETIME WARRANTY | EXTRA 25% OFF |[DATE] SALE" at bounding box center [487, 65] width 199 height 9
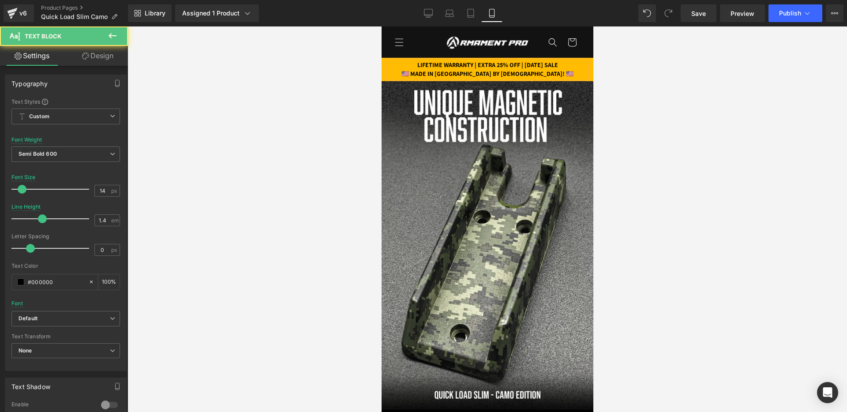
click at [495, 66] on p "LIFETIME WARRANTY | EXTRA 25% OFF | [DATE] SALE" at bounding box center [487, 65] width 199 height 9
click at [96, 191] on input "14" at bounding box center [102, 190] width 15 height 11
type input "13"
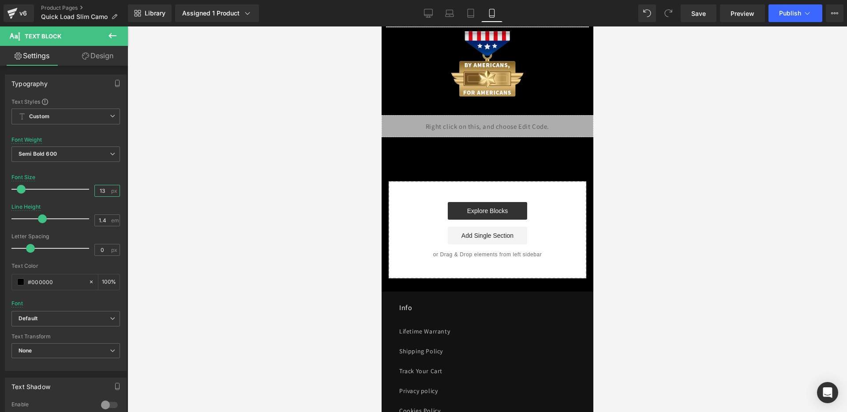
scroll to position [2077, 0]
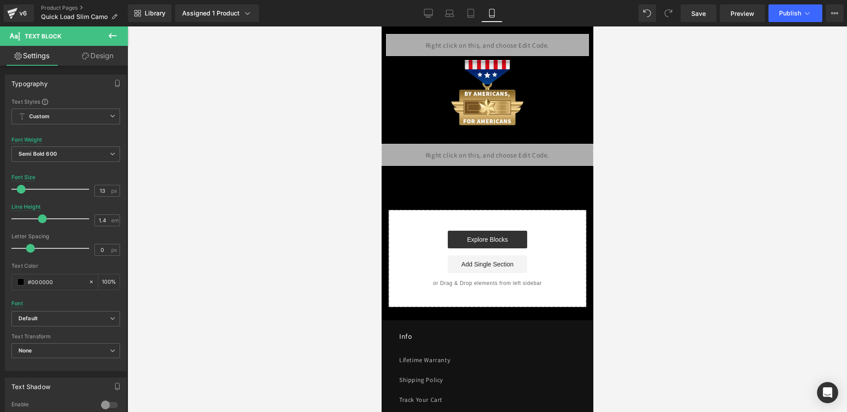
click at [491, 154] on span "Liquid" at bounding box center [482, 151] width 19 height 11
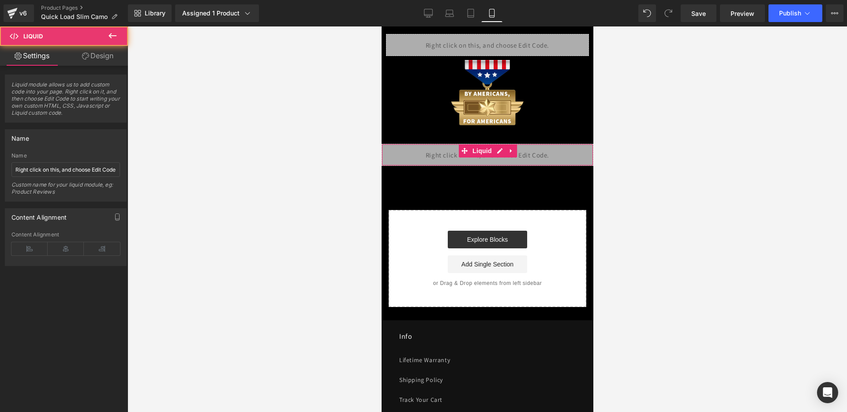
click at [496, 154] on div "Liquid" at bounding box center [487, 155] width 212 height 22
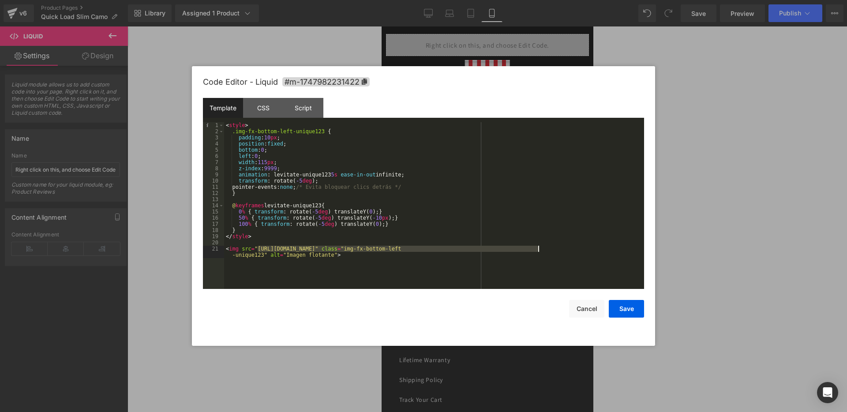
drag, startPoint x: 258, startPoint y: 251, endPoint x: 537, endPoint y: 247, distance: 279.8
click at [537, 247] on div "< style > .img-fx-bottom-left-unique123 { padding : 10 px ; position : fixed ; …" at bounding box center [434, 214] width 420 height 185
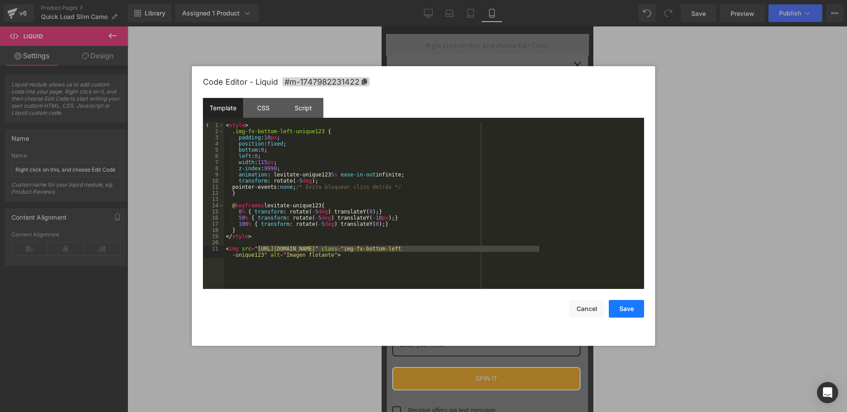
click at [0, 0] on button "Save" at bounding box center [0, 0] width 0 height 0
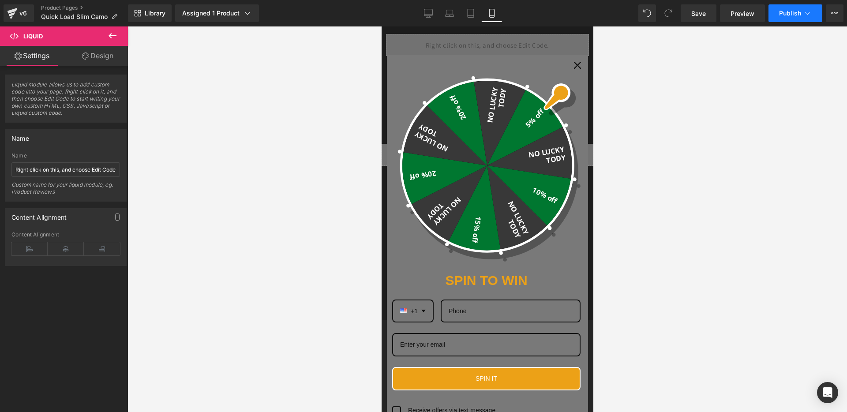
click at [785, 8] on button "Publish" at bounding box center [796, 13] width 54 height 18
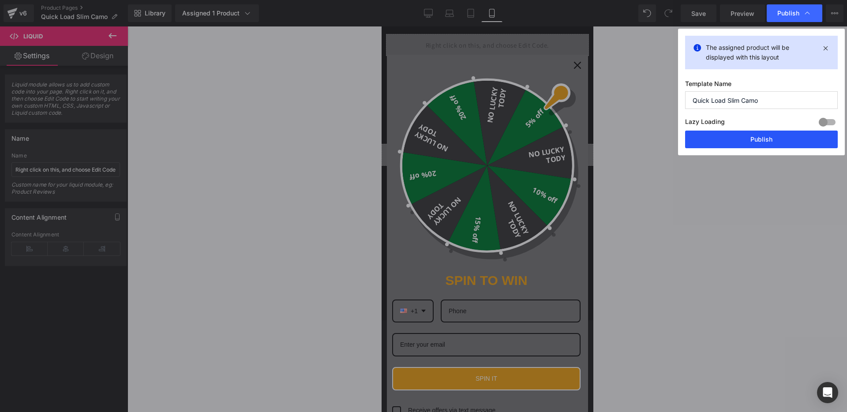
click at [0, 0] on button "Publish" at bounding box center [0, 0] width 0 height 0
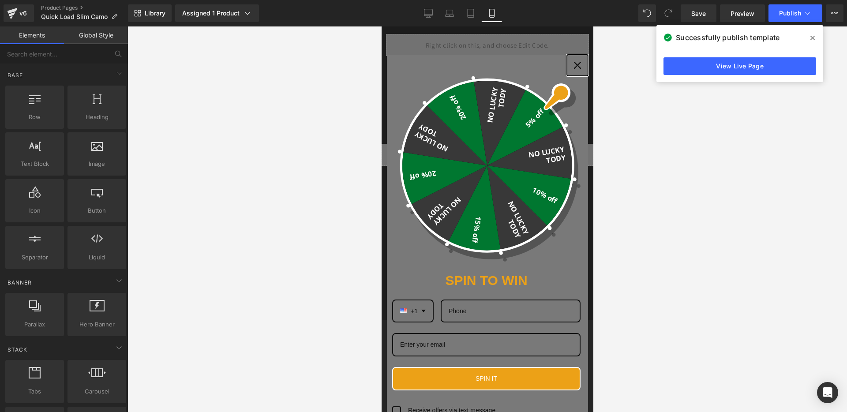
click at [568, 62] on button "Close" at bounding box center [577, 65] width 21 height 21
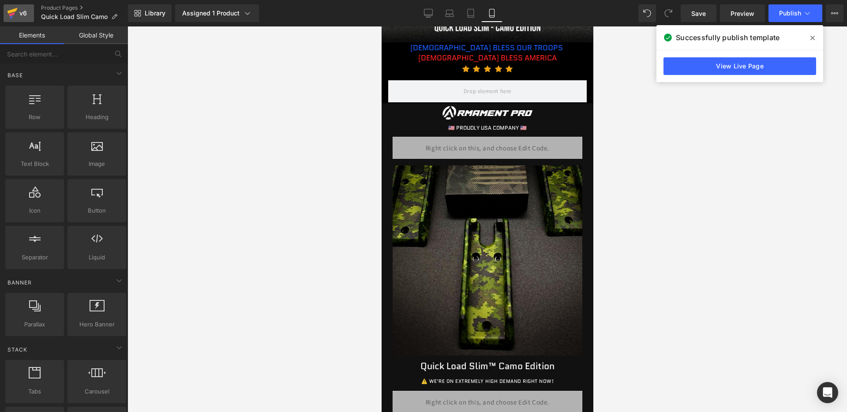
scroll to position [375, 0]
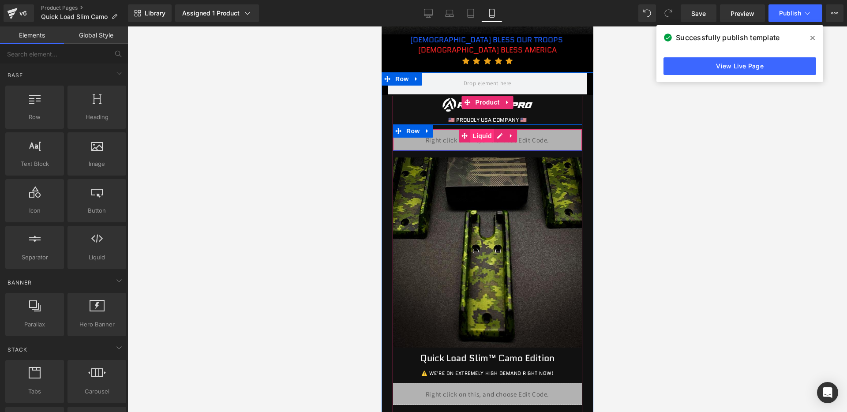
click at [481, 139] on span "Liquid" at bounding box center [482, 135] width 24 height 13
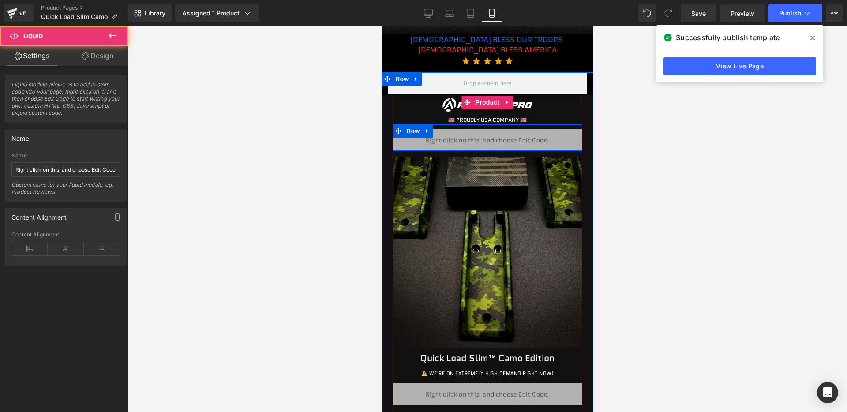
click at [496, 138] on div "Liquid" at bounding box center [487, 140] width 190 height 22
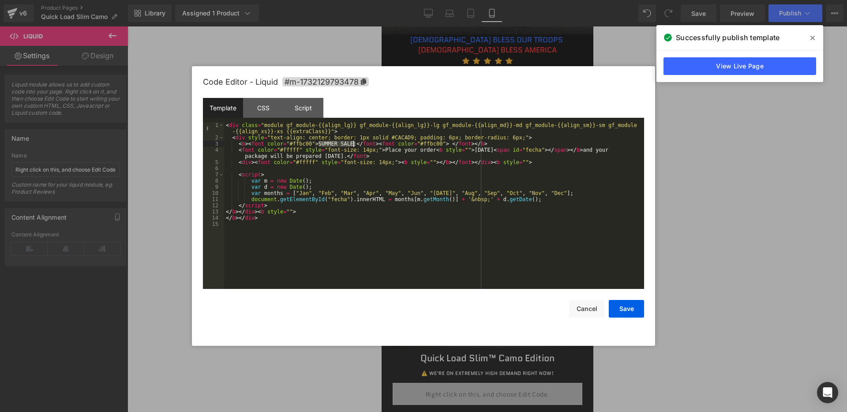
drag, startPoint x: 319, startPoint y: 145, endPoint x: 355, endPoint y: 145, distance: 35.7
click at [355, 145] on div "< div class = "module gf_module-{{align_lg}} gf_module-{{align_lg}}-lg gf_modul…" at bounding box center [434, 214] width 420 height 185
click at [623, 305] on button "Save" at bounding box center [626, 309] width 35 height 18
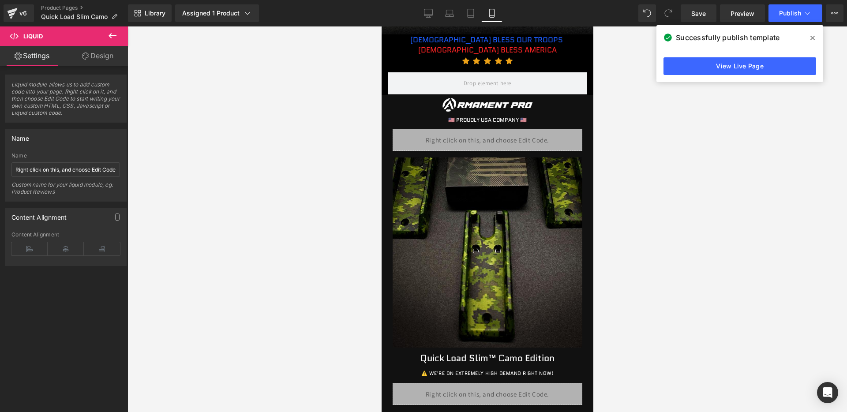
click at [774, 23] on div "Library Assigned 1 Product Product Preview Quick Load Slim™ Camo Edition Manage…" at bounding box center [487, 13] width 719 height 26
click at [774, 17] on button "Publish" at bounding box center [796, 13] width 54 height 18
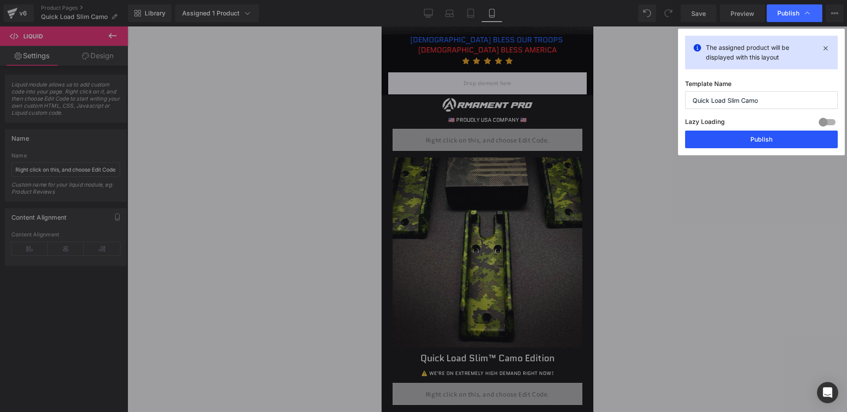
click at [748, 138] on button "Publish" at bounding box center [761, 140] width 153 height 18
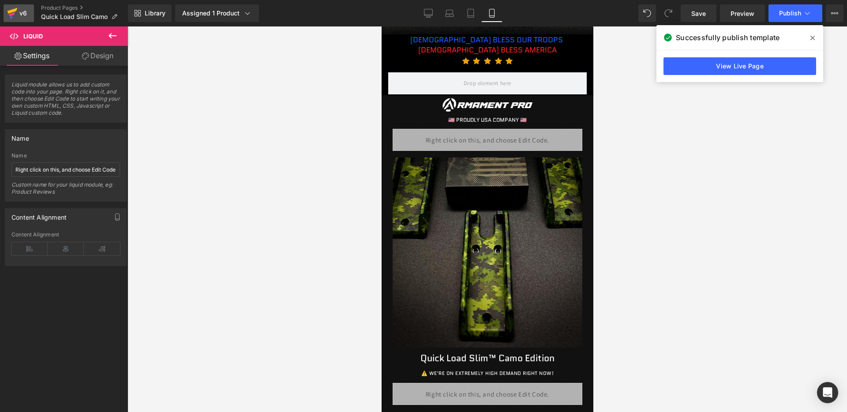
click at [19, 11] on div "v6" at bounding box center [23, 13] width 11 height 11
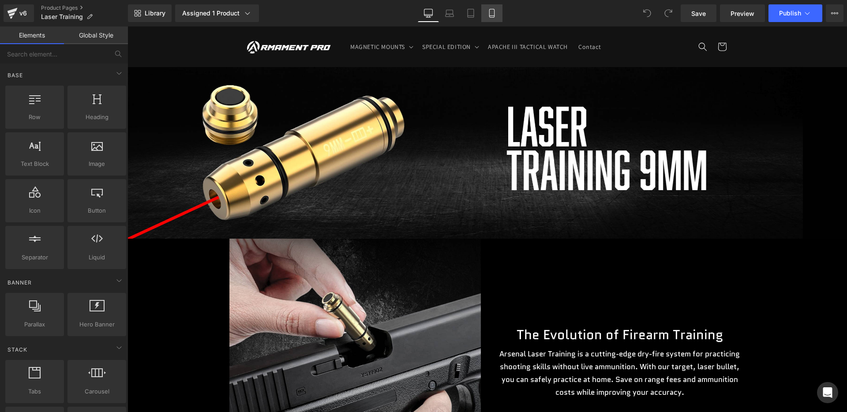
click at [488, 14] on icon at bounding box center [492, 13] width 9 height 9
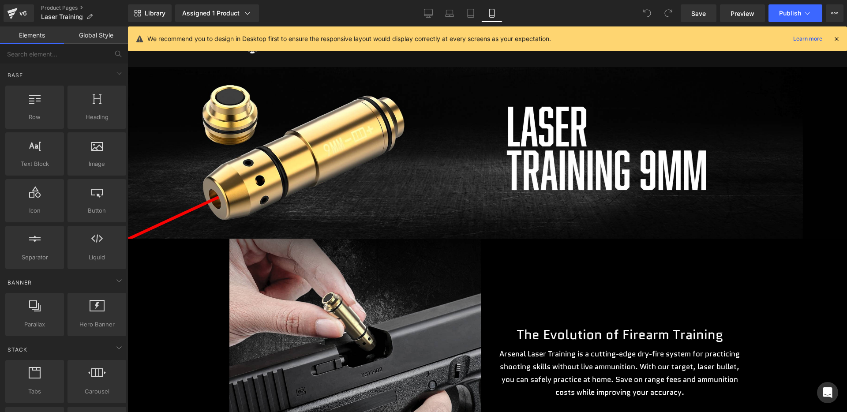
click at [488, 14] on icon at bounding box center [492, 13] width 9 height 9
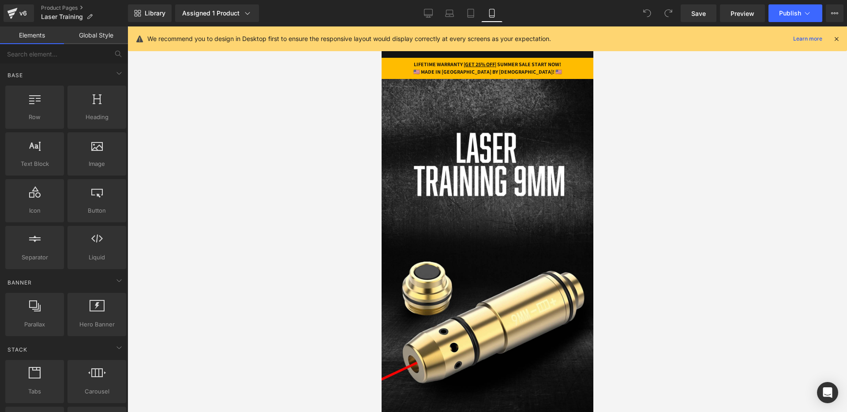
click at [501, 67] on link at bounding box center [499, 68] width 9 height 11
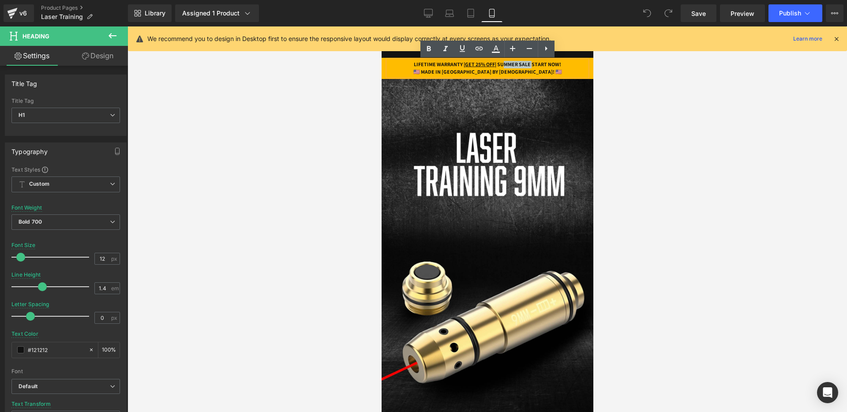
drag, startPoint x: 502, startPoint y: 65, endPoint x: 538, endPoint y: 64, distance: 35.8
click at [538, 64] on h1 "LIFETIME WARRANTY | GET 25% OFF | SUMMER SALE START NOW!" at bounding box center [487, 65] width 199 height 8
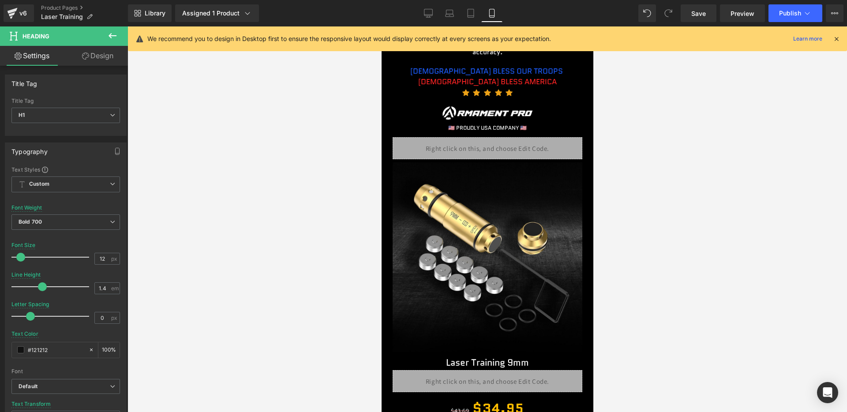
scroll to position [441, 0]
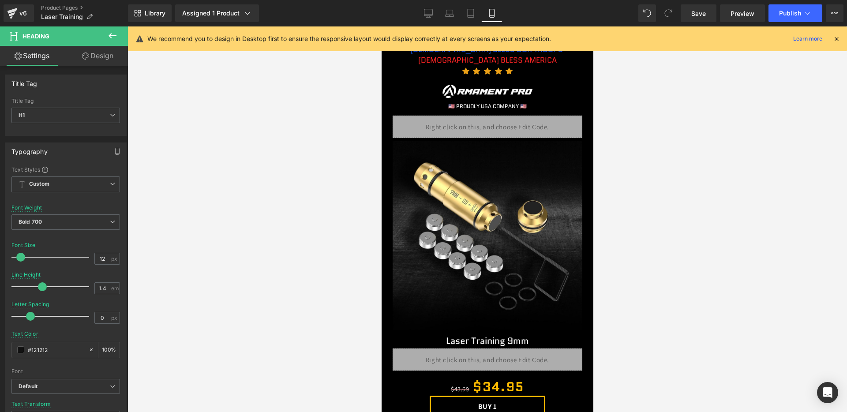
click at [474, 132] on div "Liquid" at bounding box center [487, 127] width 190 height 22
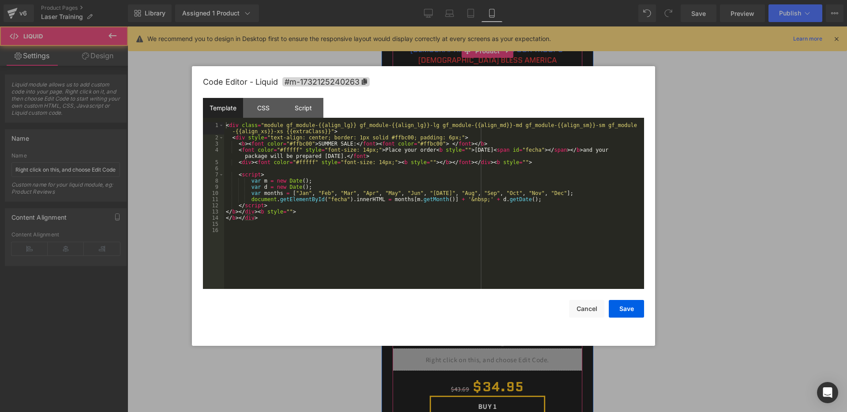
click at [495, 124] on div "Liquid" at bounding box center [487, 127] width 190 height 22
drag, startPoint x: 319, startPoint y: 143, endPoint x: 353, endPoint y: 144, distance: 34.0
click at [0, 0] on div "< div class = "module gf_module-{{align_lg}} gf_module-{{align_lg}}-lg gf_modul…" at bounding box center [0, 0] width 0 height 0
click at [631, 306] on button "Save" at bounding box center [626, 309] width 35 height 18
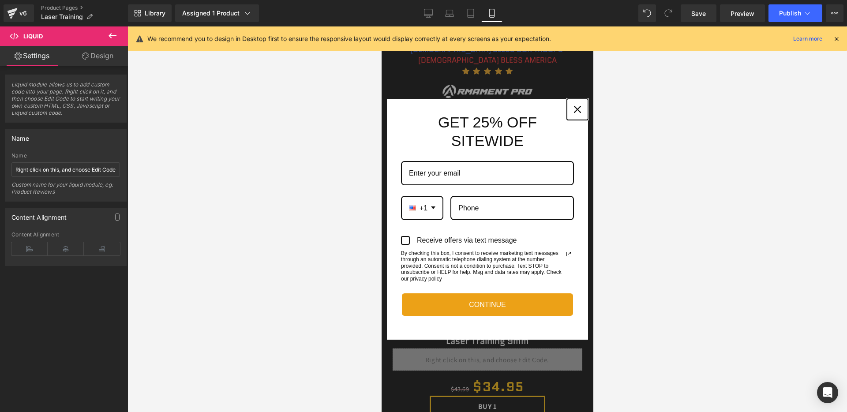
click at [574, 106] on icon "close icon" at bounding box center [577, 109] width 7 height 7
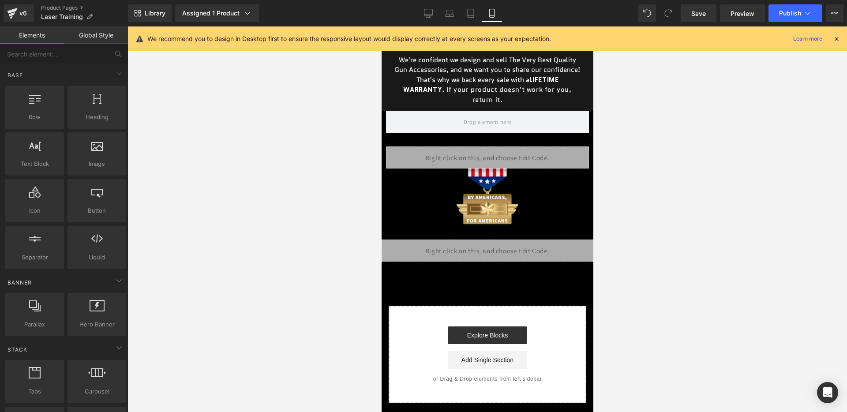
scroll to position [2211, 0]
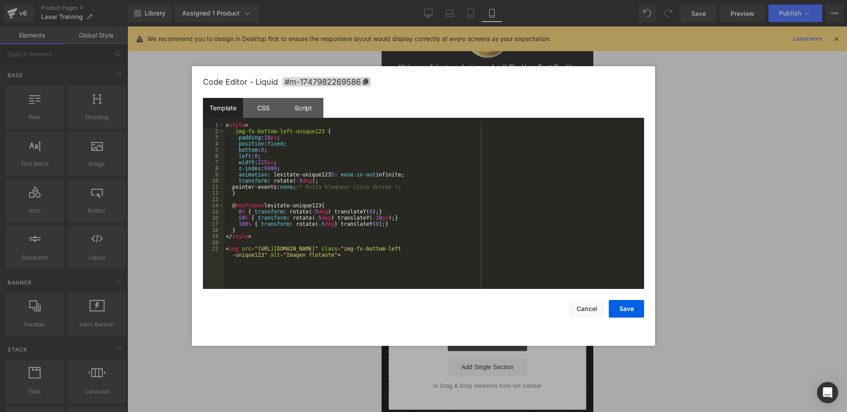
click at [500, 249] on div "Liquid" at bounding box center [487, 258] width 212 height 22
drag, startPoint x: 258, startPoint y: 250, endPoint x: 525, endPoint y: 248, distance: 266.9
click at [525, 248] on div "< style > .img-fx-bottom-left-unique123 { padding : 10 px ; position : fixed ; …" at bounding box center [434, 214] width 420 height 185
click at [625, 304] on button "Save" at bounding box center [626, 309] width 35 height 18
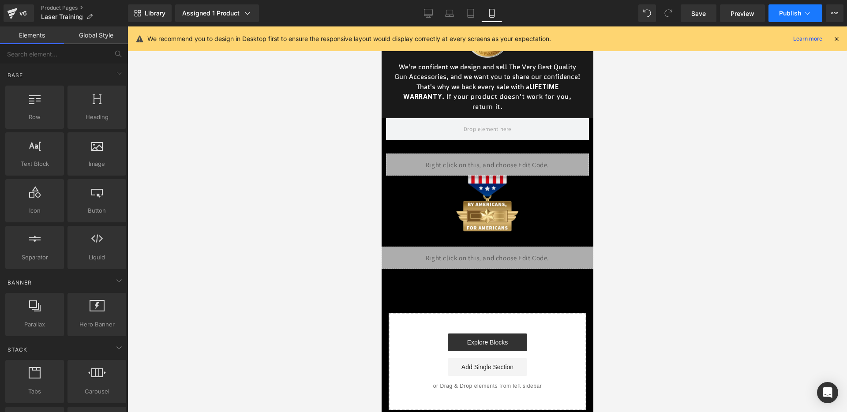
click at [782, 11] on span "Publish" at bounding box center [790, 13] width 22 height 7
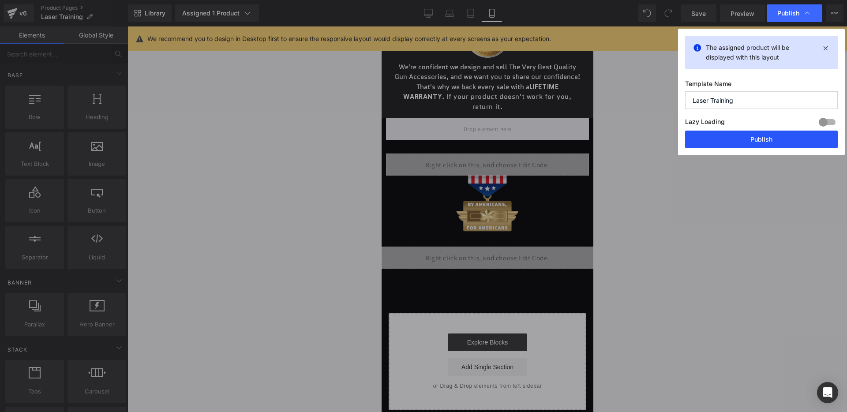
click at [758, 146] on button "Publish" at bounding box center [761, 140] width 153 height 18
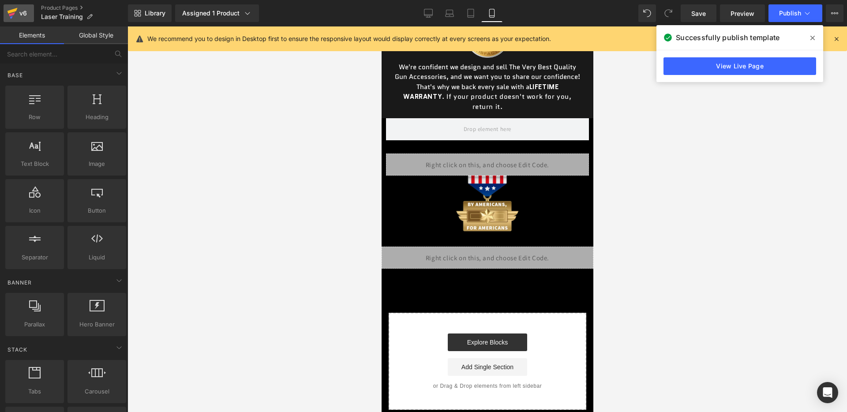
click at [11, 19] on icon at bounding box center [12, 13] width 11 height 22
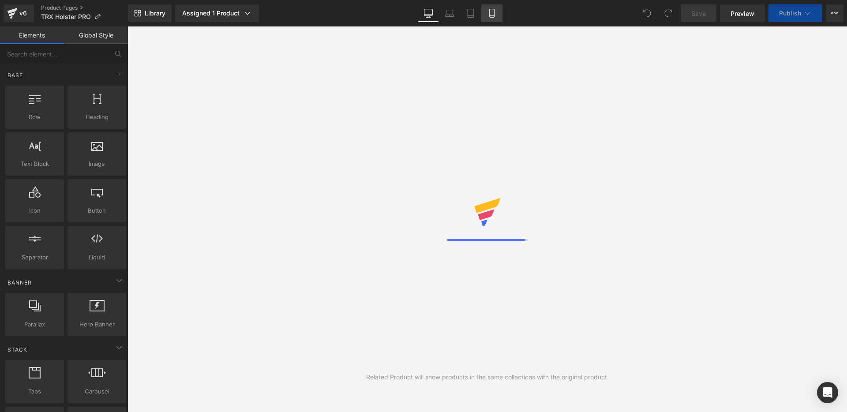
click at [499, 11] on link "Mobile" at bounding box center [491, 13] width 21 height 18
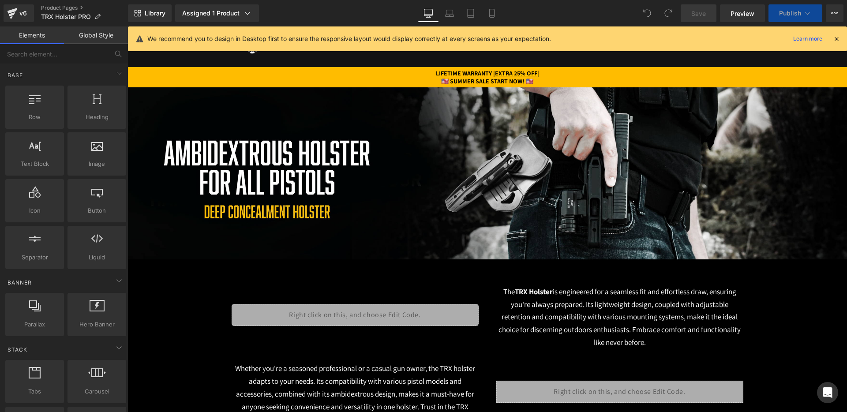
click at [833, 36] on icon at bounding box center [837, 39] width 8 height 8
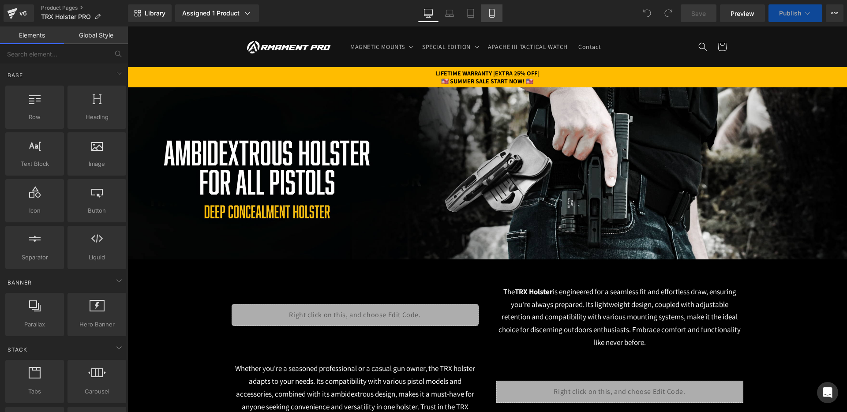
click at [491, 10] on icon at bounding box center [492, 13] width 9 height 9
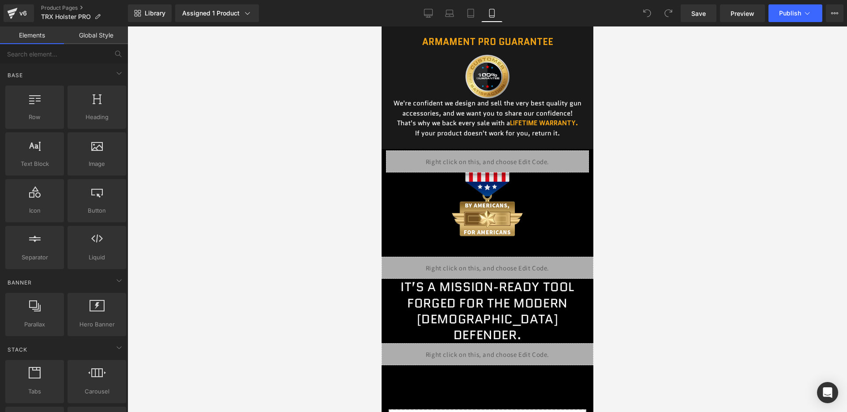
scroll to position [2986, 0]
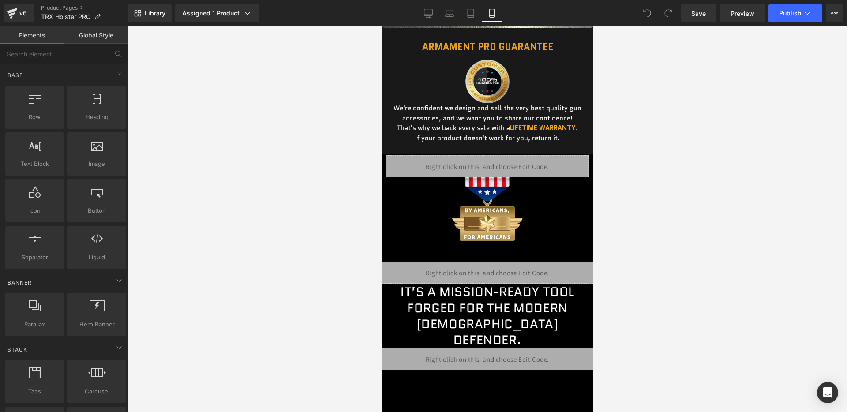
click at [496, 348] on div "Liquid" at bounding box center [487, 359] width 212 height 22
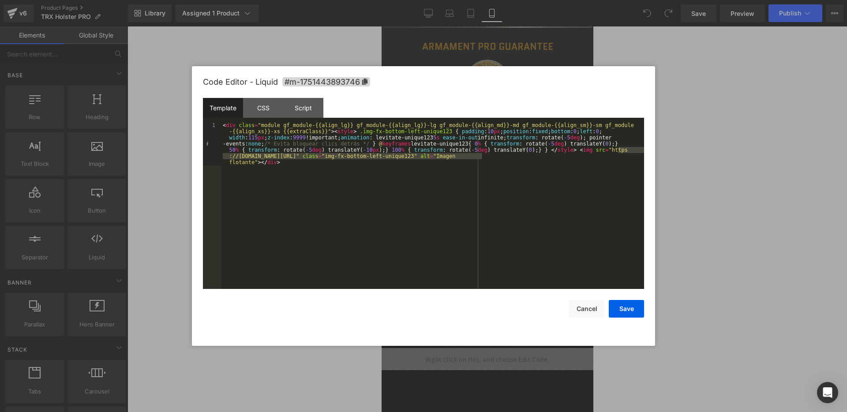
drag, startPoint x: 619, startPoint y: 150, endPoint x: 480, endPoint y: 158, distance: 138.8
click at [480, 158] on div "< div class = "module gf_module-{{align_lg}} gf_module-{{align_lg}}-lg gf_modul…" at bounding box center [432, 248] width 423 height 253
click at [496, 185] on div "< div class = "module gf_module-{{align_lg}} gf_module-{{align_lg}}-lg gf_modul…" at bounding box center [432, 248] width 423 height 253
drag, startPoint x: 480, startPoint y: 157, endPoint x: 619, endPoint y: 151, distance: 138.7
click at [619, 151] on div "< div class = "module gf_module-{{align_lg}} gf_module-{{align_lg}}-lg gf_modul…" at bounding box center [432, 248] width 423 height 253
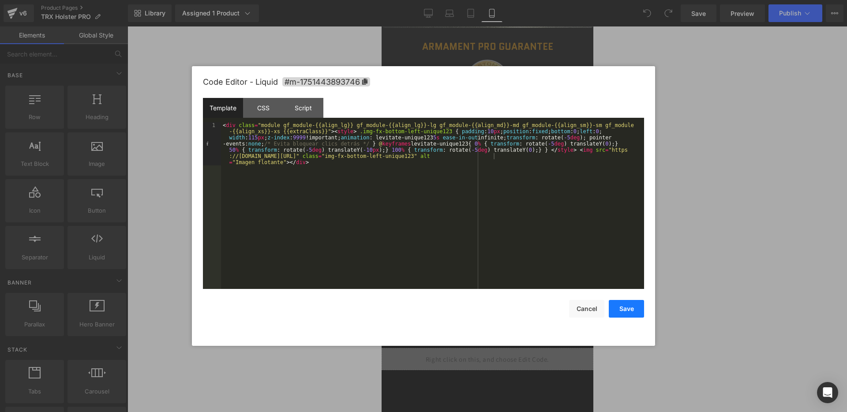
click at [620, 307] on button "Save" at bounding box center [626, 309] width 35 height 18
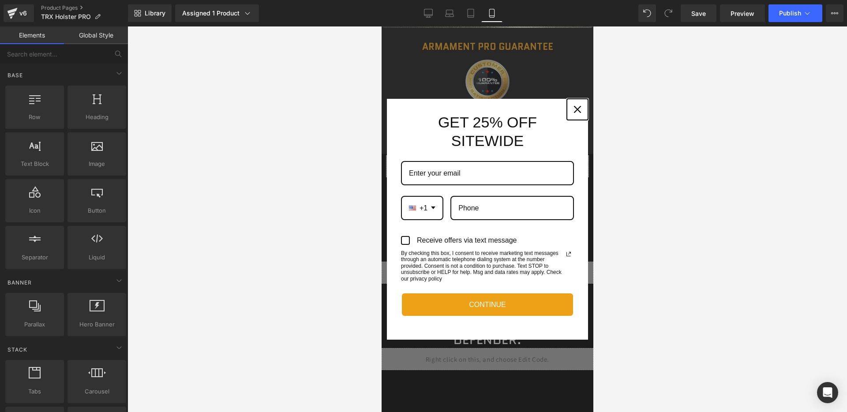
click at [581, 105] on div "Close" at bounding box center [577, 109] width 14 height 14
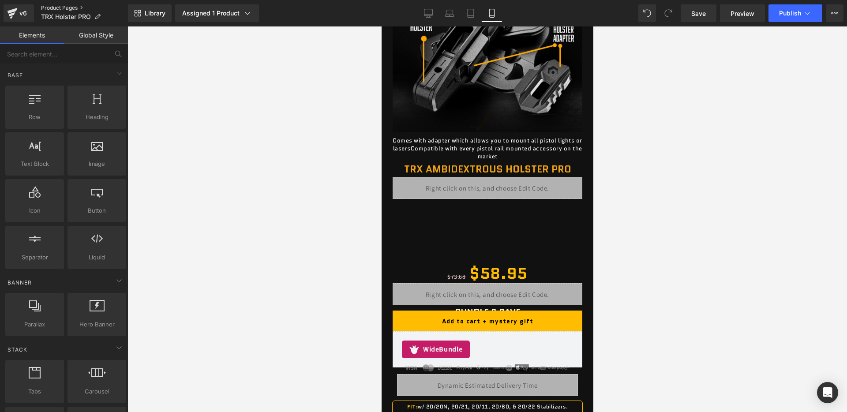
scroll to position [0, 0]
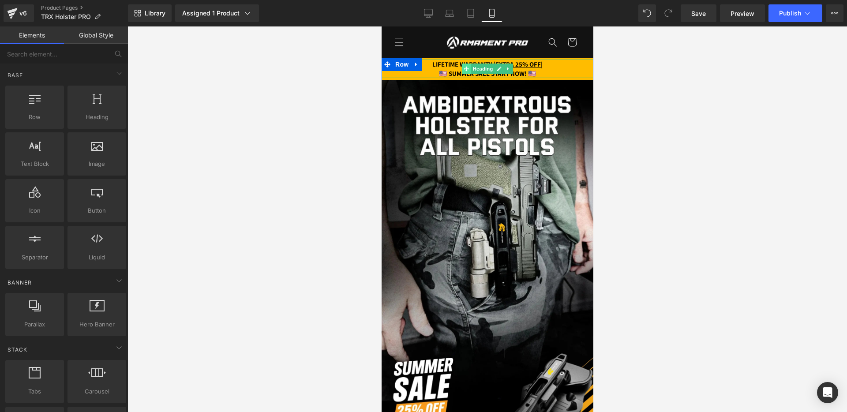
click at [463, 72] on span at bounding box center [466, 69] width 9 height 11
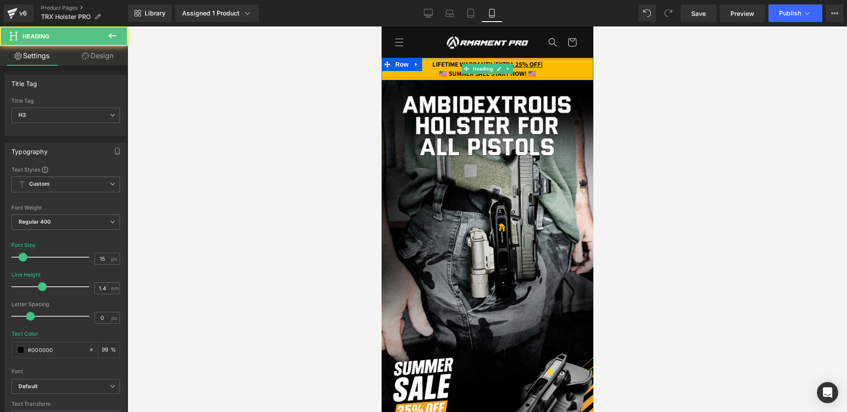
click at [446, 72] on strong "🇺🇸 SUMMER SALE START NOW! 🇺🇸" at bounding box center [488, 73] width 98 height 8
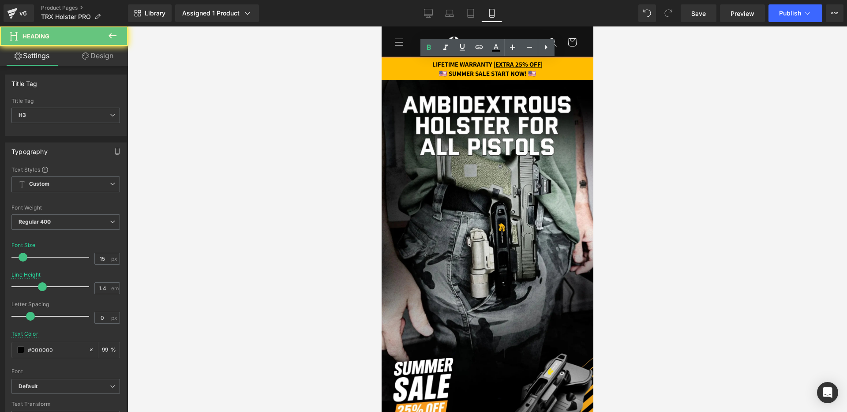
click at [443, 72] on strong "🇺🇸 SUMMER SALE START NOW! 🇺🇸" at bounding box center [488, 73] width 98 height 8
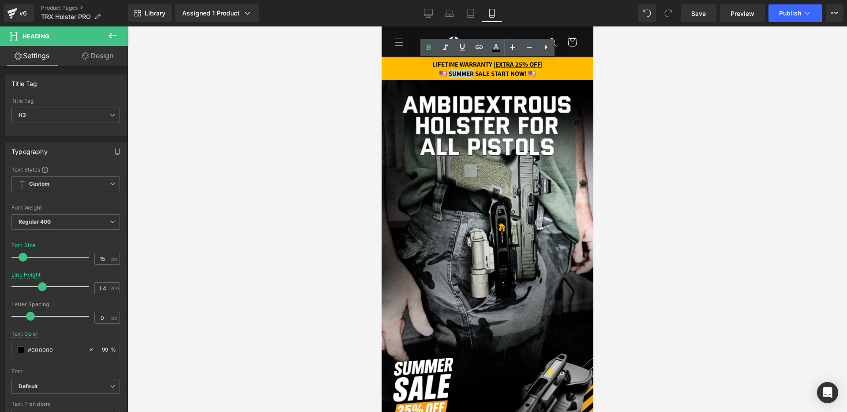
click at [443, 72] on strong "🇺🇸 SUMMER SALE START NOW! 🇺🇸" at bounding box center [488, 73] width 98 height 8
click at [442, 72] on strong "🇺🇸 SUMMER SALE START NOW! 🇺🇸" at bounding box center [488, 73] width 98 height 8
drag, startPoint x: 442, startPoint y: 73, endPoint x: 488, endPoint y: 72, distance: 46.8
click at [488, 72] on strong "🇺🇸 SUMMER SALE START NOW! 🇺🇸" at bounding box center [488, 73] width 98 height 8
paste div
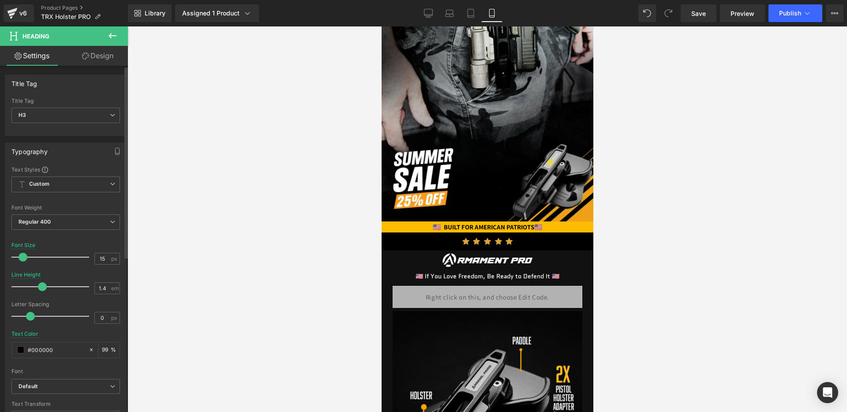
scroll to position [213, 0]
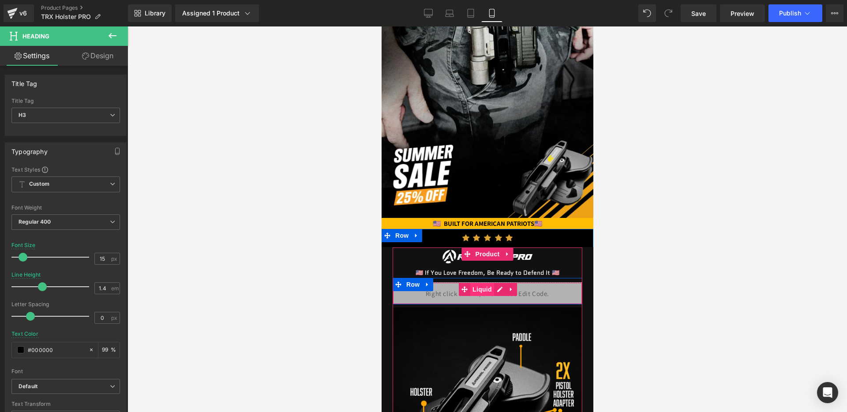
click at [483, 295] on span "Liquid" at bounding box center [482, 289] width 24 height 13
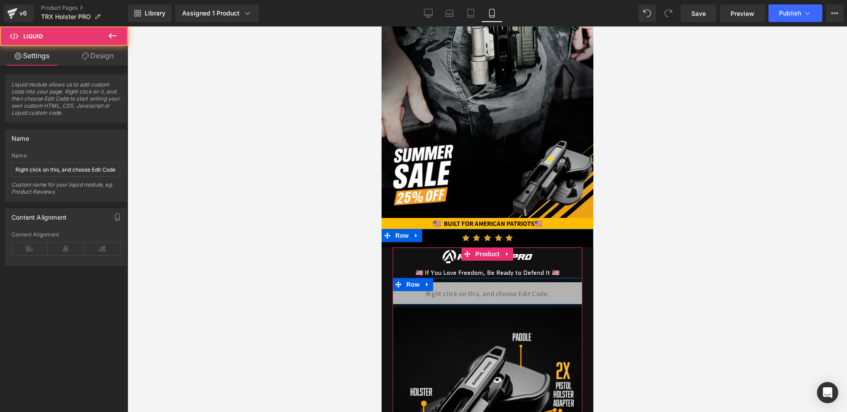
click at [498, 291] on div "Liquid" at bounding box center [487, 293] width 190 height 22
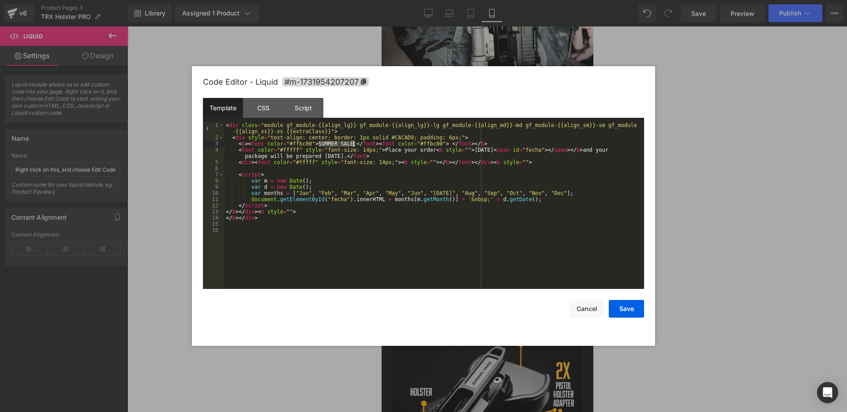
drag, startPoint x: 319, startPoint y: 146, endPoint x: 353, endPoint y: 143, distance: 34.1
click at [353, 143] on div "< div class = "module gf_module-{{align_lg}} gf_module-{{align_lg}}-lg gf_modul…" at bounding box center [434, 214] width 420 height 185
click at [624, 311] on button "Save" at bounding box center [626, 309] width 35 height 18
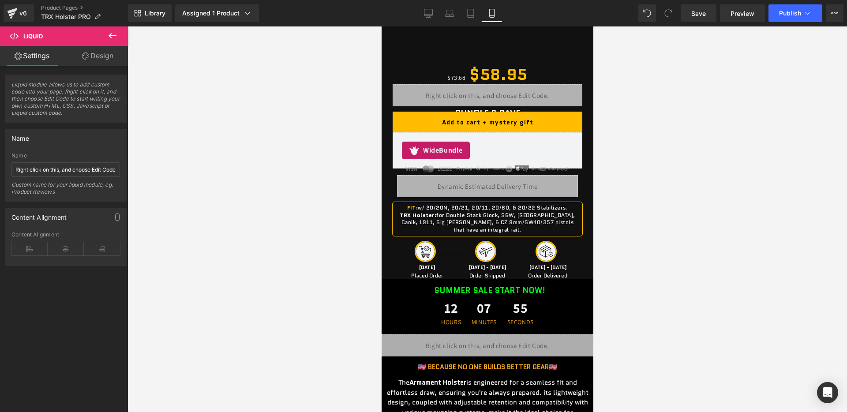
scroll to position [778, 0]
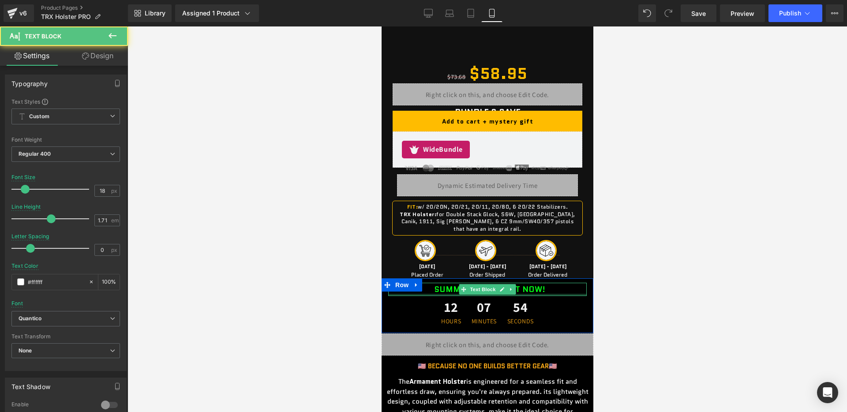
click at [435, 294] on div "SUMMER SALE START NOW! Text Block" at bounding box center [487, 290] width 199 height 14
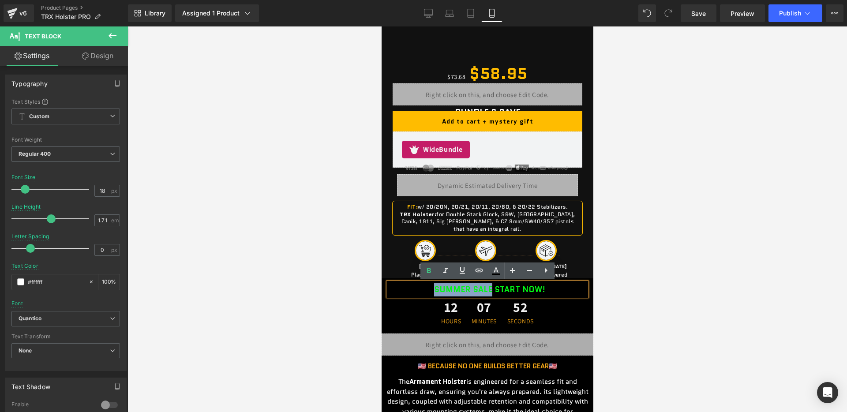
drag, startPoint x: 428, startPoint y: 284, endPoint x: 491, endPoint y: 285, distance: 63.1
click at [491, 285] on div "SUMMER SALE START NOW!" at bounding box center [487, 290] width 199 height 14
paste div
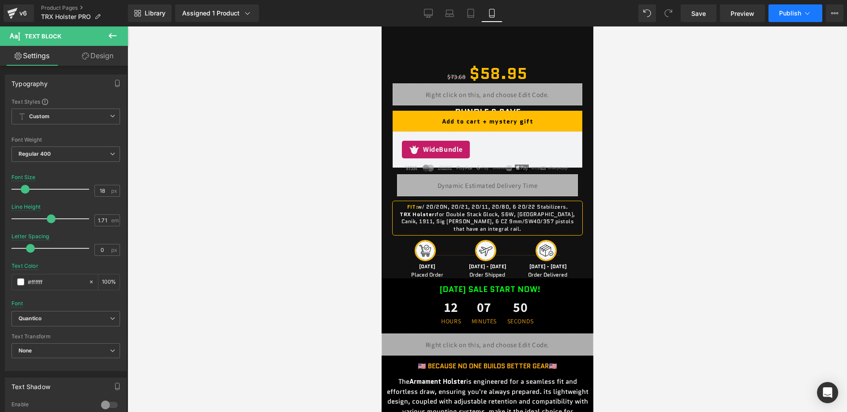
click at [787, 13] on span "Publish" at bounding box center [790, 13] width 22 height 7
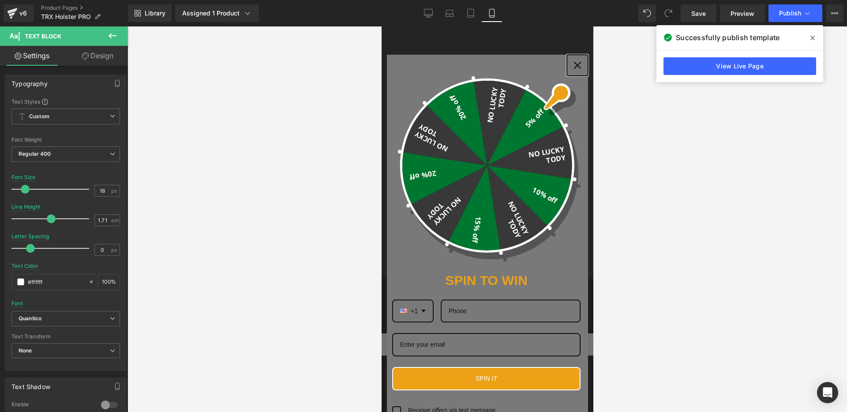
click at [571, 71] on button "Close" at bounding box center [577, 65] width 21 height 21
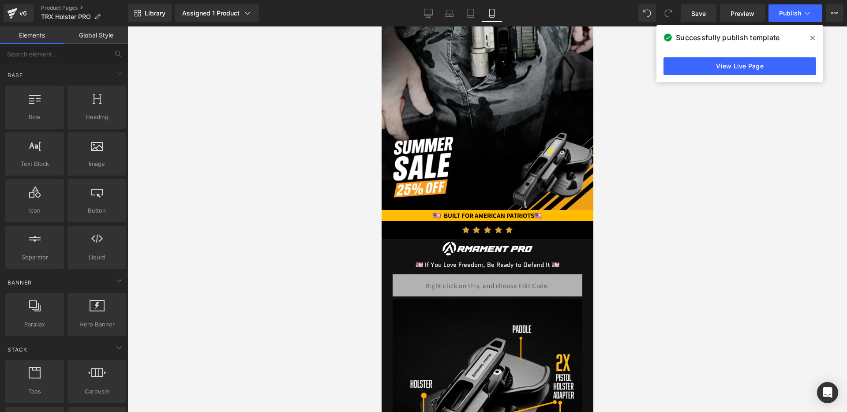
scroll to position [0, 0]
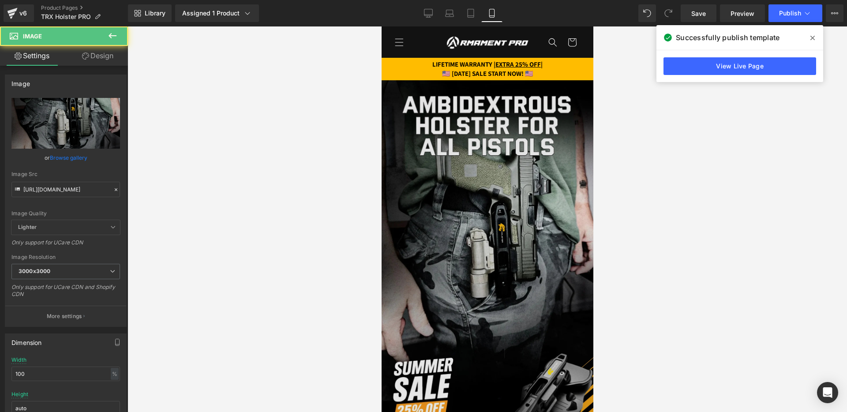
click at [475, 115] on img at bounding box center [487, 255] width 212 height 351
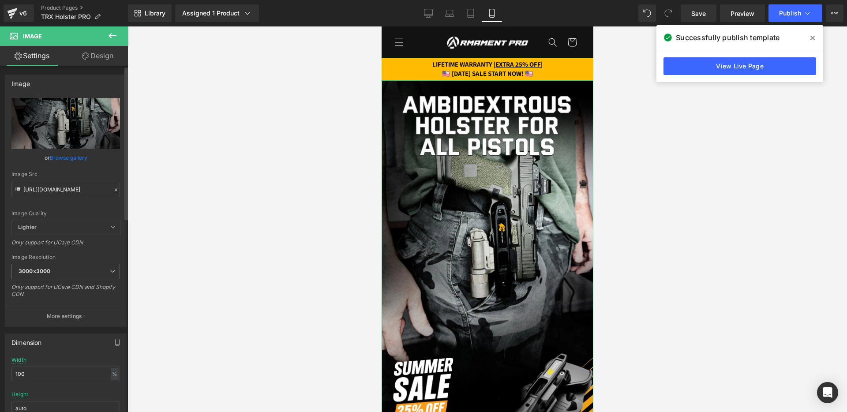
click at [113, 191] on icon at bounding box center [116, 190] width 6 height 6
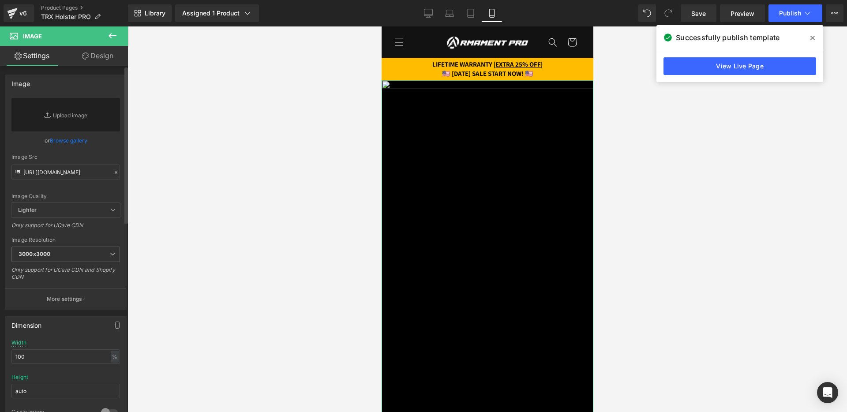
click at [97, 184] on div "Image Quality Lighter Lightest Lighter Lighter Lightest Only support for UCare …" at bounding box center [65, 150] width 109 height 105
click at [83, 175] on input "https://cdn.shopify.com/s/files/1/0688/1827/2435/files/Frame_39_4_3000x3000.web…" at bounding box center [65, 172] width 109 height 15
paste input "https://cdn.shopify.com/s/files/1/0688/1827/2435/files/frame_39_11zon.webp?v=17…"
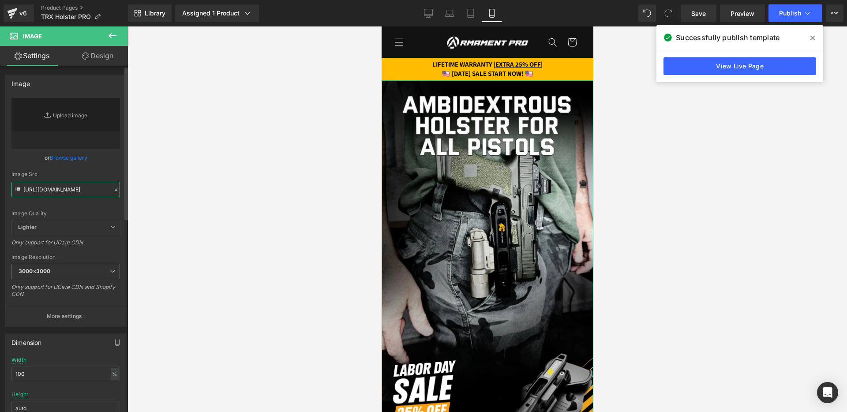
type input "https://cdn.shopify.com/s/files/1/0688/1827/2435/files/frame_39_11zon.webp?v=17…"
click at [104, 165] on div "Image Quality Lighter Lightest Lighter Lighter Lightest Only support for UCare …" at bounding box center [65, 159] width 109 height 122
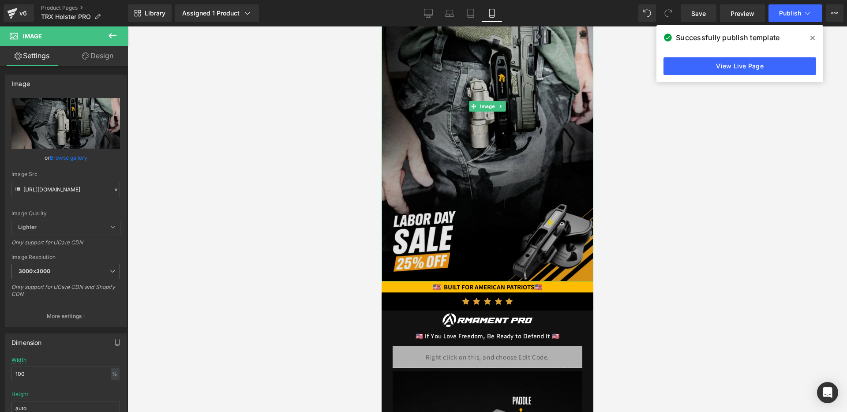
scroll to position [148, 0]
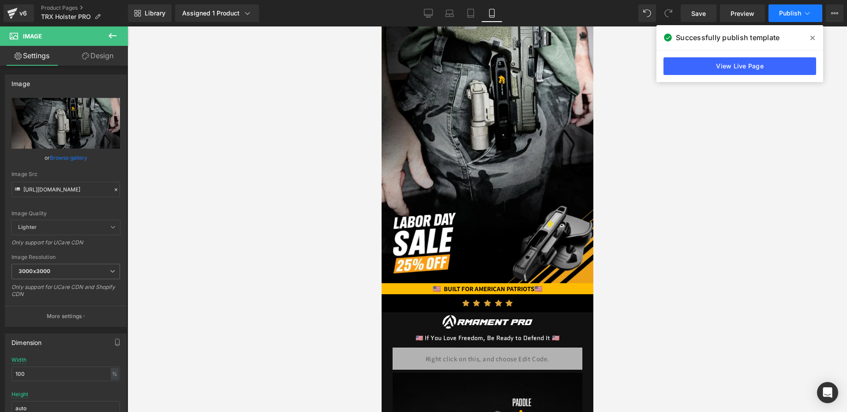
click at [782, 17] on button "Publish" at bounding box center [796, 13] width 54 height 18
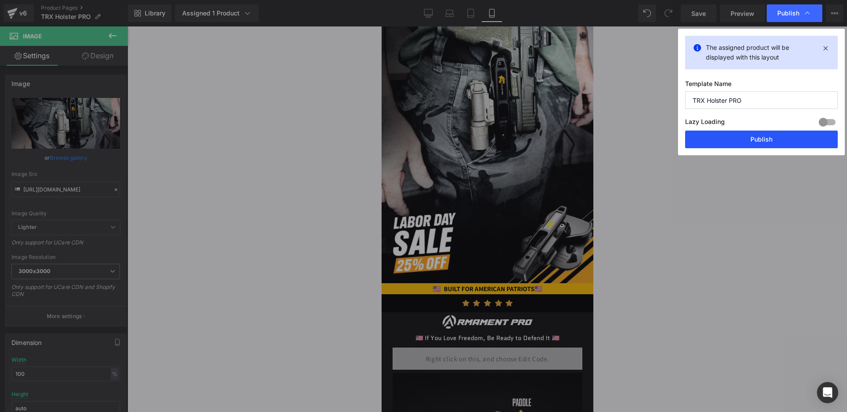
click at [762, 135] on button "Publish" at bounding box center [761, 140] width 153 height 18
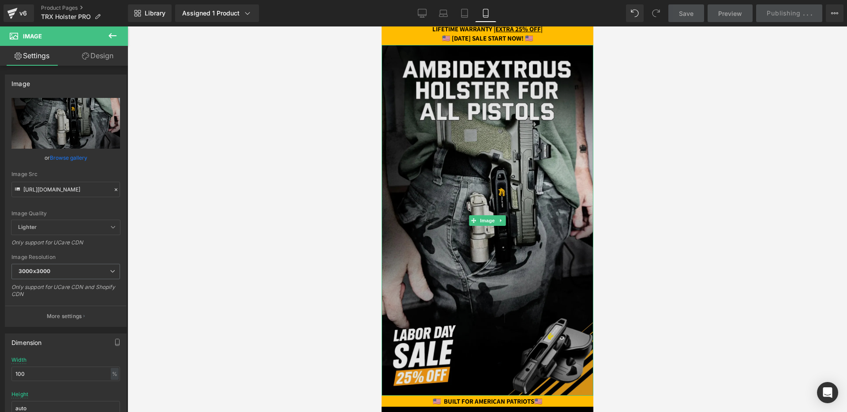
scroll to position [0, 0]
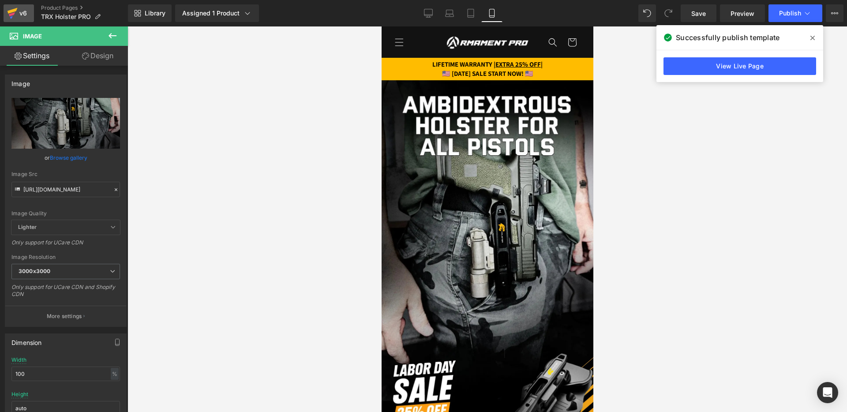
click at [25, 12] on div "v6" at bounding box center [23, 13] width 11 height 11
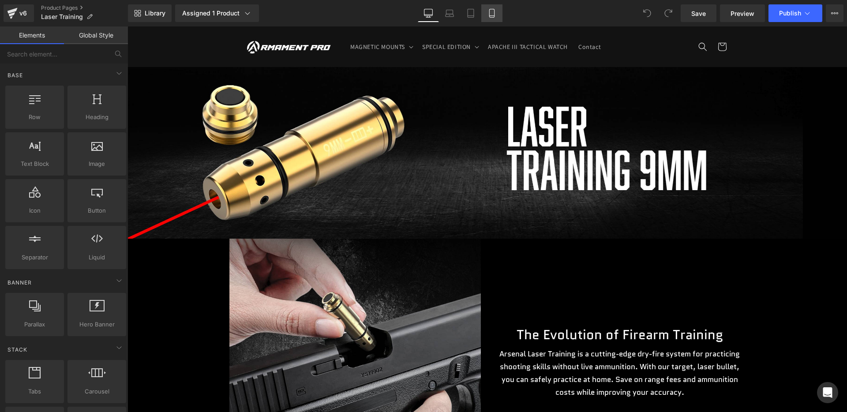
click at [485, 15] on link "Mobile" at bounding box center [491, 13] width 21 height 18
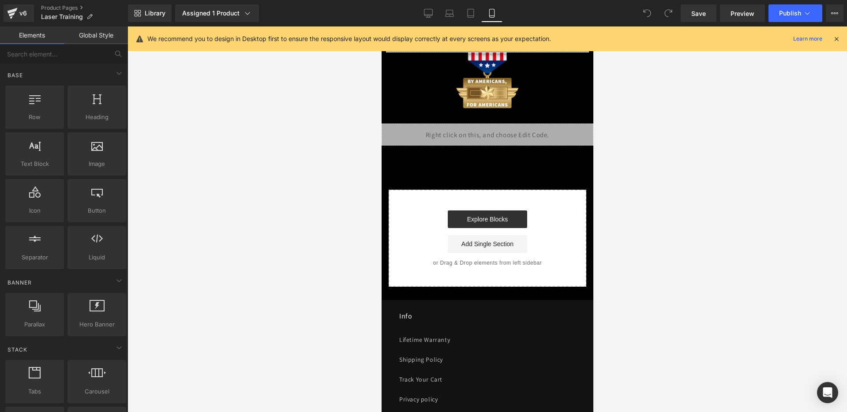
scroll to position [2245, 0]
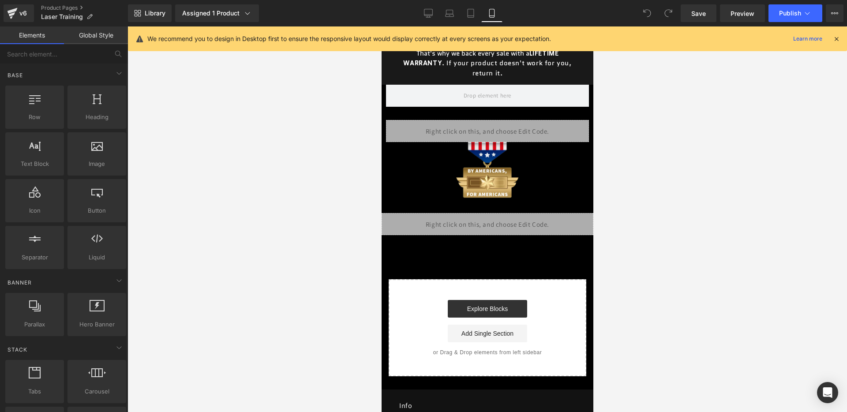
click at [501, 218] on div "Liquid" at bounding box center [487, 224] width 212 height 22
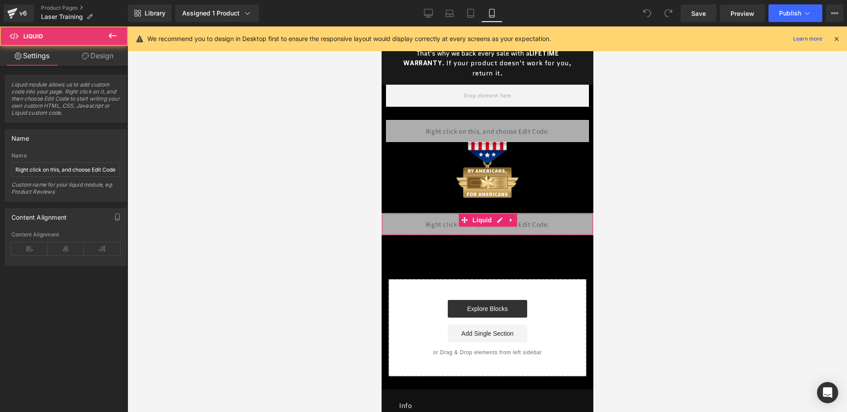
click at [502, 222] on div "Liquid" at bounding box center [487, 224] width 212 height 22
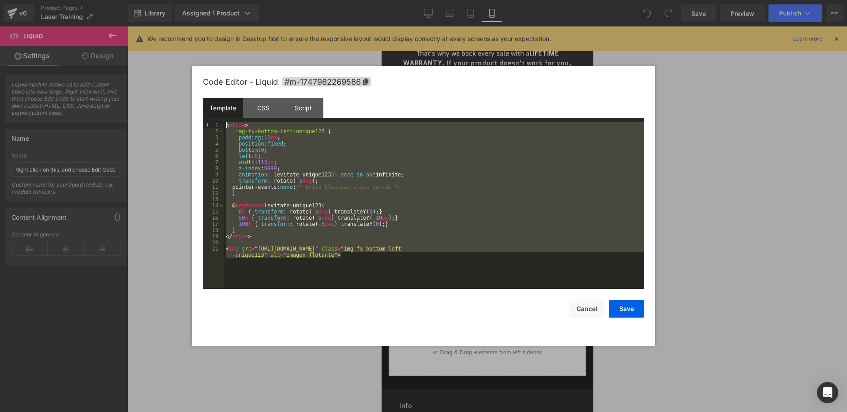
drag, startPoint x: 364, startPoint y: 266, endPoint x: 125, endPoint y: 108, distance: 286.4
click at [125, 108] on body "You are previewing how the will restyle your page. You can not edit Elements in…" at bounding box center [423, 206] width 847 height 412
click at [589, 304] on button "Cancel" at bounding box center [586, 309] width 35 height 18
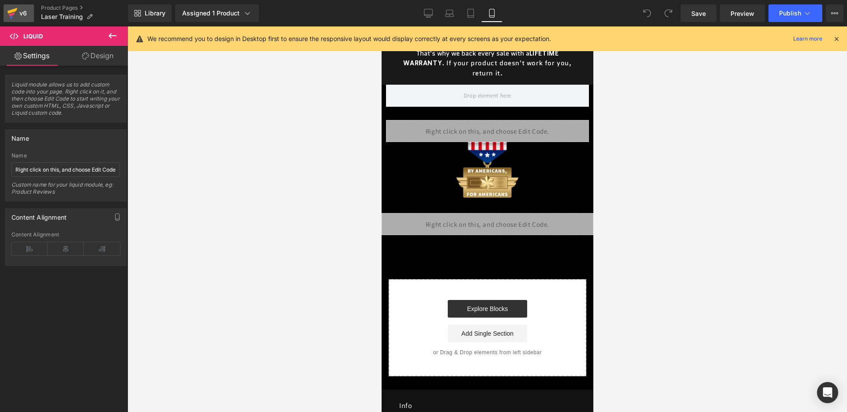
click at [28, 19] on link "v6" at bounding box center [19, 13] width 30 height 18
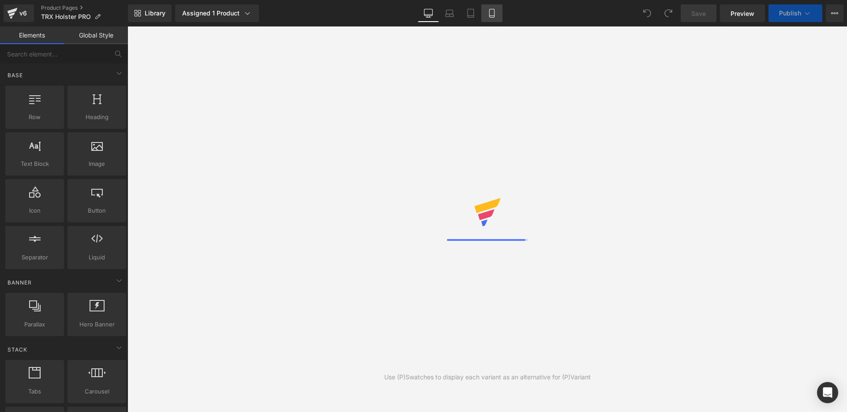
click at [494, 15] on icon at bounding box center [492, 13] width 9 height 9
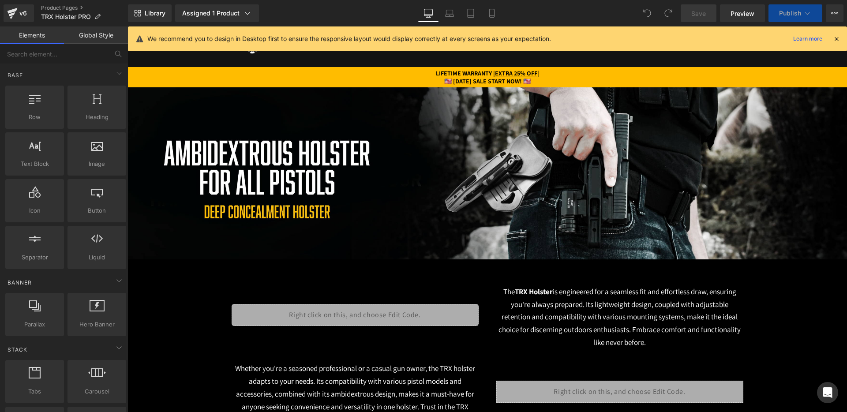
click at [838, 38] on icon at bounding box center [837, 39] width 8 height 8
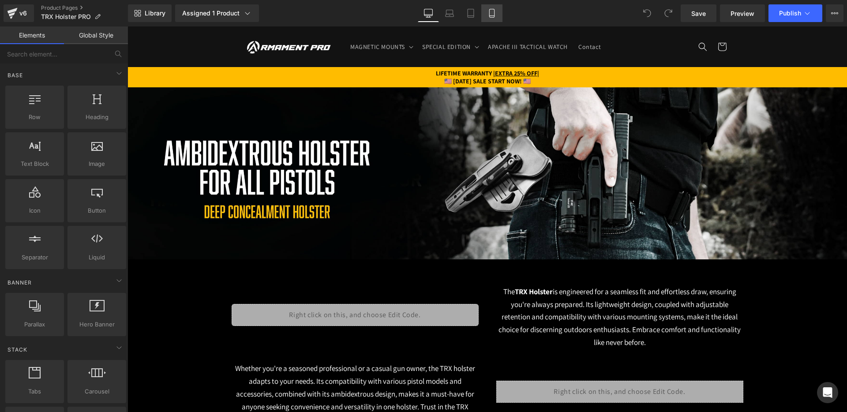
click at [492, 16] on icon at bounding box center [492, 13] width 9 height 9
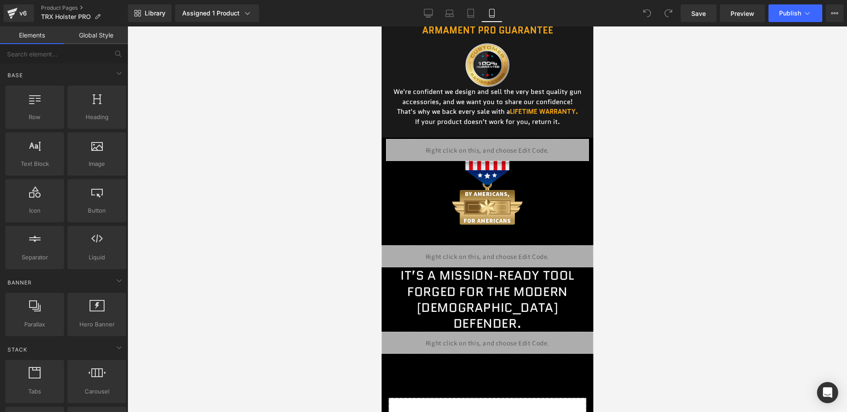
scroll to position [3003, 0]
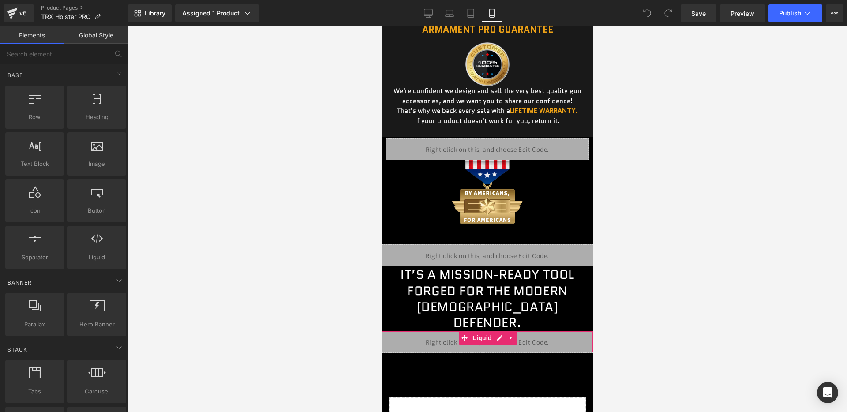
click at [501, 331] on div "Liquid" at bounding box center [487, 342] width 212 height 22
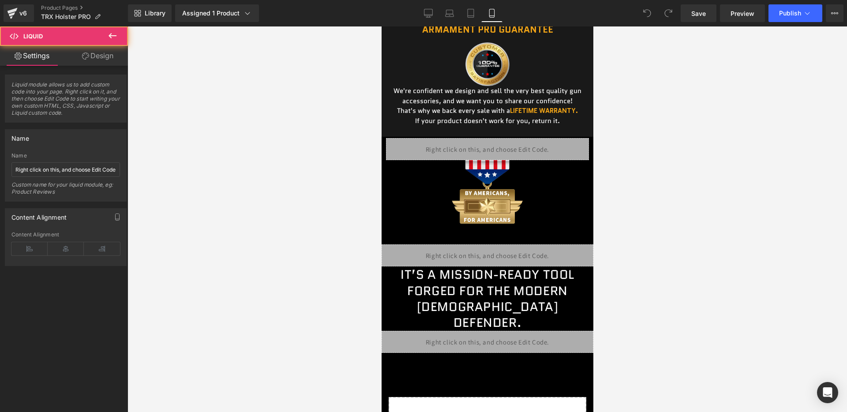
click at [496, 331] on div "Liquid" at bounding box center [487, 342] width 212 height 22
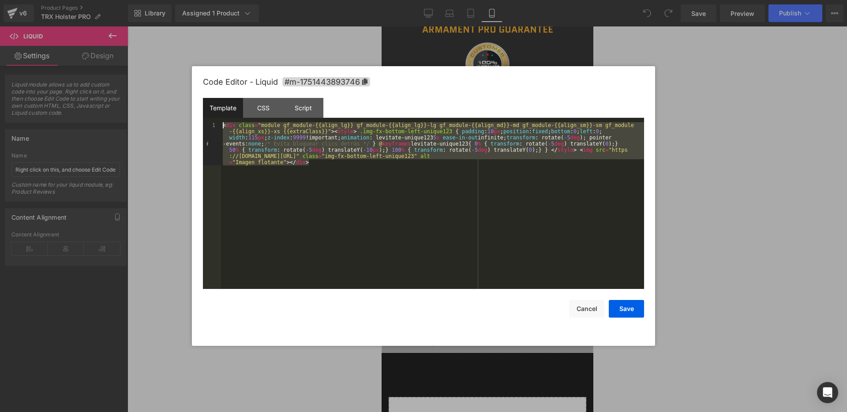
drag, startPoint x: 380, startPoint y: 219, endPoint x: 107, endPoint y: 66, distance: 312.7
click at [107, 66] on body "You are previewing how the will restyle your page. You can not edit Elements in…" at bounding box center [423, 206] width 847 height 412
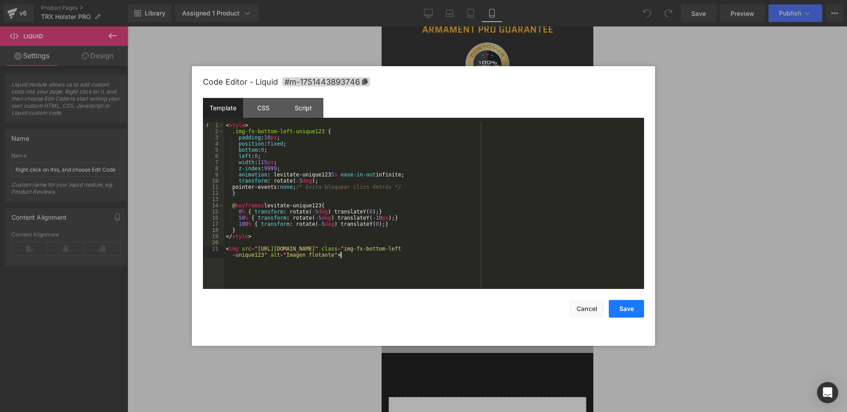
click at [629, 310] on button "Save" at bounding box center [626, 309] width 35 height 18
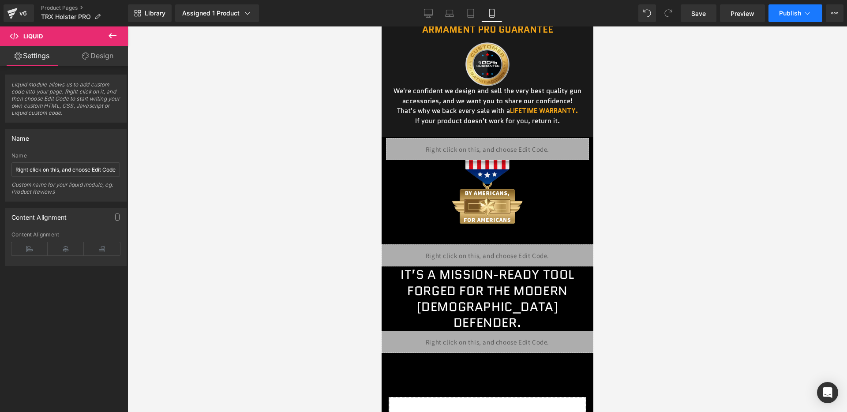
click at [792, 17] on button "Publish" at bounding box center [796, 13] width 54 height 18
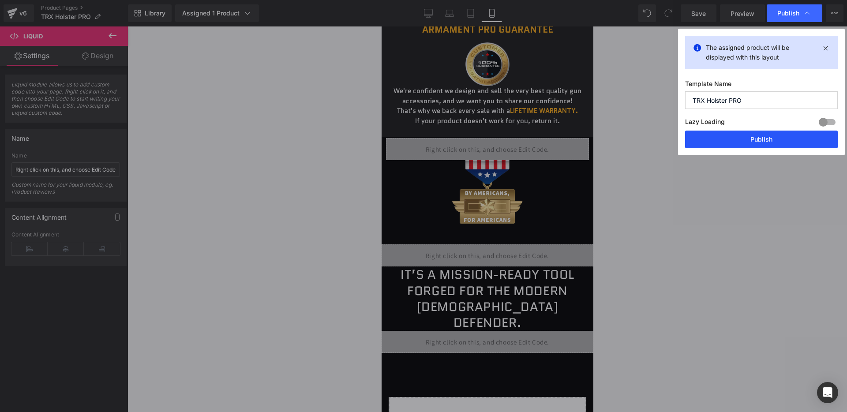
click at [753, 138] on button "Publish" at bounding box center [761, 140] width 153 height 18
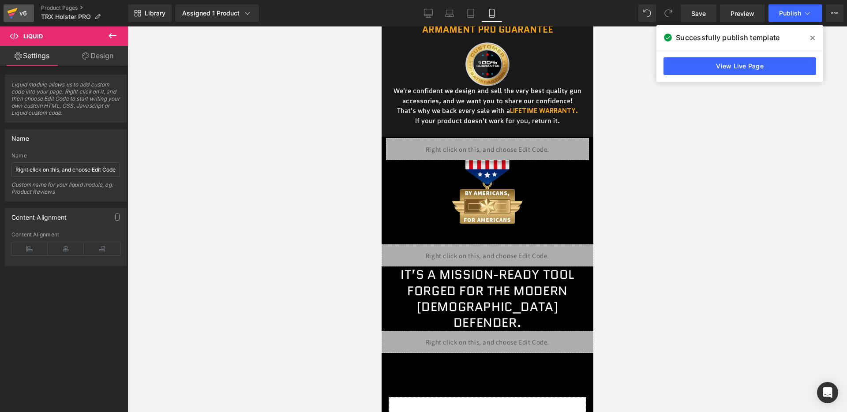
click at [23, 16] on div "v6" at bounding box center [23, 13] width 11 height 11
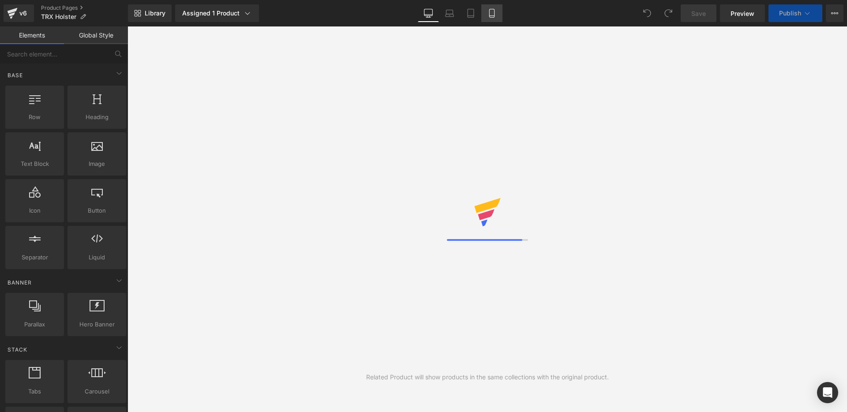
click at [492, 14] on icon at bounding box center [492, 13] width 9 height 9
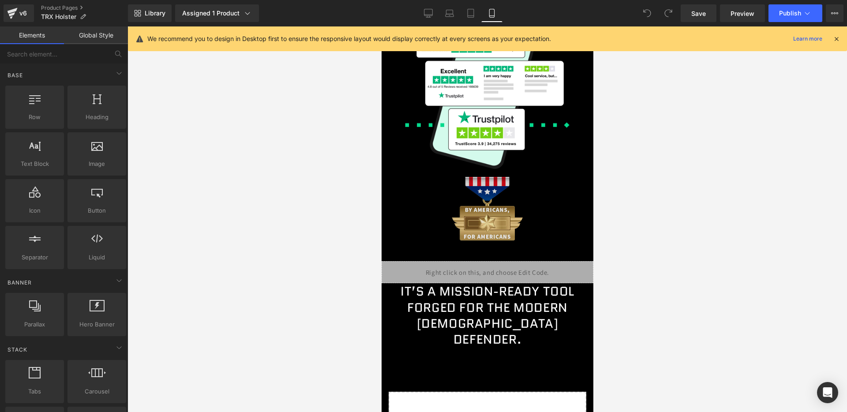
scroll to position [3137, 0]
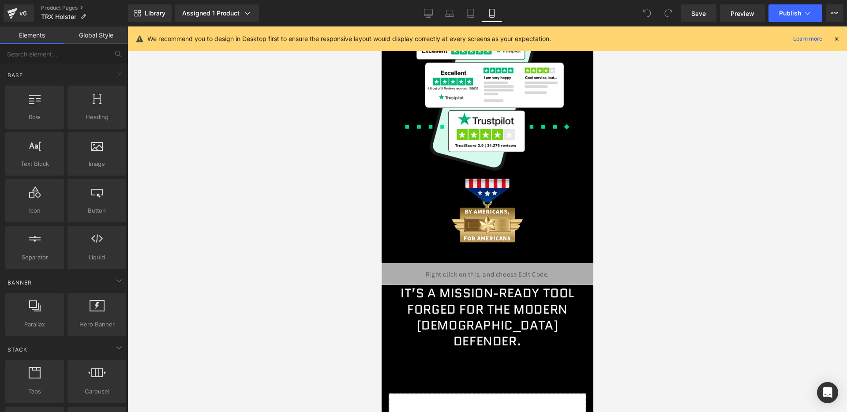
click at [511, 263] on div "Liquid" at bounding box center [487, 274] width 212 height 22
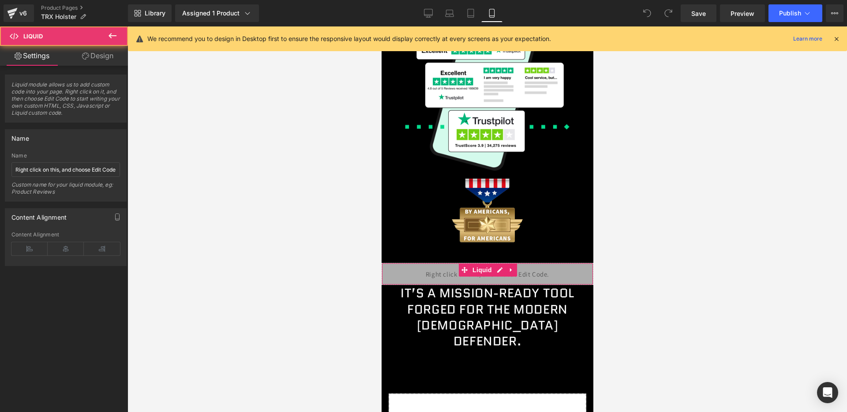
click at [499, 274] on div "Liquid" at bounding box center [487, 274] width 212 height 22
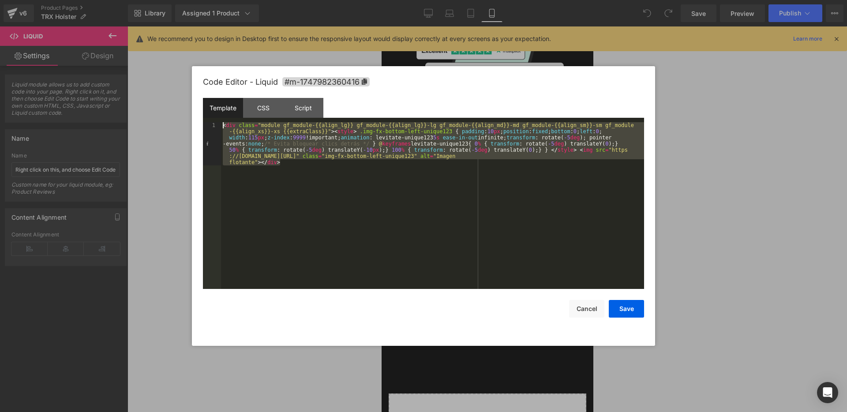
drag, startPoint x: 366, startPoint y: 211, endPoint x: 79, endPoint y: 47, distance: 330.7
click at [79, 47] on body "You are previewing how the will restyle your page. You can not edit Elements in…" at bounding box center [423, 206] width 847 height 412
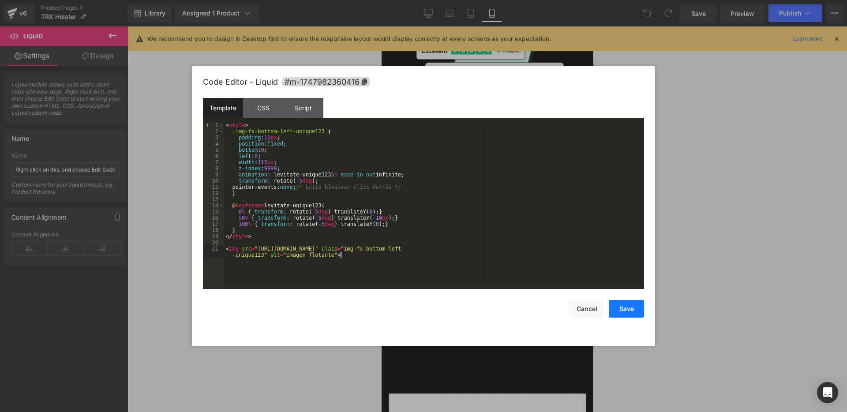
click at [622, 302] on button "Save" at bounding box center [626, 309] width 35 height 18
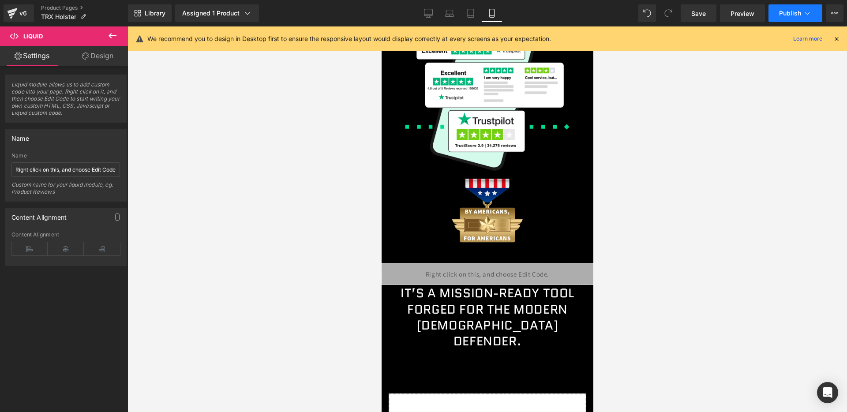
click at [786, 7] on button "Publish" at bounding box center [796, 13] width 54 height 18
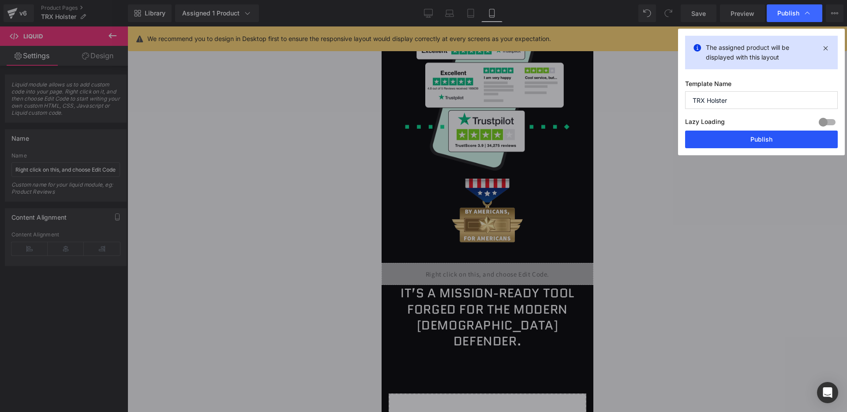
click at [751, 136] on button "Publish" at bounding box center [761, 140] width 153 height 18
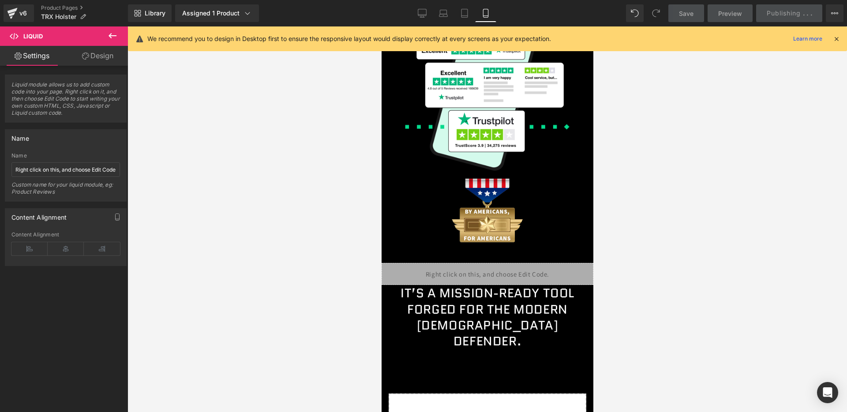
click at [830, 40] on div "We recommend you to design in Desktop first to ensure the responsive layout wou…" at bounding box center [490, 39] width 686 height 11
click at [835, 39] on icon at bounding box center [837, 39] width 8 height 8
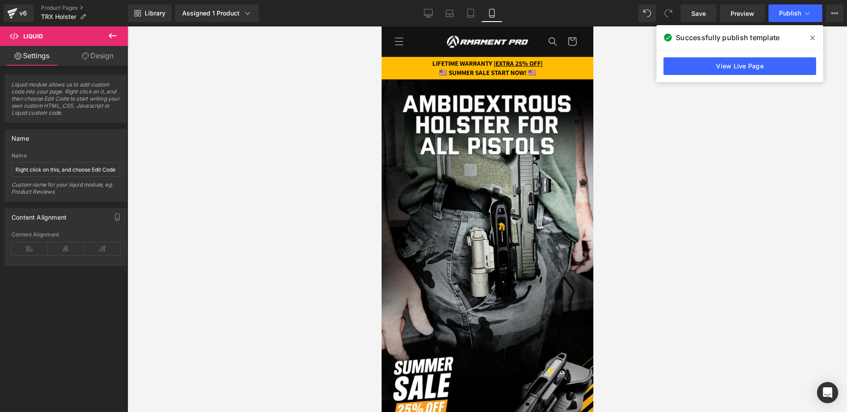
scroll to position [0, 0]
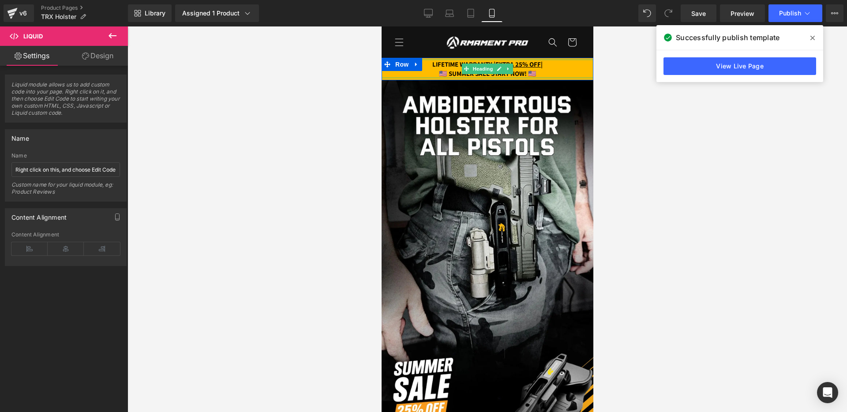
click at [457, 75] on strong "🇺🇸 SUMMER SALE START NOW! 🇺🇸" at bounding box center [488, 73] width 98 height 8
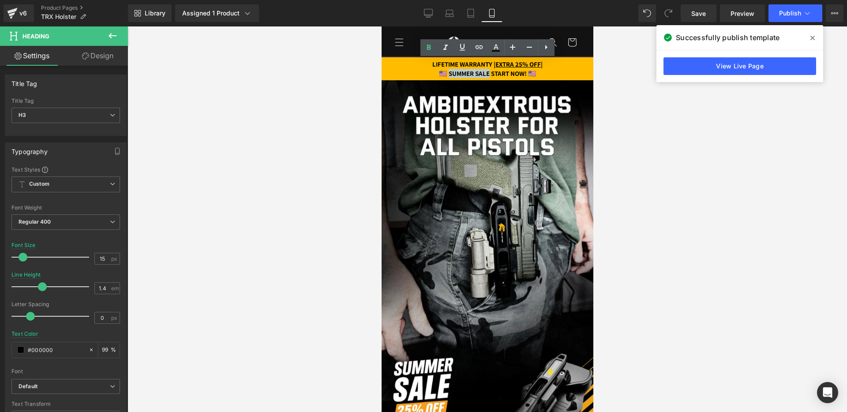
drag, startPoint x: 441, startPoint y: 75, endPoint x: 490, endPoint y: 72, distance: 49.5
click at [490, 72] on strong "🇺🇸 SUMMER SALE START NOW! 🇺🇸" at bounding box center [488, 73] width 98 height 8
paste div
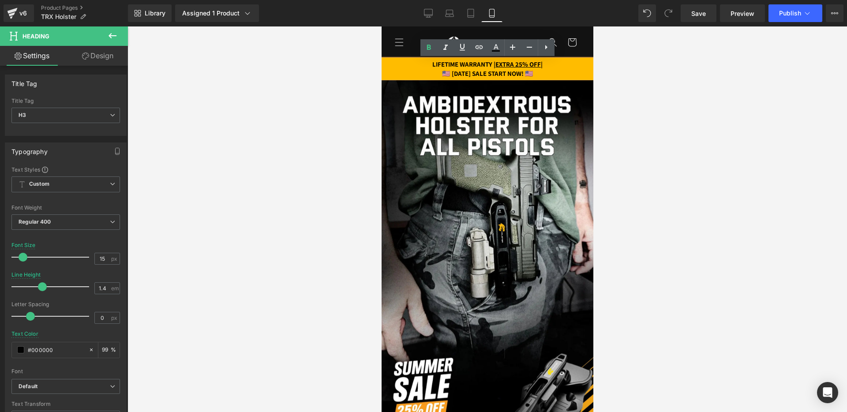
click at [447, 73] on strong "🇺🇸 [DATE] SALE START NOW! 🇺🇸" at bounding box center [487, 73] width 91 height 8
click at [95, 259] on input "15" at bounding box center [102, 258] width 15 height 11
type input "14"
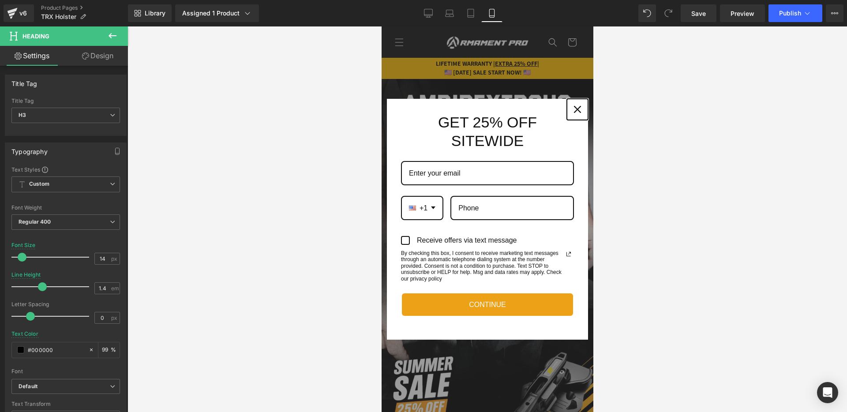
click at [577, 114] on div "Close" at bounding box center [577, 109] width 14 height 14
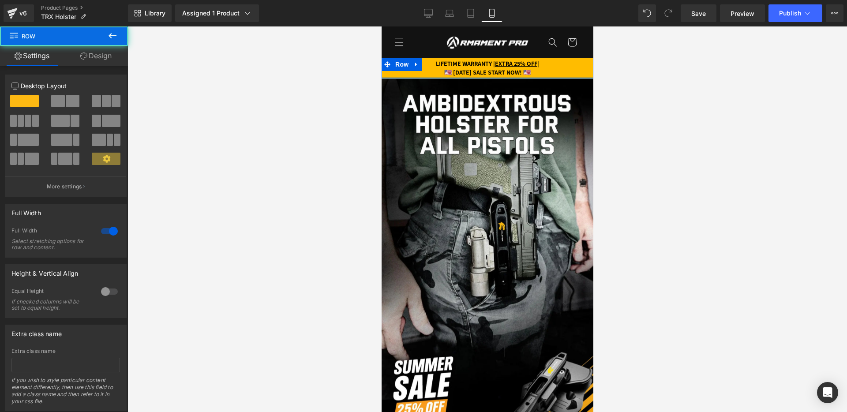
click at [488, 76] on div "LIFETIME WARRANTY | EXTRA 25% OFF | 🇺🇸 LABOR DAY SALE START NOW! 🇺🇸 Heading Row" at bounding box center [487, 68] width 212 height 21
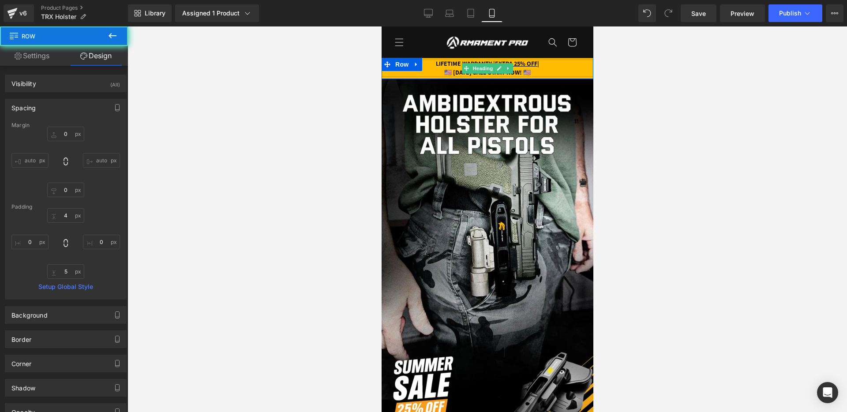
click at [446, 72] on strong "🇺🇸 [DATE] SALE START NOW! 🇺🇸" at bounding box center [487, 72] width 86 height 8
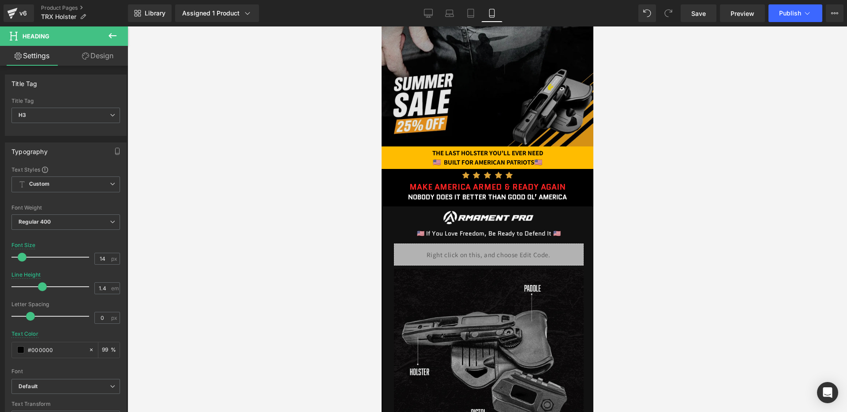
scroll to position [279, 0]
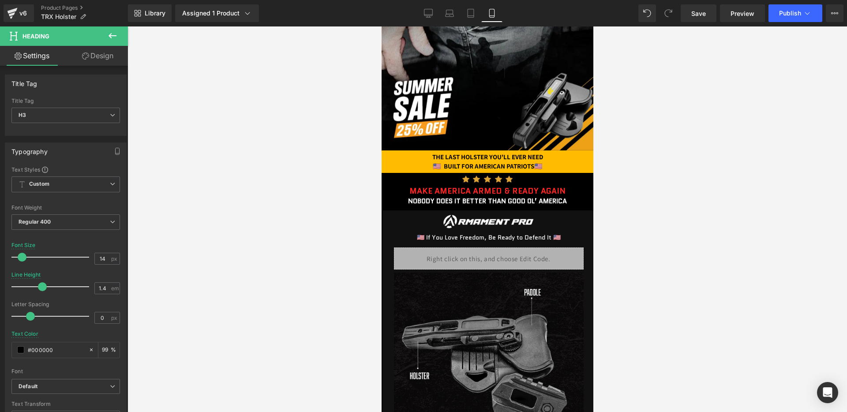
click at [469, 259] on div "Liquid" at bounding box center [489, 259] width 190 height 22
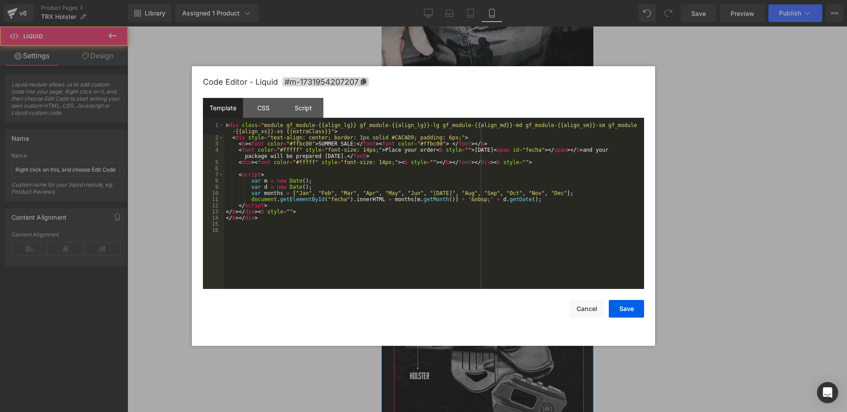
click at [504, 250] on div "Liquid" at bounding box center [489, 259] width 190 height 22
drag, startPoint x: 319, startPoint y: 145, endPoint x: 352, endPoint y: 144, distance: 32.7
click at [0, 0] on div "< div class = "module gf_module-{{align_lg}} gf_module-{{align_lg}}-lg gf_modul…" at bounding box center [0, 0] width 0 height 0
click at [0, 0] on button "Save" at bounding box center [0, 0] width 0 height 0
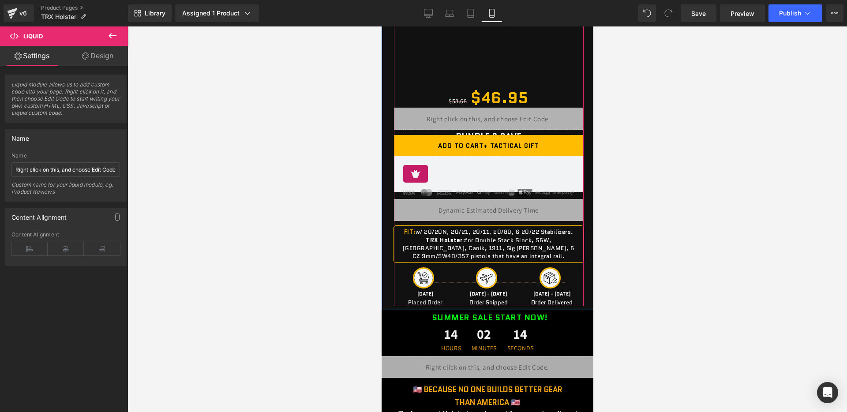
scroll to position [776, 0]
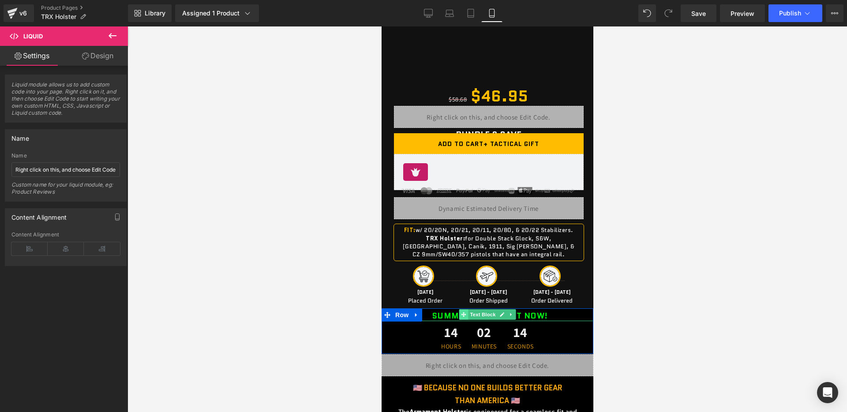
click at [466, 317] on span at bounding box center [463, 314] width 9 height 11
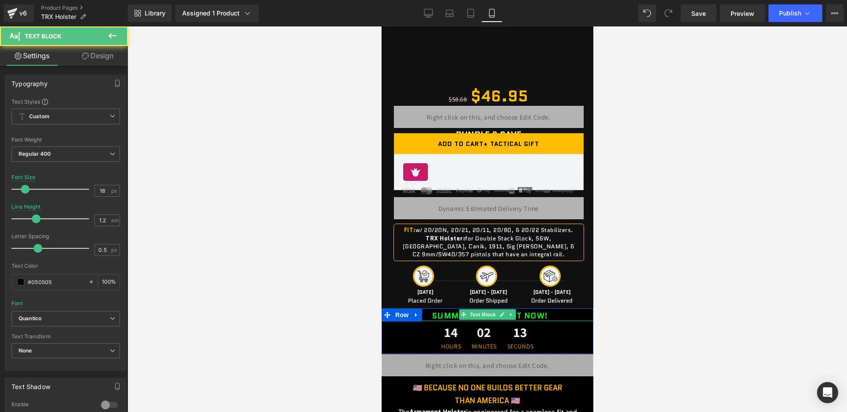
click at [443, 316] on b "SUMMER SALE START NOW!" at bounding box center [490, 315] width 116 height 11
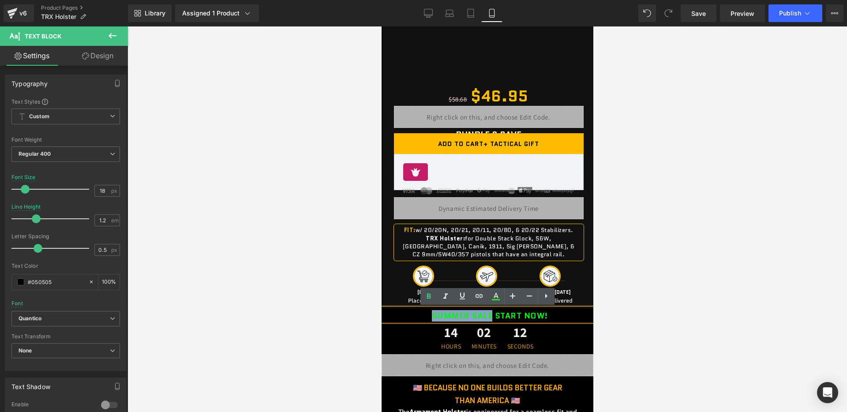
drag, startPoint x: 424, startPoint y: 317, endPoint x: 492, endPoint y: 317, distance: 67.9
click at [492, 317] on p "SUMMER SALE START NOW!" at bounding box center [489, 317] width 207 height 10
paste div
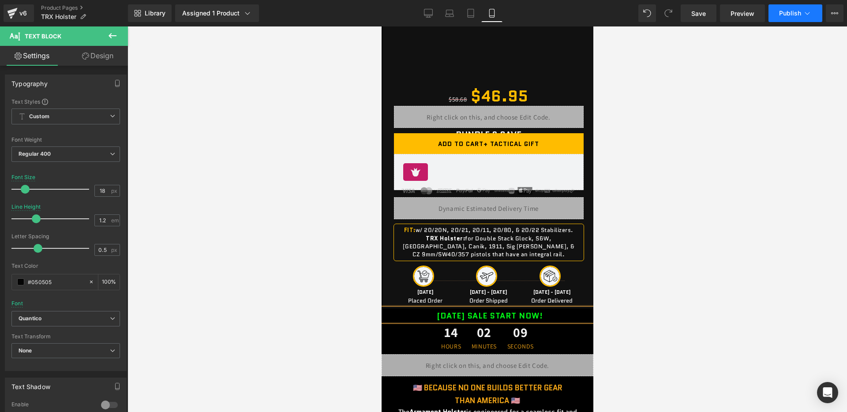
click at [794, 12] on span "Publish" at bounding box center [790, 13] width 22 height 7
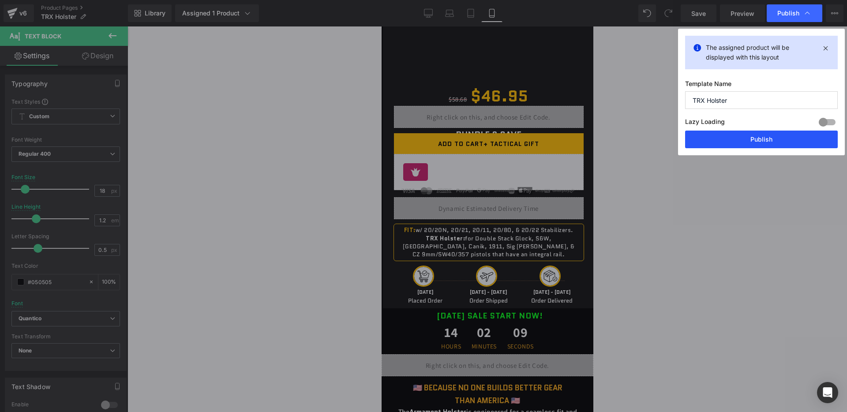
click at [0, 0] on button "Publish" at bounding box center [0, 0] width 0 height 0
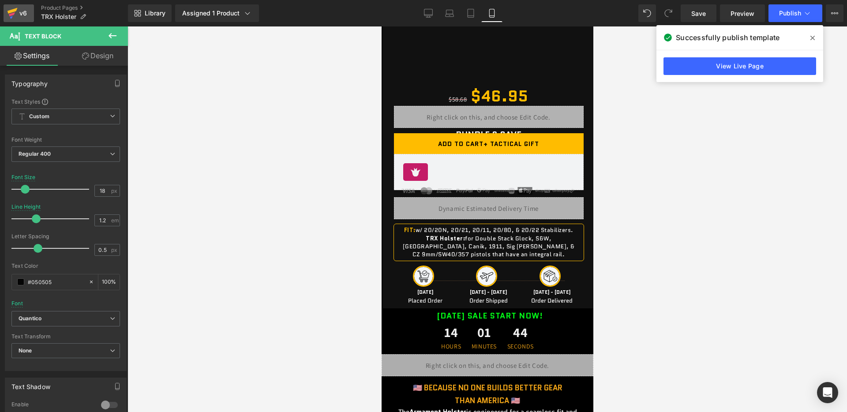
click at [18, 14] on div "v6" at bounding box center [23, 13] width 11 height 11
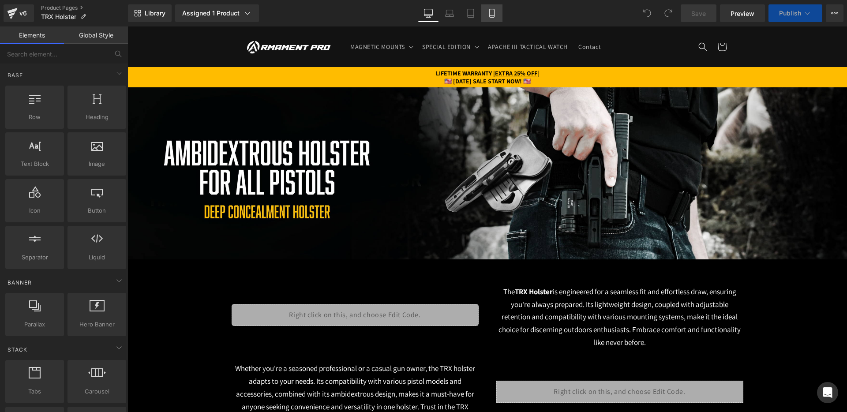
click at [492, 12] on icon at bounding box center [492, 13] width 9 height 9
